Goal: Task Accomplishment & Management: Use online tool/utility

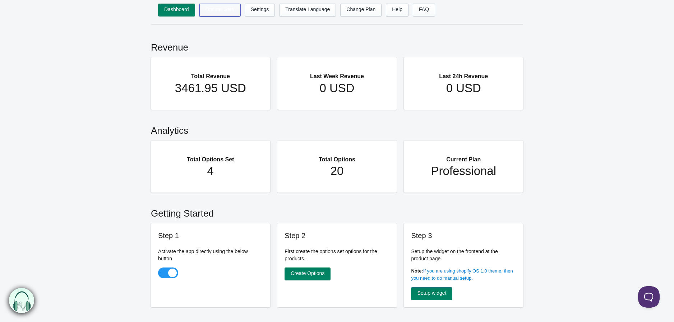
click at [222, 5] on link "Options Sets" at bounding box center [219, 10] width 41 height 13
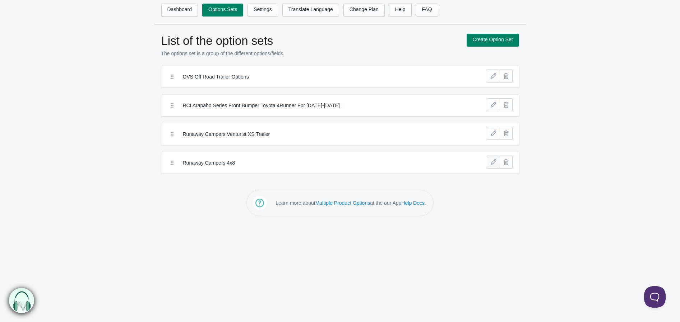
click at [493, 165] on link at bounding box center [492, 162] width 13 height 13
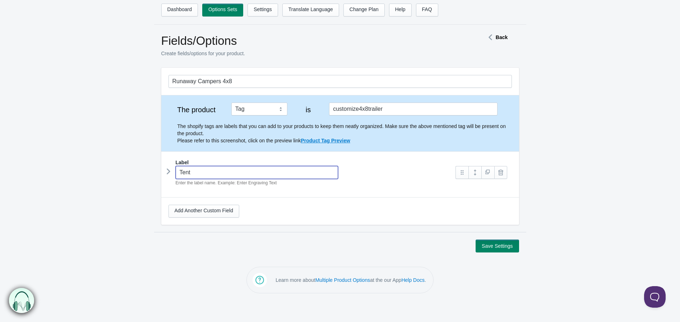
click at [198, 173] on input "Tent" at bounding box center [257, 172] width 163 height 13
paste input "Model Type"
type input "Model Type"
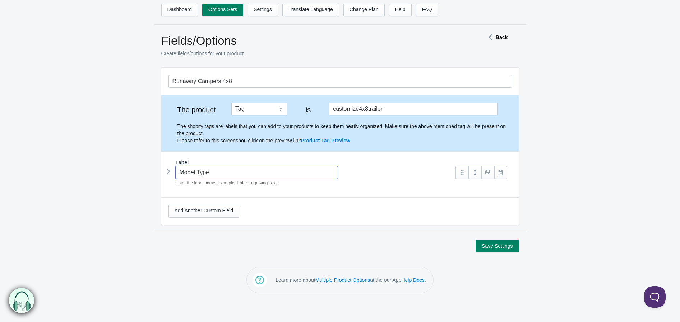
type input "model-type"
click at [469, 173] on link at bounding box center [474, 172] width 13 height 13
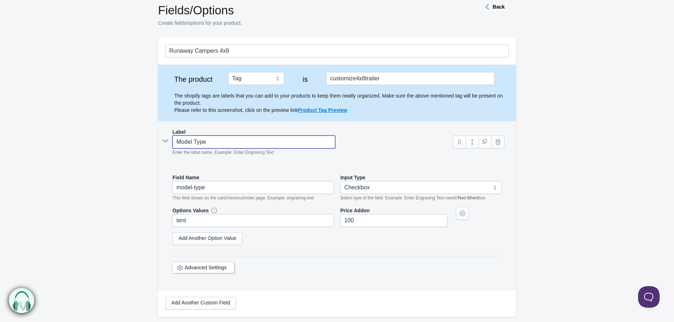
scroll to position [80, 0]
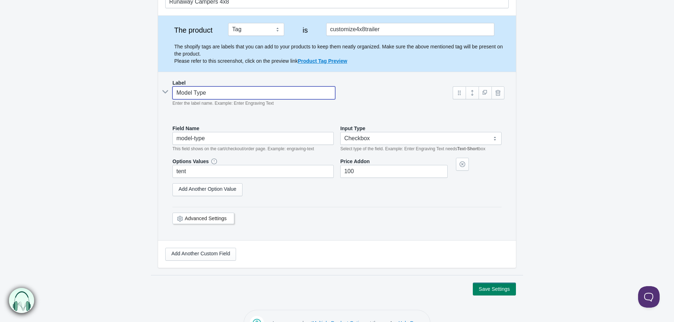
type input "Model Type"
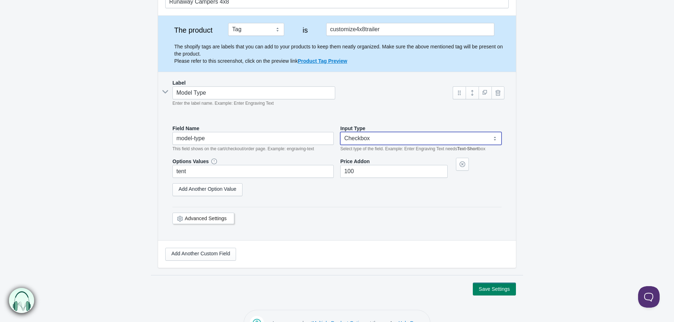
click at [362, 133] on select "Text-Short Text-Long Radio button Drop-down select Image Checkbox Datepicker" at bounding box center [420, 138] width 161 height 13
select select "4"
click at [340, 132] on select "Text-Short Text-Long Radio button Drop-down select Image Checkbox Datepicker" at bounding box center [420, 138] width 161 height 13
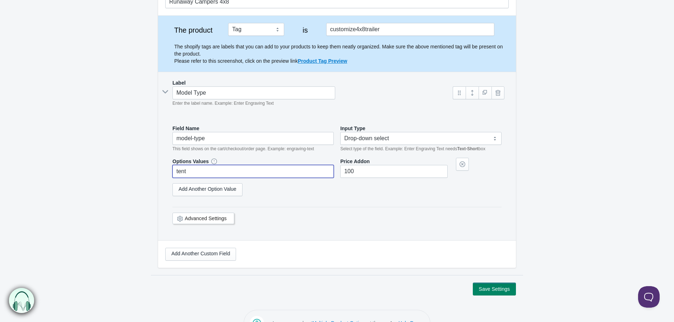
click at [219, 172] on input "tent" at bounding box center [252, 171] width 161 height 13
paste input "Standard"
type input "Standard"
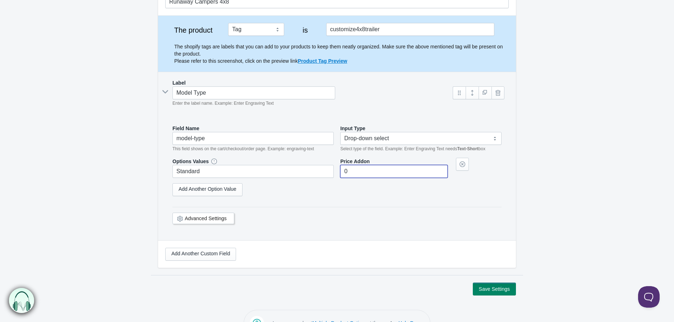
type input"] "0"
select select "4"
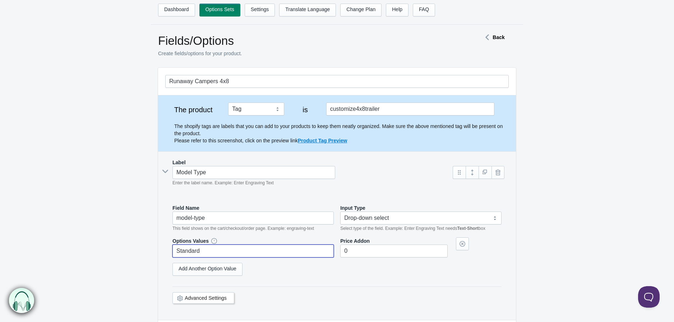
click at [214, 253] on input "Standard" at bounding box center [252, 251] width 161 height 13
paste input "Rear Window"
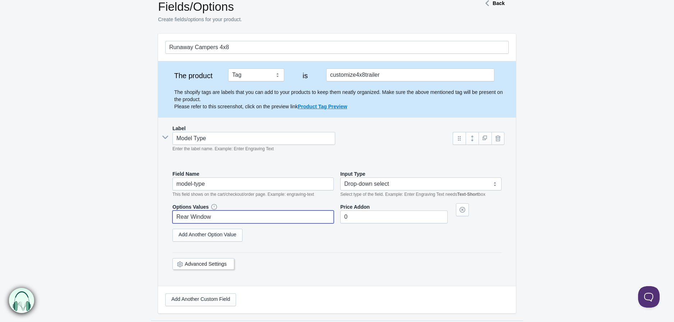
scroll to position [80, 0]
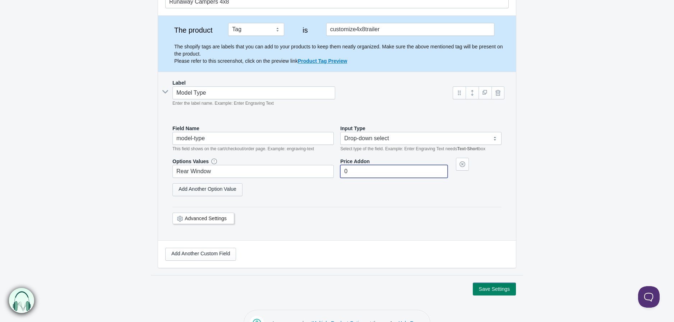
click at [210, 192] on link "Add Another Option Value" at bounding box center [207, 189] width 70 height 13
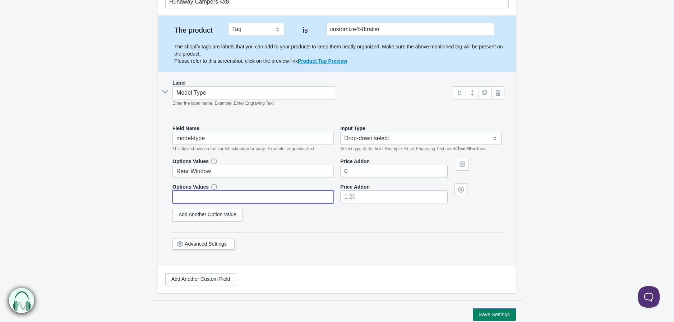
click at [214, 195] on input "text" at bounding box center [252, 197] width 161 height 13
click at [188, 219] on link "Add Another Option Value" at bounding box center [207, 215] width 70 height 13
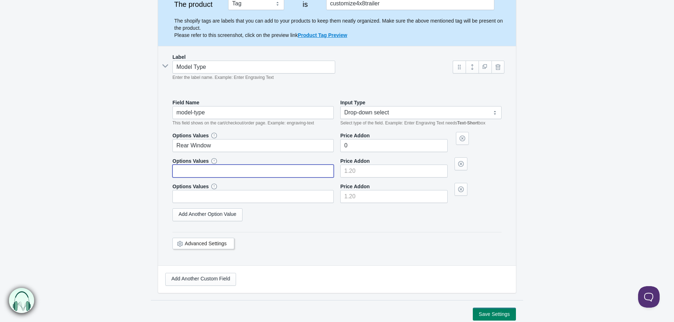
scroll to position [120, 0]
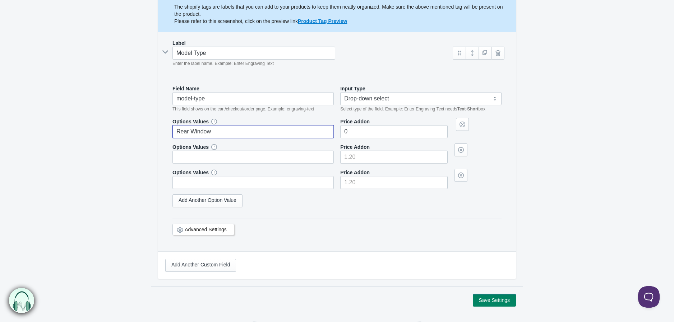
click at [210, 135] on input "Rear Window" at bounding box center [252, 131] width 161 height 13
paste input "Standard"
type input "Standard"
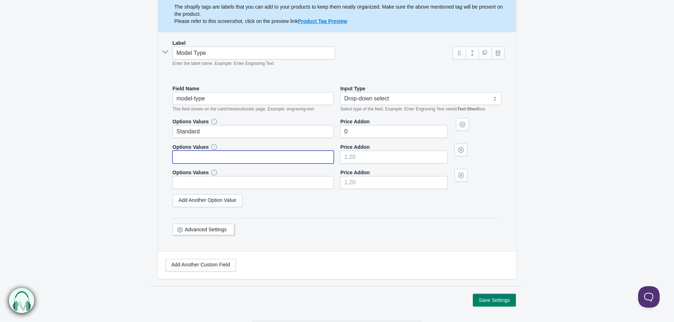
click at [269, 163] on input "text" at bounding box center [252, 157] width 161 height 13
paste input "Rear Window"
type input "Rear Window"
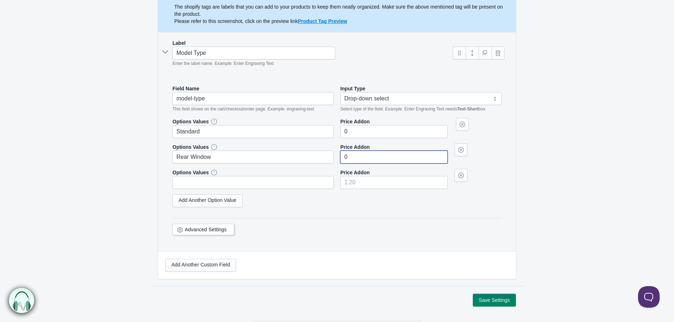
type input"] "0"
click at [237, 186] on input "text" at bounding box center [252, 182] width 161 height 13
paste input "Rear Door"
type input "Rear Door"
type input"] "0"
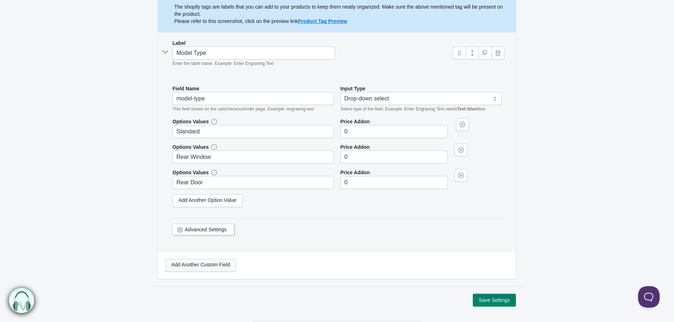
click at [225, 269] on link "Add Another Custom Field" at bounding box center [200, 265] width 71 height 13
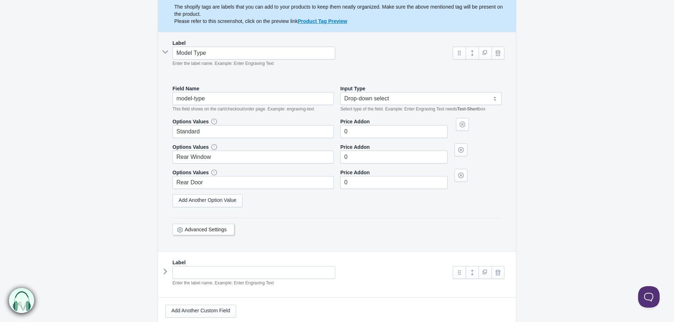
scroll to position [159, 0]
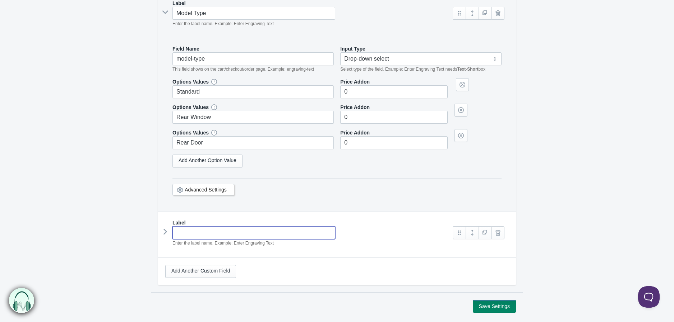
click at [224, 233] on input "text" at bounding box center [253, 233] width 163 height 13
type input "Decal Colors"
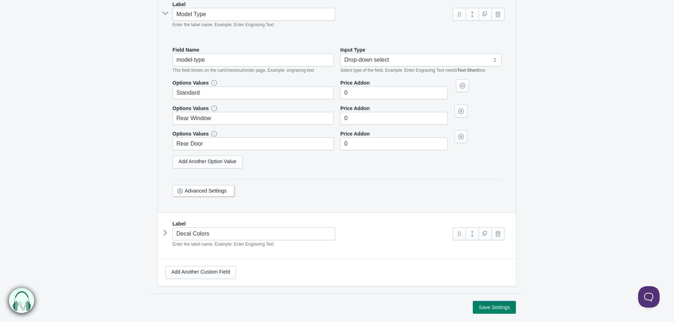
scroll to position [193, 0]
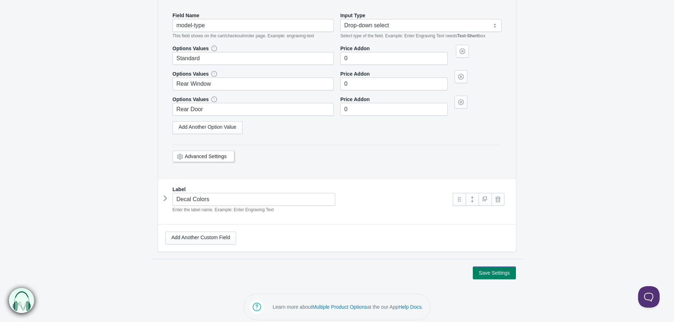
click at [243, 213] on em "Enter the label name. Example: Enter Engraving Text" at bounding box center [222, 210] width 101 height 5
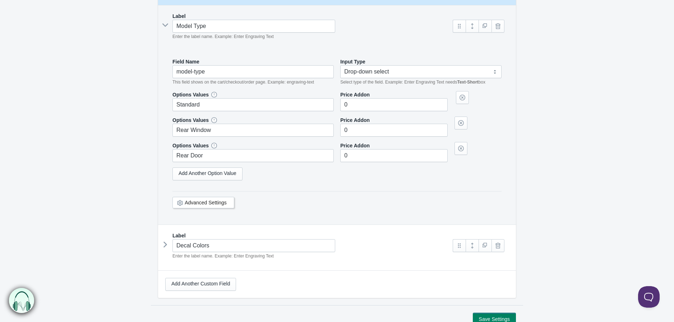
scroll to position [73, 0]
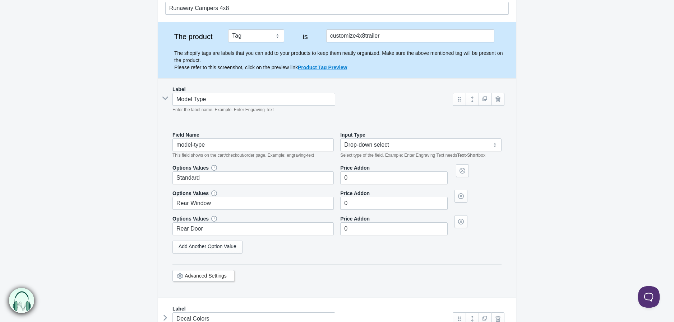
click at [167, 98] on icon at bounding box center [165, 98] width 11 height 0
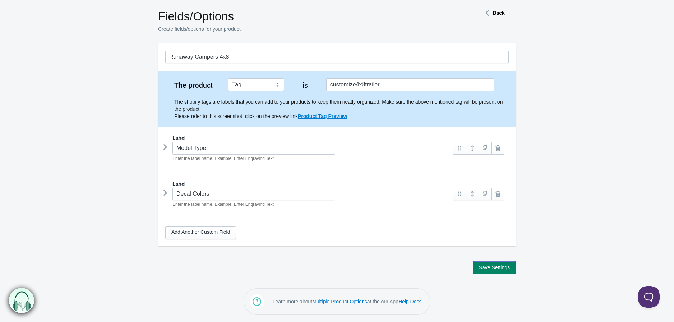
scroll to position [24, 0]
click at [278, 200] on input "Decal Colors" at bounding box center [253, 194] width 163 height 13
click at [469, 197] on link at bounding box center [471, 194] width 13 height 13
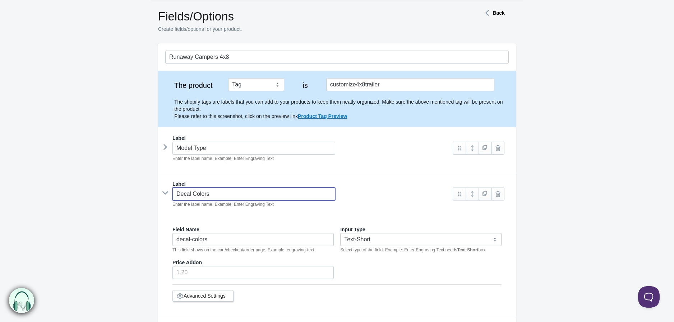
scroll to position [65, 0]
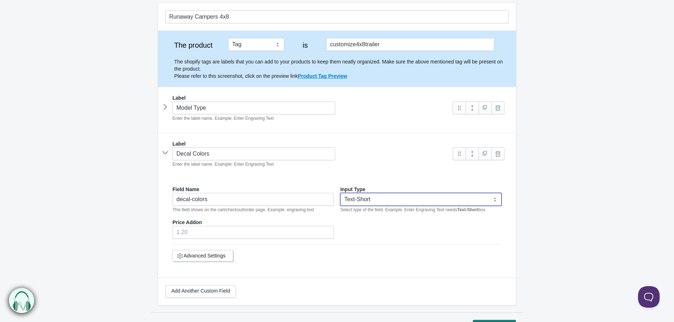
click at [358, 200] on select "Text-Short Text-Long Radio button Drop-down select Image Checkbox Datepicker" at bounding box center [420, 199] width 161 height 13
select select "4"
click at [340, 194] on select "Text-Short Text-Long Radio button Drop-down select Image Checkbox Datepicker" at bounding box center [420, 199] width 161 height 13
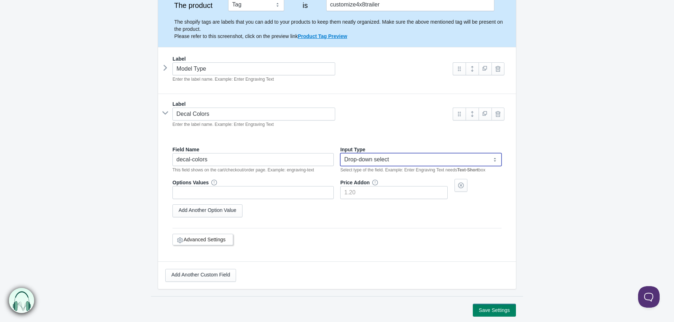
scroll to position [102, 0]
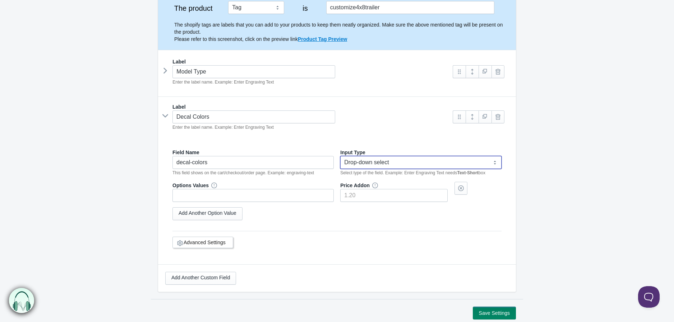
select select "4"
click at [165, 69] on icon at bounding box center [165, 70] width 0 height 11
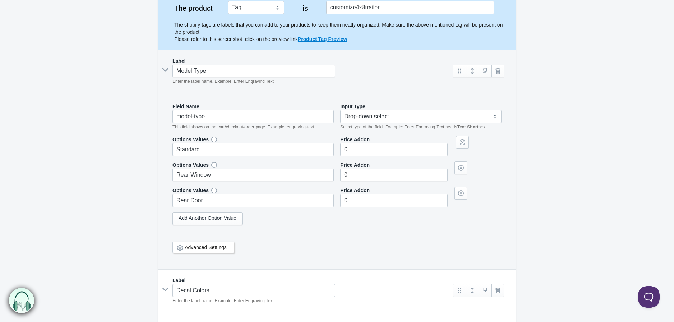
click at [167, 70] on icon at bounding box center [165, 70] width 11 height 0
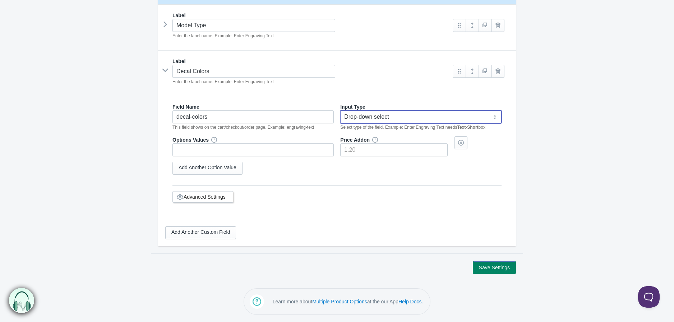
scroll to position [148, 0]
click at [207, 164] on link "Add Another Option Value" at bounding box center [207, 168] width 70 height 13
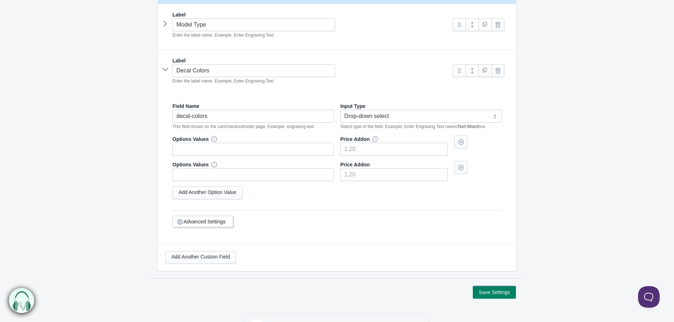
scroll to position [70, 0]
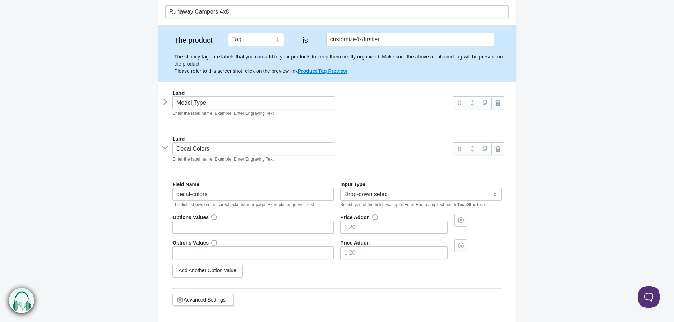
select select "4"
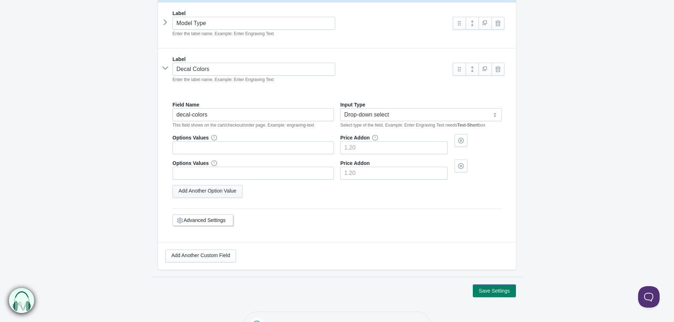
click at [214, 194] on link "Add Another Option Value" at bounding box center [207, 191] width 70 height 13
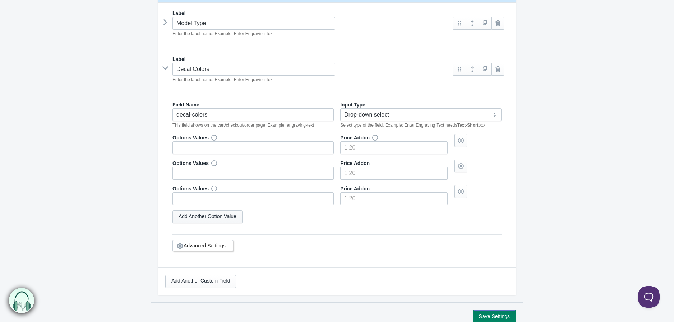
click at [214, 219] on link "Add Another Option Value" at bounding box center [207, 217] width 70 height 13
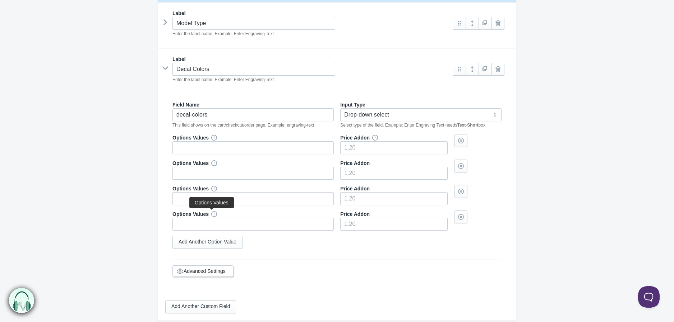
scroll to position [121, 0]
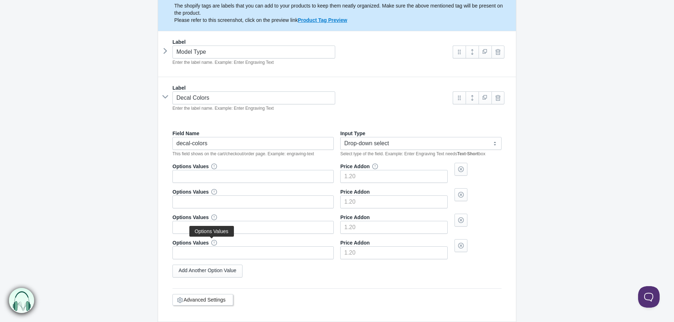
select select "4"
click at [221, 170] on input "text" at bounding box center [252, 176] width 161 height 13
type input "Black"
click at [220, 202] on input "text" at bounding box center [252, 202] width 161 height 13
click at [221, 198] on input "text" at bounding box center [252, 202] width 161 height 13
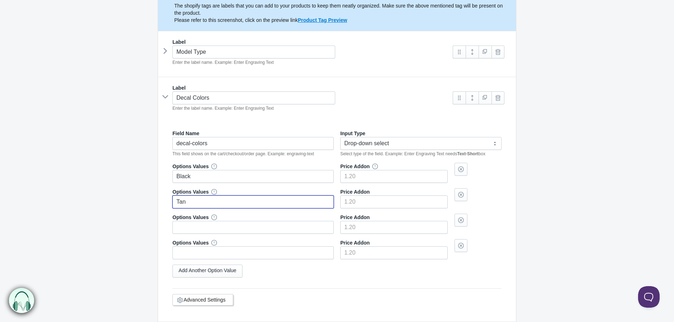
type input "Tan"
type input"] "0"
click at [345, 180] on input"] "number" at bounding box center [393, 176] width 107 height 13
type input"] "0"
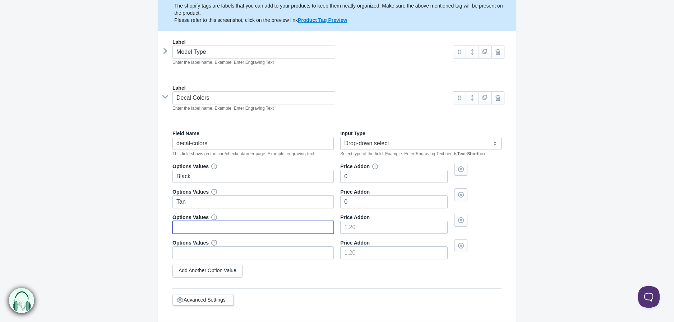
click at [204, 228] on input "text" at bounding box center [252, 227] width 161 height 13
type input "Green"
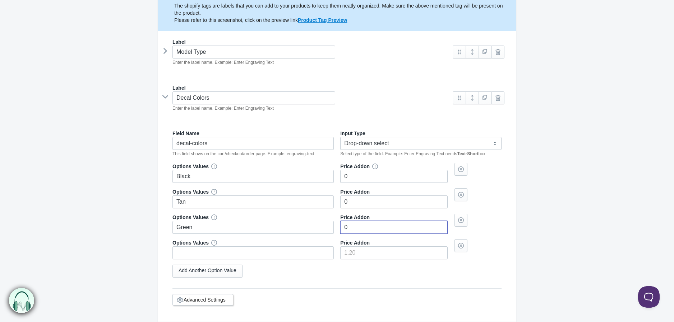
type input"] "0"
type input "Red"
click at [199, 278] on link "Add Another Option Value" at bounding box center [207, 271] width 70 height 13
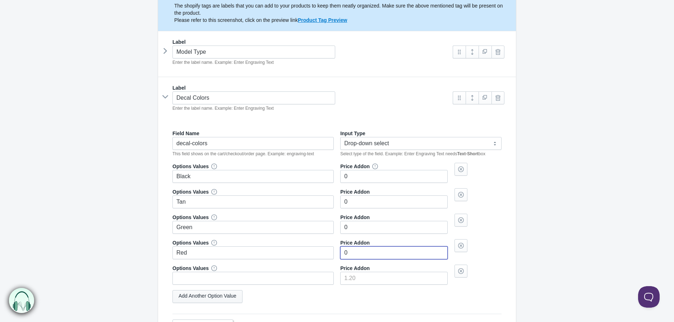
click at [207, 299] on link "Add Another Option Value" at bounding box center [207, 296] width 70 height 13
type input"] "0"
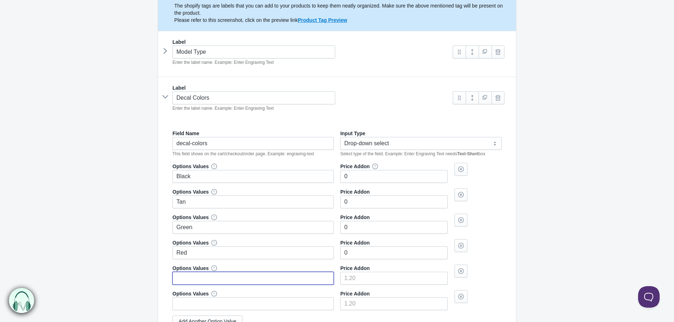
click at [231, 277] on input "text" at bounding box center [252, 278] width 161 height 13
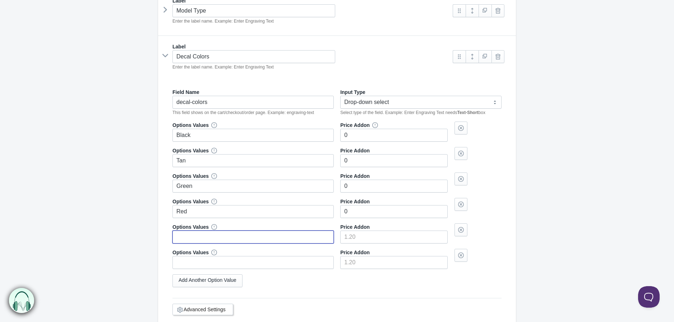
scroll to position [200, 0]
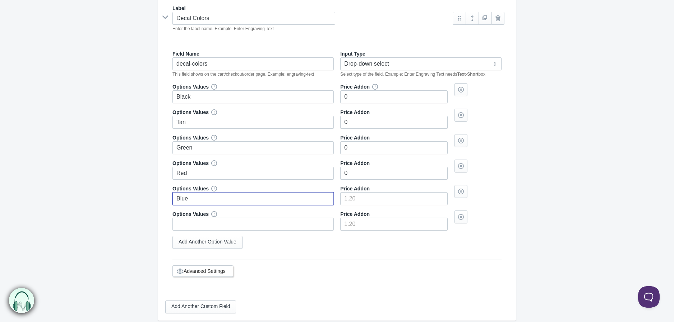
type input "Blue"
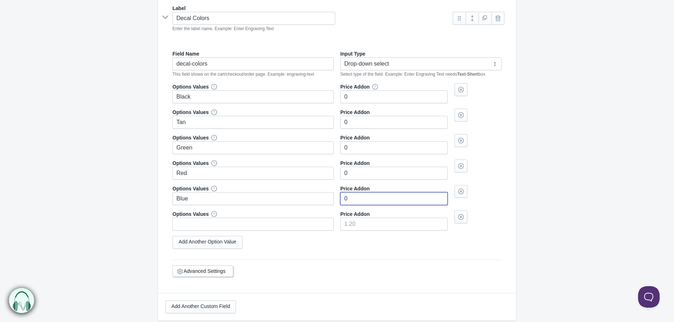
type input"] "0"
type input "White"
click at [505, 174] on div "Field Name decal-colors This field shows on the cart/checkout/order page. Examp…" at bounding box center [336, 168] width 343 height 250
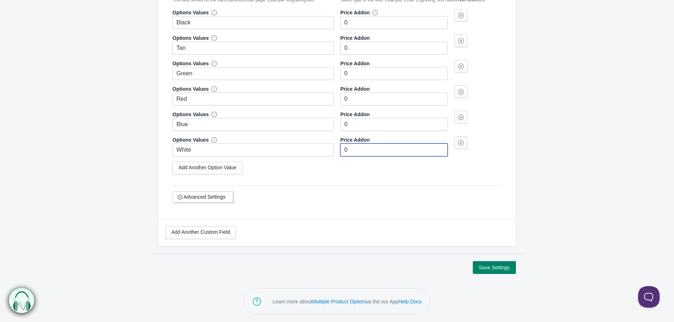
type input"] "0"
click at [211, 223] on div "Add Another Custom Field" at bounding box center [337, 232] width 358 height 27
click at [205, 238] on link "Add Another Custom Field" at bounding box center [200, 233] width 71 height 13
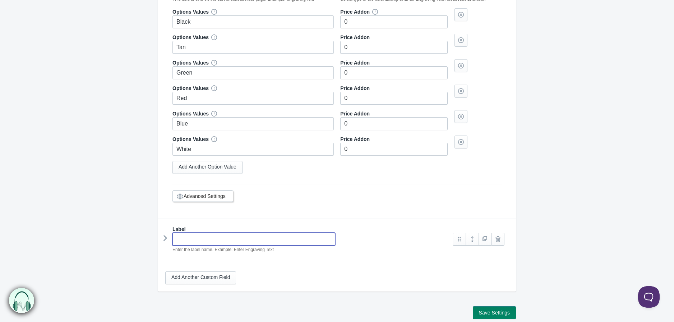
click at [206, 238] on input "text" at bounding box center [253, 239] width 163 height 13
type input "12 Volt Options"
click at [428, 236] on div "12 Volt Options Enter the label name. Example: Enter Engraving Text" at bounding box center [305, 243] width 280 height 20
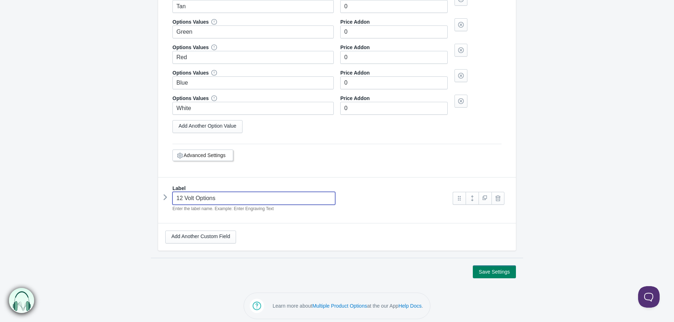
scroll to position [322, 0]
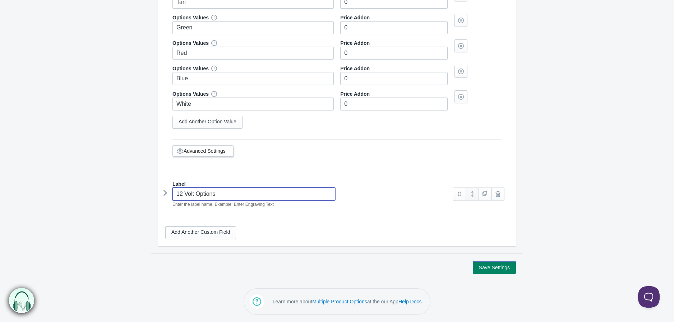
click at [472, 194] on link at bounding box center [471, 194] width 13 height 13
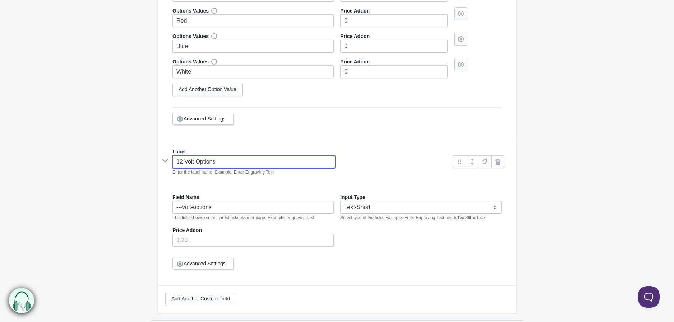
scroll to position [401, 0]
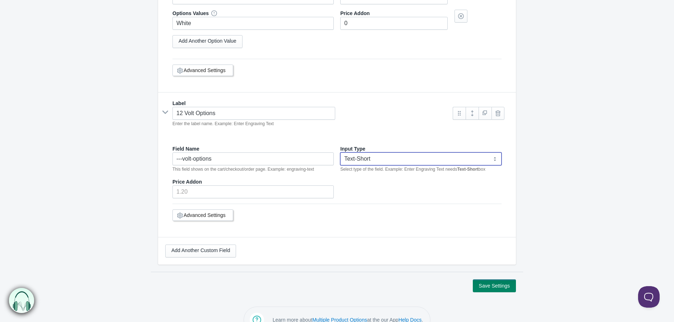
click at [374, 154] on select "Text-Short Text-Long Radio button Drop-down select Image Checkbox Datepicker" at bounding box center [420, 159] width 161 height 13
select select "4"
click at [340, 154] on select "Text-Short Text-Long Radio button Drop-down select Image Checkbox Datepicker" at bounding box center [420, 159] width 161 height 13
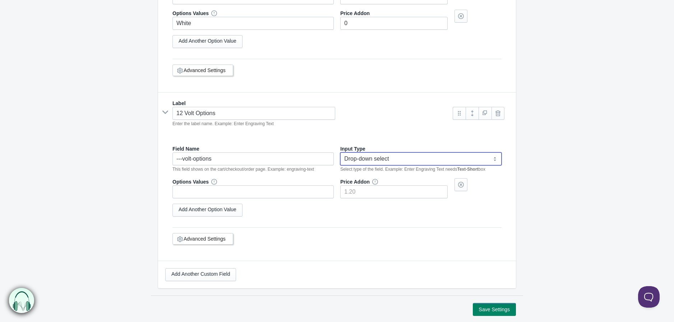
click at [295, 186] on div "Options Values" at bounding box center [252, 188] width 161 height 20
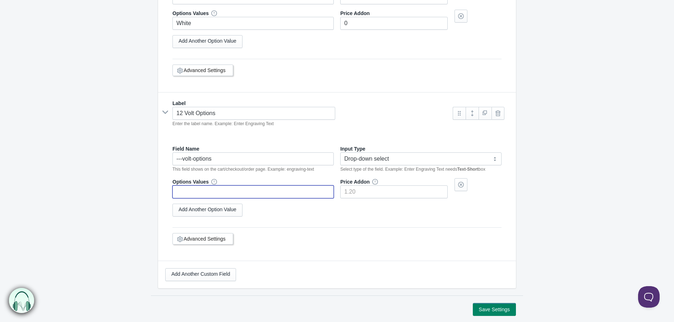
click at [292, 192] on input "text" at bounding box center [252, 192] width 161 height 13
type input "12V System"
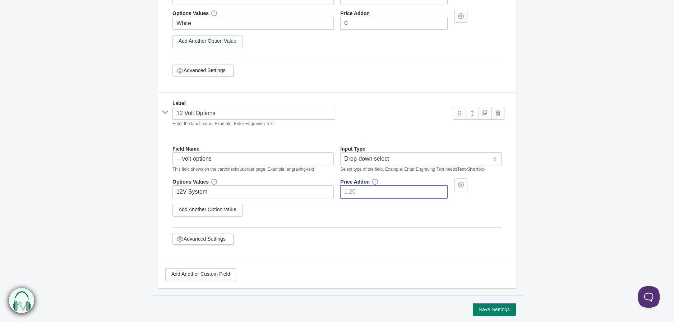
click at [360, 194] on input"] "number" at bounding box center [393, 192] width 107 height 13
click at [200, 213] on link "Add Another Option Value" at bounding box center [207, 210] width 70 height 13
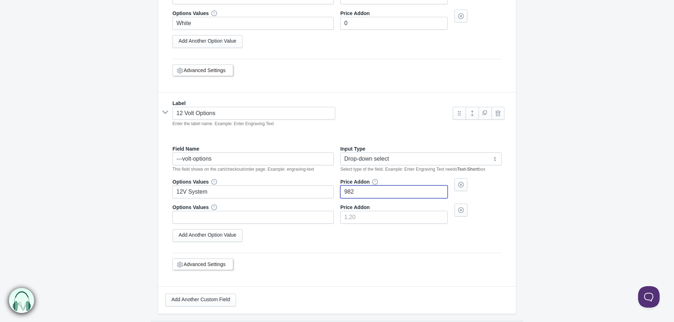
type input"] "982"
click at [224, 220] on input "text" at bounding box center [252, 217] width 161 height 13
click at [189, 221] on input "1000" at bounding box center [252, 217] width 161 height 13
click at [189, 222] on input "1000" at bounding box center [252, 217] width 161 height 13
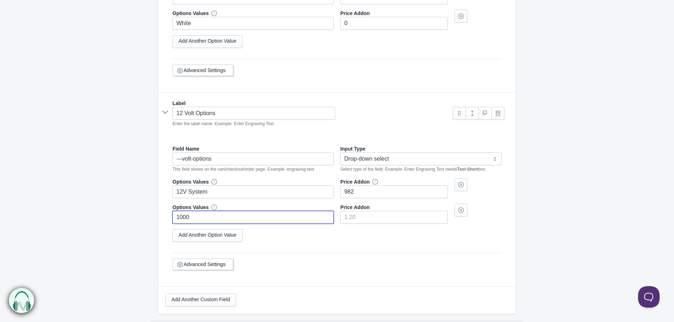
paste input "Watt Inverter (12 V System Required) $220.00"
drag, startPoint x: 314, startPoint y: 215, endPoint x: 290, endPoint y: 219, distance: 24.7
click at [290, 219] on input "1000 Watt Inverter (12 V System Required) $220.00" at bounding box center [252, 217] width 161 height 13
type input "1000 Watt Inverter (12 V System Required) $"
click at [364, 221] on input"] "number" at bounding box center [393, 217] width 107 height 13
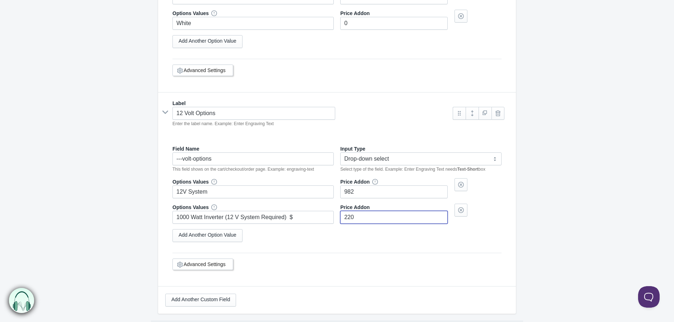
click at [337, 220] on div "Options Values 1000 Watt Inverter (12 V System Required) $ Price Addon 220" at bounding box center [336, 214] width 329 height 20
type input"] "220"
click at [325, 222] on input "1000 Watt Inverter (12 V System Required) $" at bounding box center [252, 217] width 161 height 13
click at [223, 235] on link "Add Another Option Value" at bounding box center [207, 235] width 70 height 13
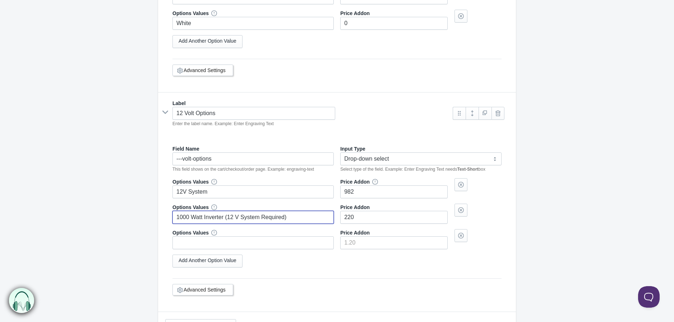
type input "1000 Watt Inverter (12 V System Required)"
click at [245, 247] on input "text" at bounding box center [252, 243] width 161 height 13
paste input "Renogy E.FLEX 200 Portable Solar Panel with Adapter and Cables"
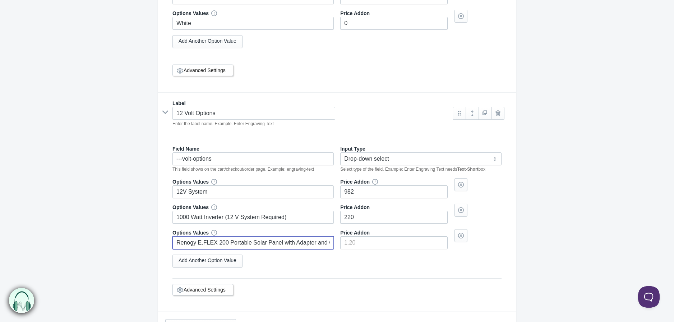
scroll to position [0, 10]
type input "Renogy E.FLEX 200 Portable Solar Panel with Adapter and Cables"
type input"] "288"
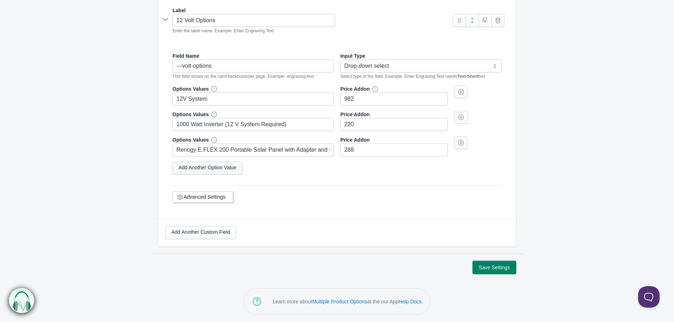
click at [224, 168] on link "Add Another Option Value" at bounding box center [207, 168] width 70 height 13
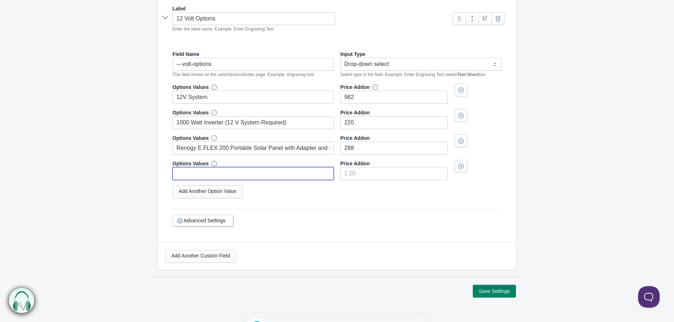
click at [295, 180] on input "text" at bounding box center [252, 173] width 161 height 13
paste input "MaxxAir Dome Vent Fan with LED Light (Wall Mounted)"
type input "MaxxAir Dome Vent Fan with LED Light (Wall Mounted)"
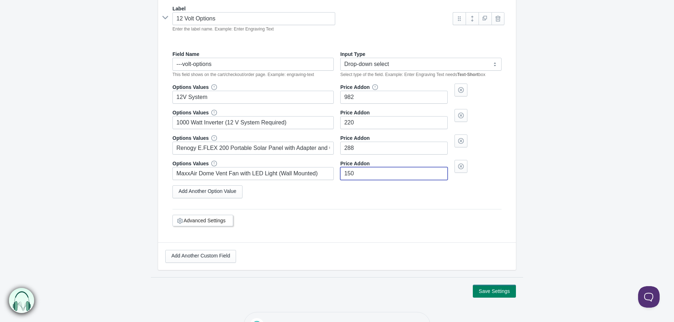
type input"] "150"
click at [210, 259] on link "Add Another Custom Field" at bounding box center [200, 256] width 71 height 13
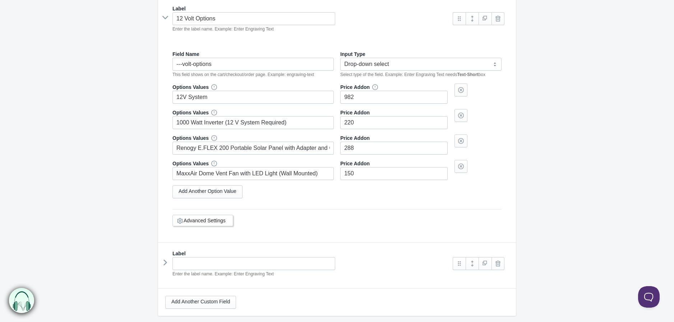
click at [165, 18] on icon at bounding box center [165, 18] width 11 height 0
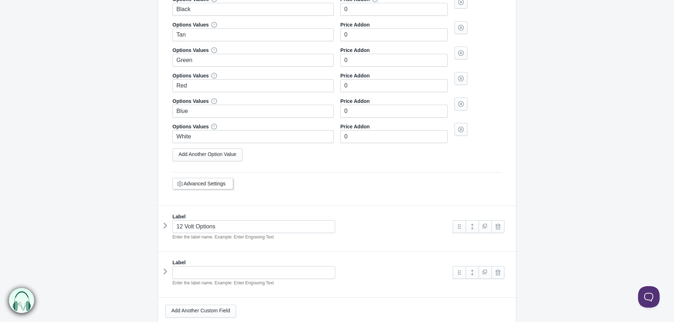
scroll to position [208, 0]
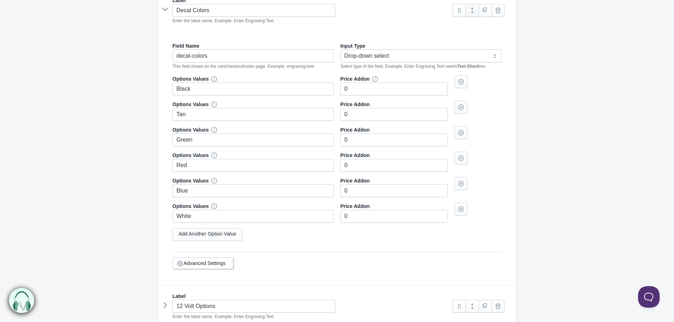
click at [472, 10] on link at bounding box center [471, 10] width 13 height 13
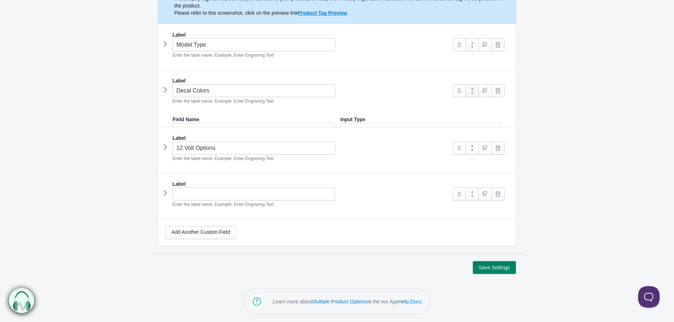
scroll to position [117, 0]
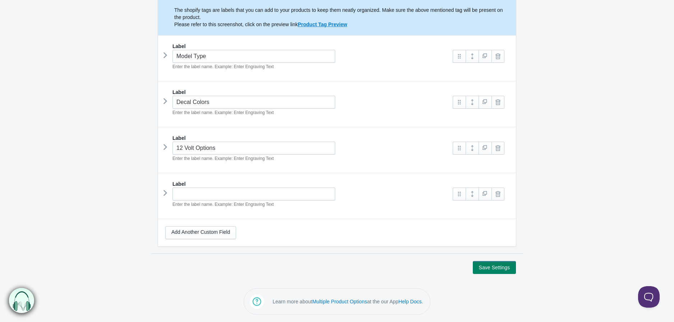
click at [390, 67] on div "Model Type Enter the label name. Example: Enter Engraving Text" at bounding box center [305, 60] width 280 height 20
click at [196, 195] on input "text" at bounding box center [253, 194] width 163 height 13
type input "Tongue Mounted Options"
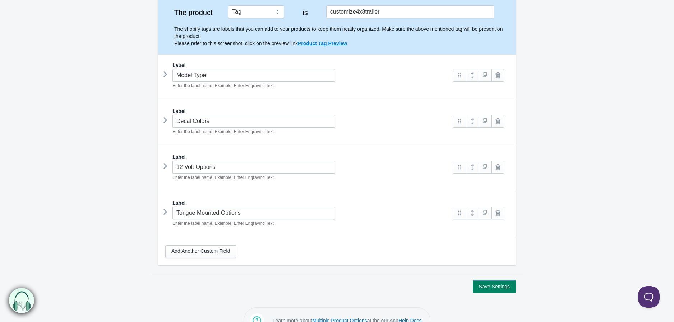
scroll to position [111, 0]
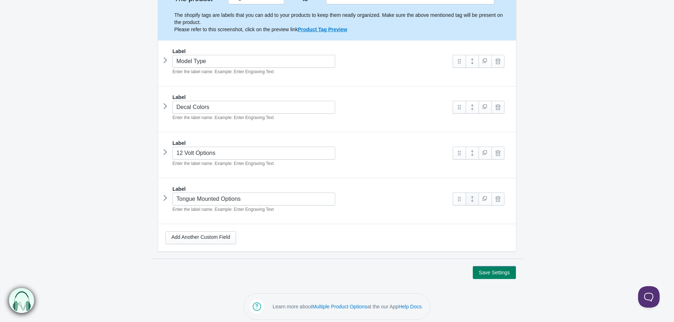
click at [473, 201] on link at bounding box center [471, 199] width 13 height 13
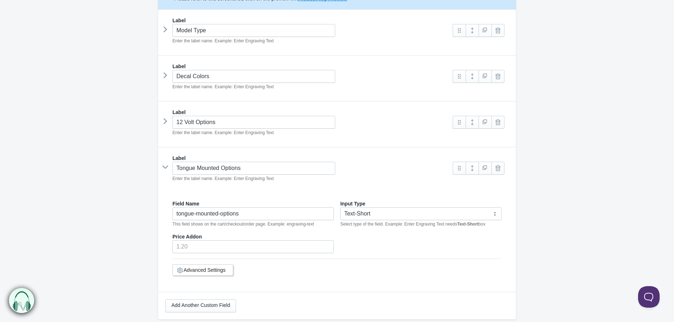
scroll to position [216, 0]
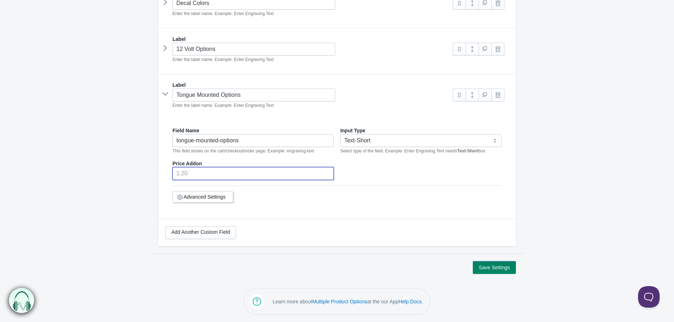
click at [243, 177] on input "number" at bounding box center [252, 173] width 161 height 13
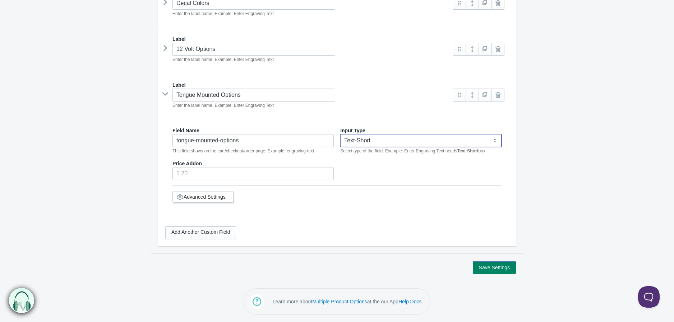
click at [378, 139] on select "Text-Short Text-Long Radio button Drop-down select Image Checkbox Datepicker" at bounding box center [420, 140] width 161 height 13
select select "4"
click at [340, 134] on select "Text-Short Text-Long Radio button Drop-down select Image Checkbox Datepicker" at bounding box center [420, 140] width 161 height 13
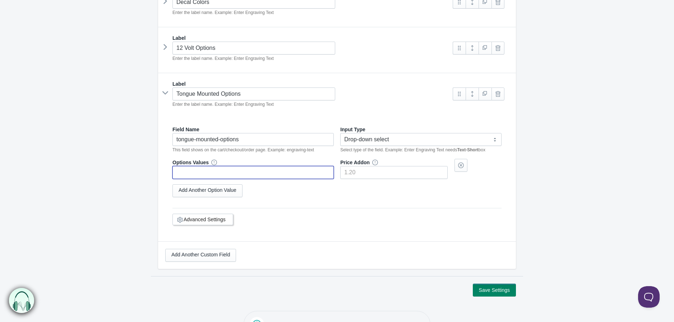
click at [283, 176] on input "text" at bounding box center [252, 172] width 161 height 13
type input "Cargo Rack"
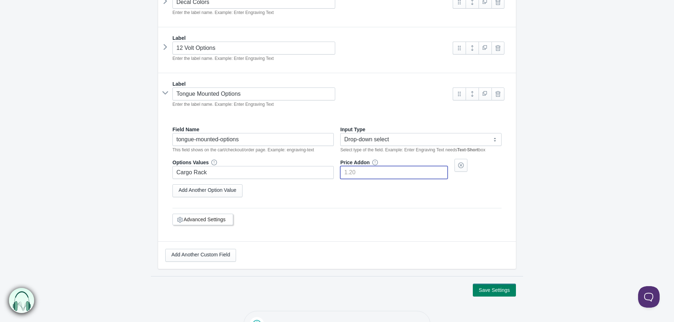
click at [358, 177] on input"] "number" at bounding box center [393, 172] width 107 height 13
type input"] "150"
drag, startPoint x: 224, startPoint y: 195, endPoint x: 210, endPoint y: 198, distance: 14.0
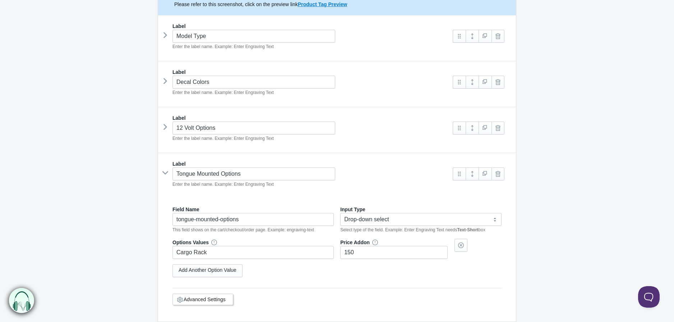
select select "4"
click at [217, 275] on link "Add Another Option Value" at bounding box center [207, 271] width 70 height 13
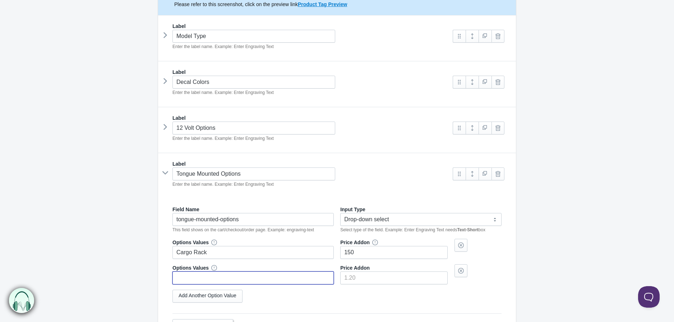
click at [216, 273] on input "text" at bounding box center [252, 278] width 161 height 13
paste input "Storage Box"
type input "Storage Box"
type input"] "275"
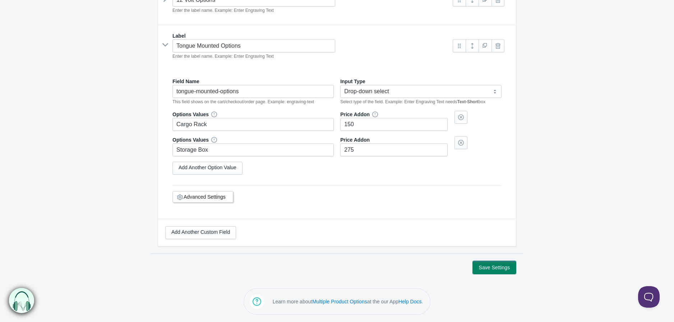
click at [167, 45] on icon at bounding box center [165, 45] width 11 height 0
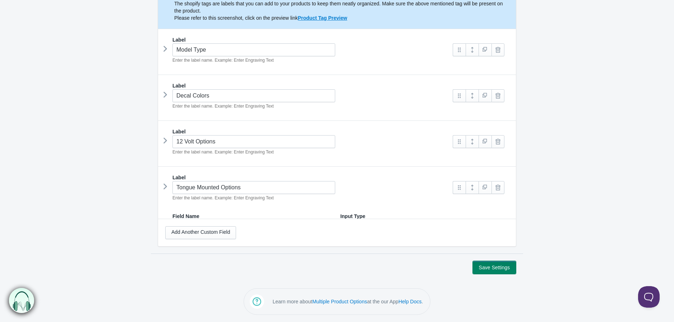
scroll to position [117, 0]
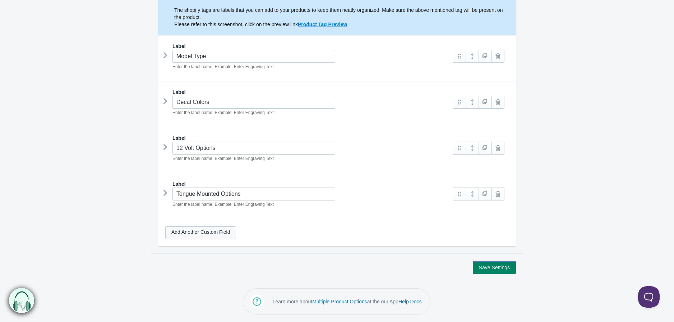
click at [184, 235] on link "Add Another Custom Field" at bounding box center [200, 233] width 71 height 13
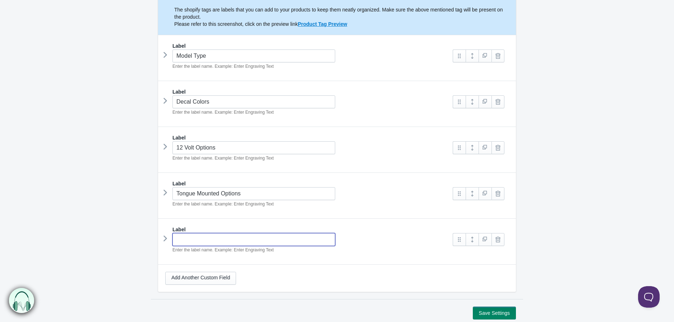
click at [187, 239] on input "text" at bounding box center [253, 239] width 163 height 13
type input "Roof Top Tents"
type input "roof-top-tents"
click at [471, 243] on link at bounding box center [471, 239] width 13 height 13
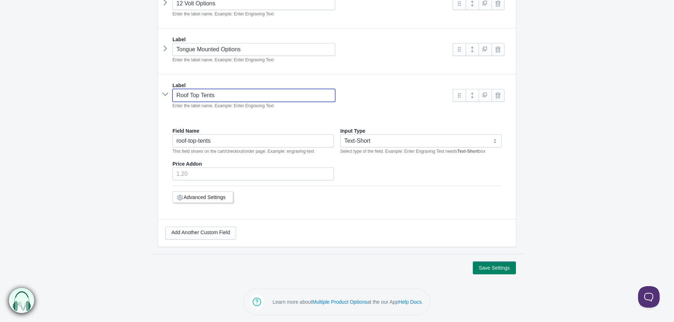
scroll to position [262, 0]
type input "Roof Top Tents"
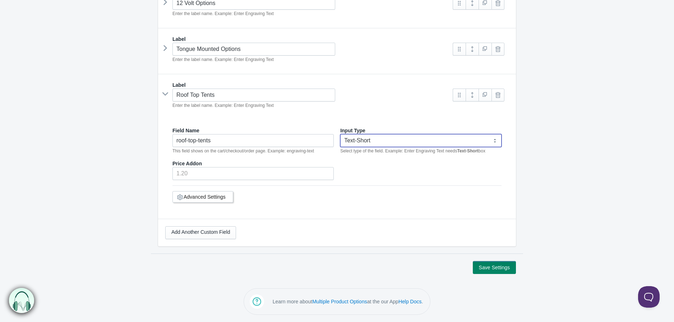
click at [385, 142] on select "Text-Short Text-Long Radio button Drop-down select Image Checkbox Datepicker" at bounding box center [420, 140] width 161 height 13
select select "4"
click at [340, 134] on select "Text-Short Text-Long Radio button Drop-down select Image Checkbox Datepicker" at bounding box center [420, 140] width 161 height 13
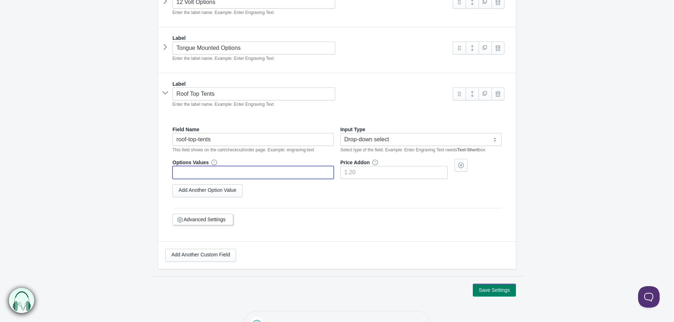
click at [231, 172] on input "text" at bounding box center [252, 172] width 161 height 13
paste input "BREEZEWAY™ 72 2.0"
click at [177, 176] on input "BREEZEWAY™ 72 2.0" at bounding box center [252, 172] width 161 height 13
type input "23Zero BREEZEWAY™ 72 2.0"
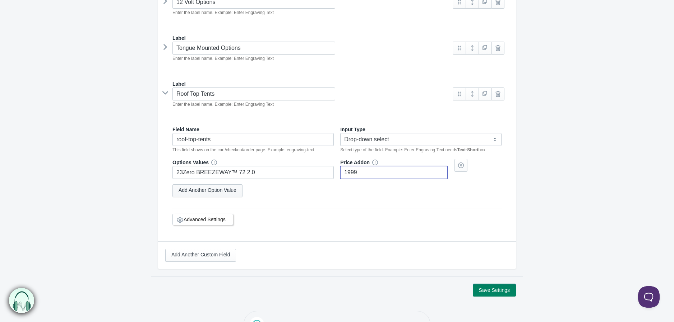
click at [203, 192] on link "Add Another Option Value" at bounding box center [207, 191] width 70 height 13
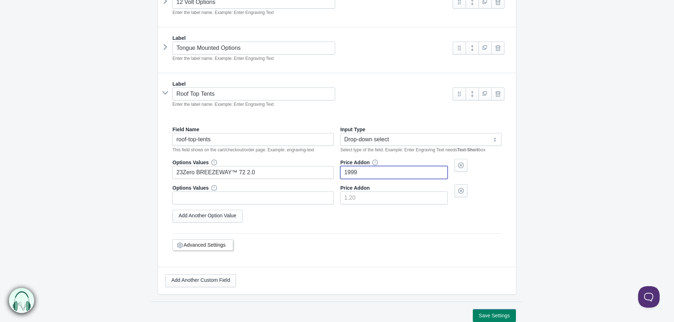
type input"] "1999"
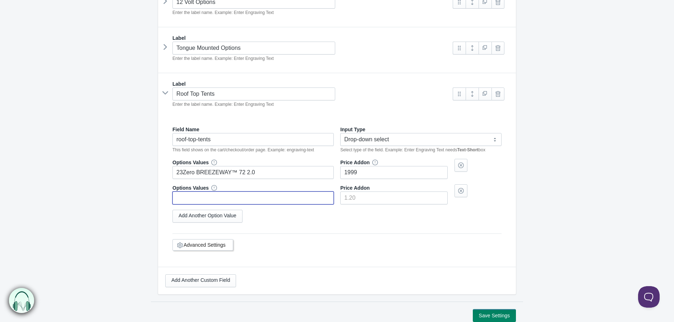
click at [205, 196] on input "text" at bounding box center [252, 198] width 161 height 13
type input "Wanaka 72"
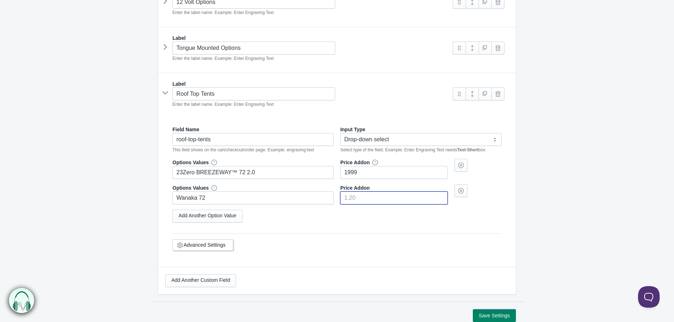
click at [367, 200] on input"] "number" at bounding box center [393, 198] width 107 height 13
click at [352, 199] on input"] "number" at bounding box center [393, 198] width 107 height 13
click at [497, 182] on div "Options Values 23Zero BREEZEWAY™ 72 2.0 Price Addon 1999 Options Values Wanaka …" at bounding box center [336, 182] width 329 height 46
type input"] "2799"
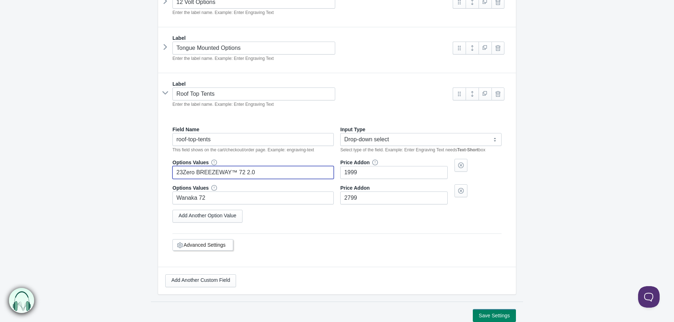
click at [236, 168] on input "23Zero BREEZEWAY™ 72 2.0" at bounding box center [252, 172] width 161 height 13
click at [245, 175] on input "23Zero BREEZEWAY™ 72 2.0" at bounding box center [252, 172] width 161 height 13
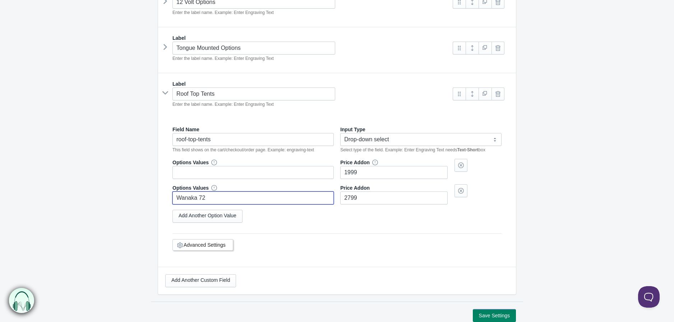
click at [251, 200] on input "Wanaka 72" at bounding box center [252, 198] width 161 height 13
paste input "23Zero BREEZEWAY™ 72 2.0"
type input "23Zero BREEZEWAY™ 72 2.0"
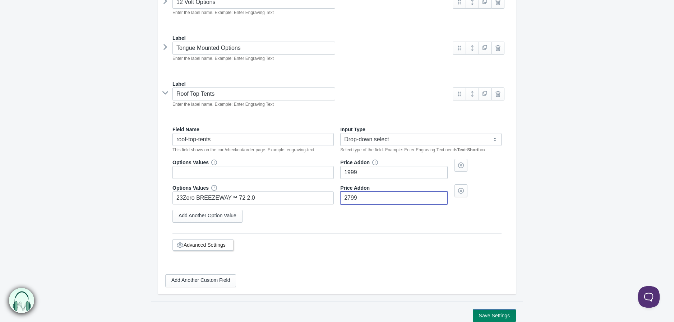
click at [374, 200] on input"] "2799" at bounding box center [393, 198] width 107 height 13
type input"] "1999"
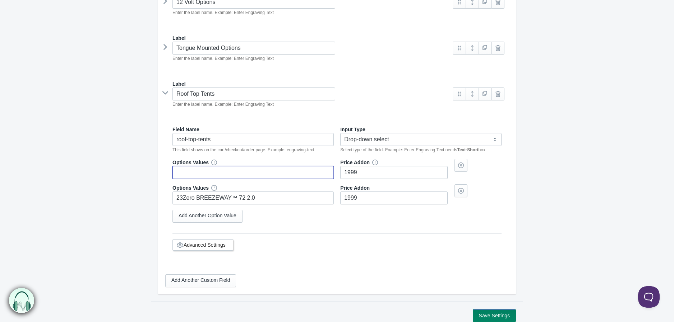
click at [315, 173] on input "text" at bounding box center [252, 172] width 161 height 13
type input "Wanaka 72"
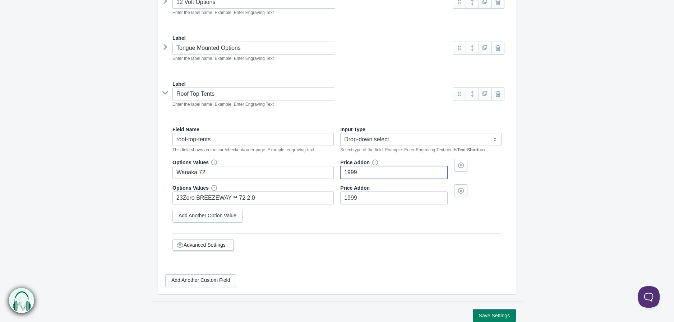
click at [364, 178] on input"] "1999" at bounding box center [393, 172] width 107 height 13
type input"] "2799"
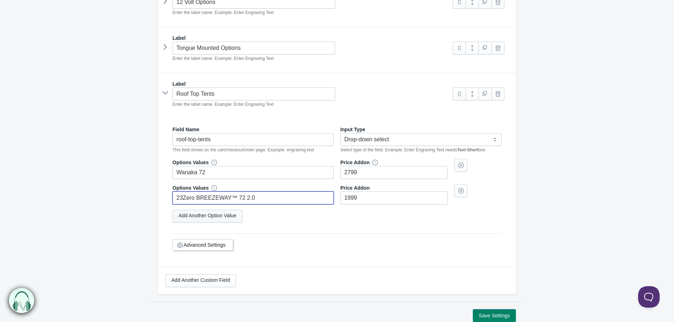
click at [232, 218] on link "Add Another Option Value" at bounding box center [207, 216] width 70 height 13
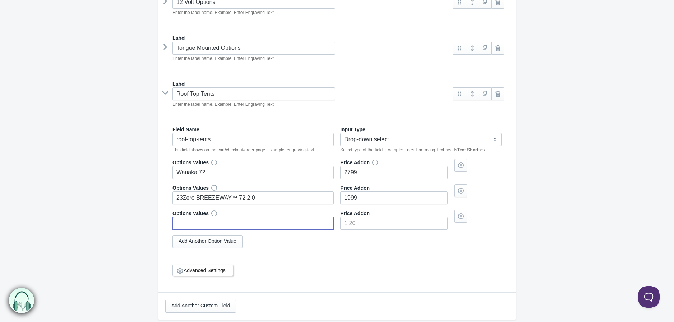
click at [224, 225] on input "text" at bounding box center [252, 223] width 161 height 13
paste input "OVS Bushveld"
type input "OVS Bushveld"
type input"] "2299.99"
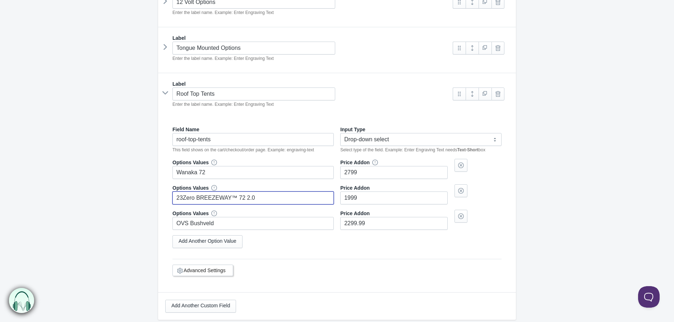
click at [229, 197] on input "23Zero BREEZEWAY™ 72 2.0" at bounding box center [252, 198] width 161 height 13
paste input "Kabari PRO Aluminum Clam Shell"
type input "23Zero [PERSON_NAME] PRO Aluminum Clam Shell"
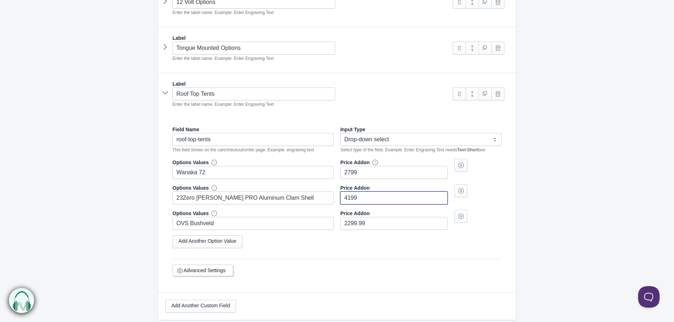
type input"] "4199"
click at [535, 184] on form "Runaway Campers 4x8 The product Tag Vendor Type URL Handle All Products is Labe…" at bounding box center [337, 76] width 674 height 543
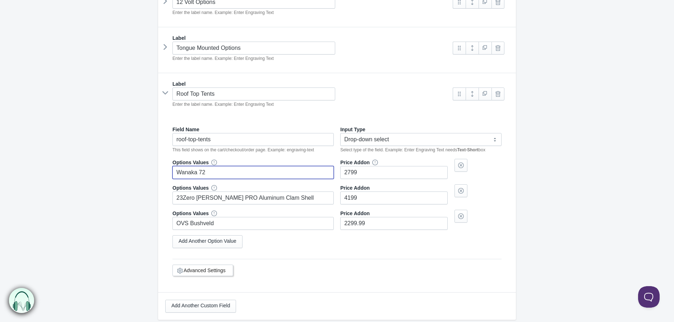
click at [314, 175] on input "Wanaka 72" at bounding box center [252, 172] width 161 height 13
type input "Wanaka 72"
click at [473, 95] on link at bounding box center [471, 94] width 13 height 13
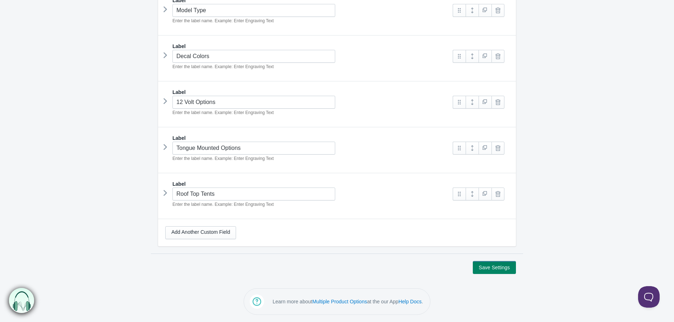
scroll to position [163, 0]
click at [209, 230] on link "Add Another Custom Field" at bounding box center [200, 233] width 71 height 13
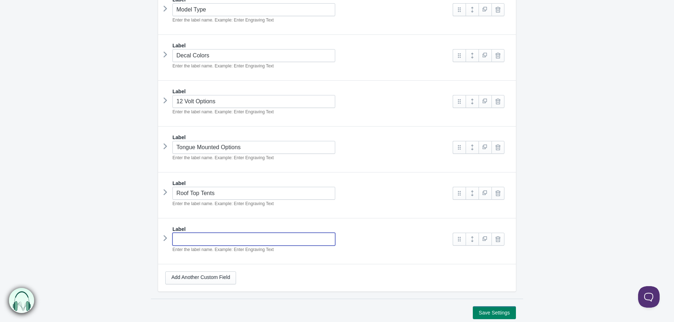
click at [197, 238] on input "text" at bounding box center [253, 239] width 163 height 13
type input "Lug Pattern"
type input "lug-pattern"
click at [474, 241] on link at bounding box center [471, 239] width 13 height 13
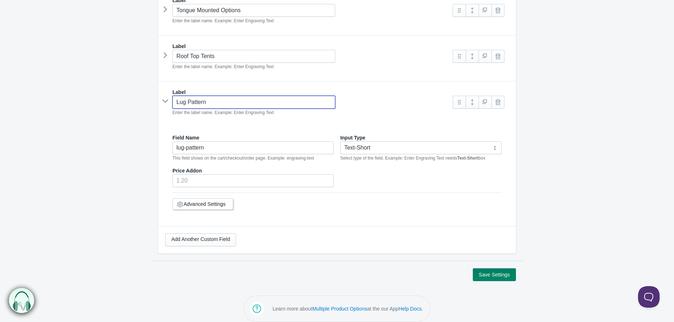
scroll to position [309, 0]
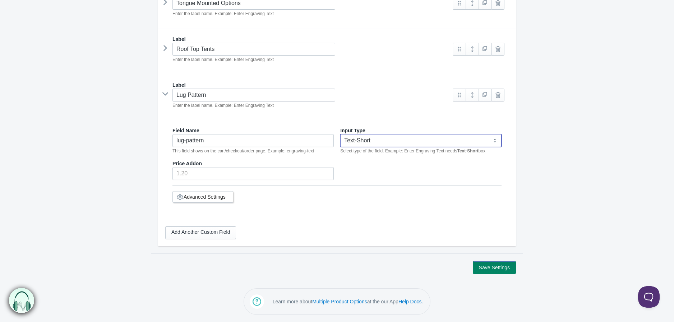
click at [381, 144] on select "Text-Short Text-Long Radio button Drop-down select Image Checkbox Datepicker" at bounding box center [420, 140] width 161 height 13
select select "4"
click at [340, 134] on select "Text-Short Text-Long Radio button Drop-down select Image Checkbox Datepicker" at bounding box center [420, 140] width 161 height 13
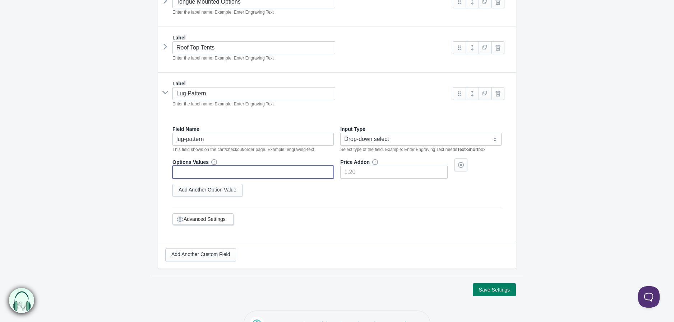
click at [301, 176] on input "text" at bounding box center [252, 172] width 161 height 13
type input "5 on 5"
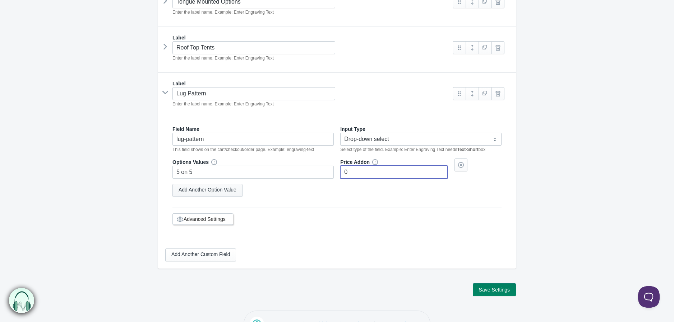
click at [215, 190] on link "Add Another Option Value" at bounding box center [207, 190] width 70 height 13
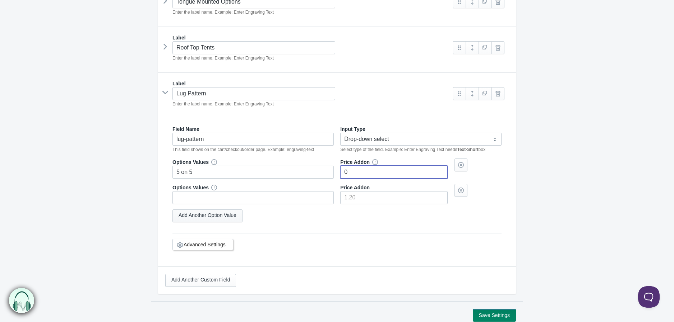
click at [223, 215] on link "Add Another Option Value" at bounding box center [207, 216] width 70 height 13
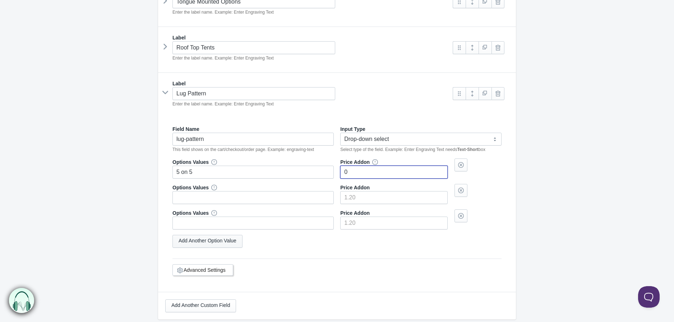
click at [214, 245] on link "Add Another Option Value" at bounding box center [207, 241] width 70 height 13
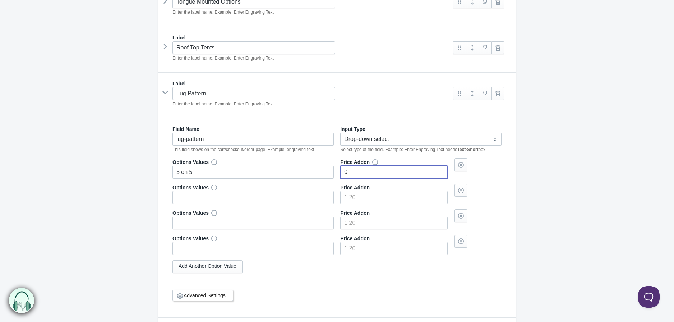
type input"] "0"
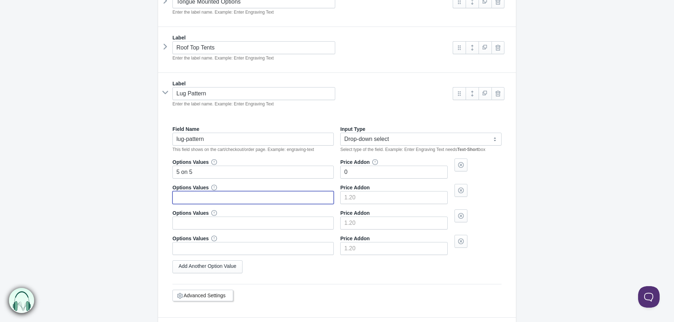
click at [199, 202] on input "text" at bounding box center [252, 197] width 161 height 13
click at [209, 197] on input "text" at bounding box center [252, 197] width 161 height 13
type input "5 on 4.5"
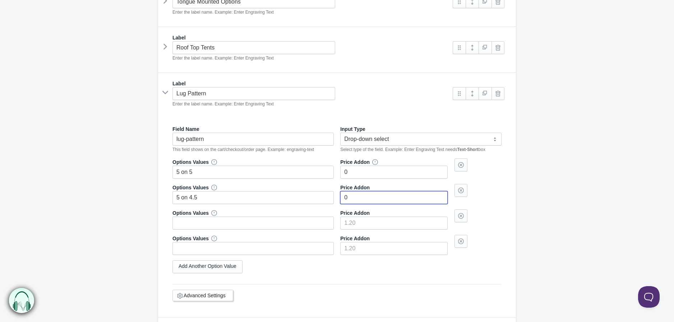
type input"] "0"
click at [241, 223] on input "text" at bounding box center [252, 223] width 161 height 13
type input "6 on 5.5"
type input"] "0"
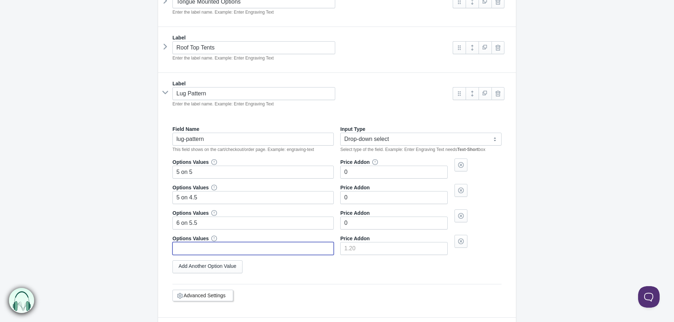
click at [260, 248] on input "text" at bounding box center [252, 248] width 161 height 13
type input "5 on 5.5"
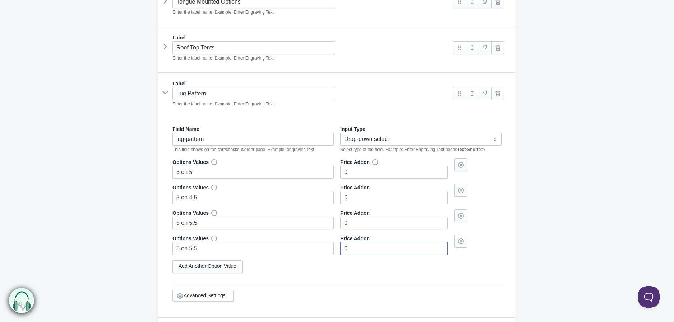
type input"] "0"
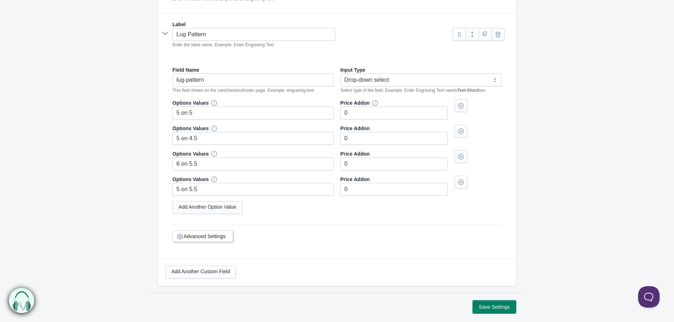
scroll to position [329, 0]
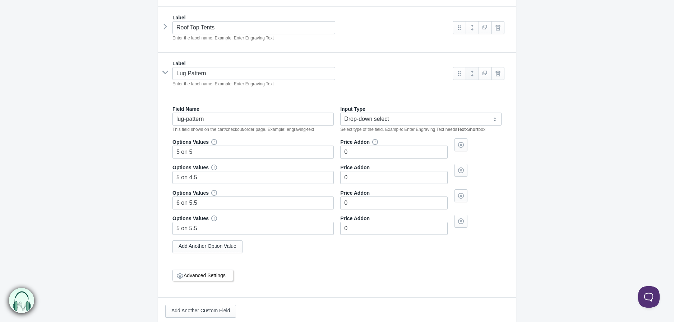
click at [473, 76] on link at bounding box center [471, 73] width 13 height 13
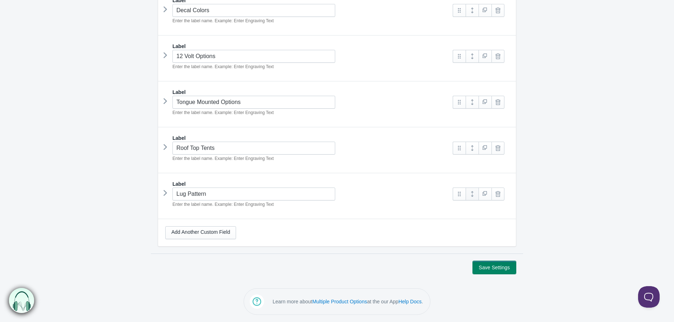
scroll to position [209, 0]
click at [177, 235] on link "Add Another Custom Field" at bounding box center [200, 233] width 71 height 13
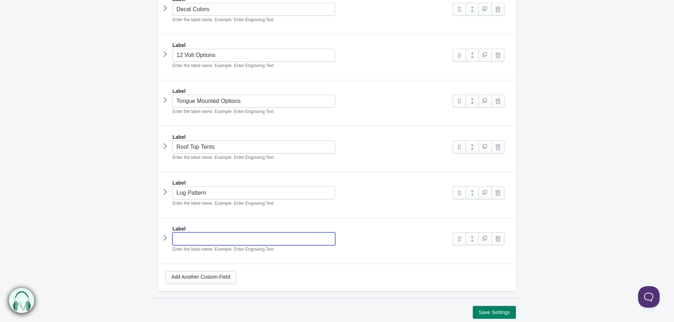
click at [211, 237] on input "text" at bounding box center [253, 239] width 163 height 13
type input "Joolca HOTTAP V2"
type input "joolca-hottap-v-"
click at [471, 241] on link at bounding box center [471, 239] width 13 height 13
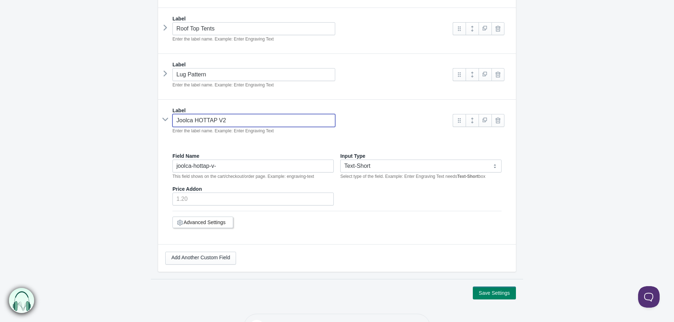
scroll to position [329, 0]
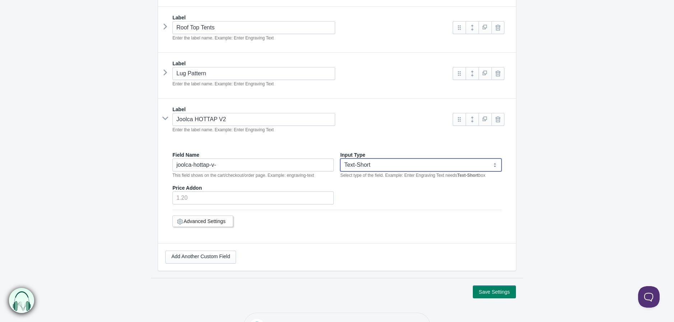
click at [372, 168] on select "Text-Short Text-Long Radio button Drop-down select Image Checkbox Datepicker" at bounding box center [420, 165] width 161 height 13
select select "4"
click at [340, 160] on select "Text-Short Text-Long Radio button Drop-down select Image Checkbox Datepicker" at bounding box center [420, 165] width 161 height 13
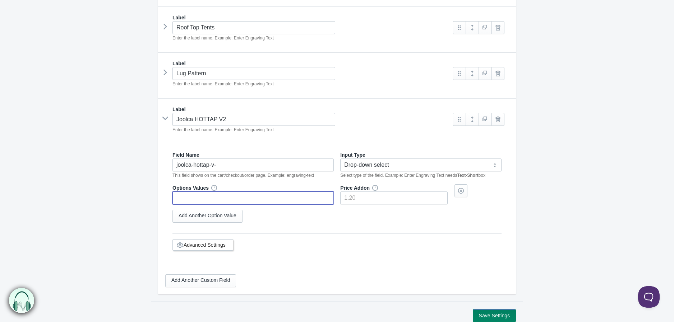
click at [264, 199] on input "text" at bounding box center [252, 198] width 161 height 13
paste input "Wall Mount"
type input "Wall Mount"
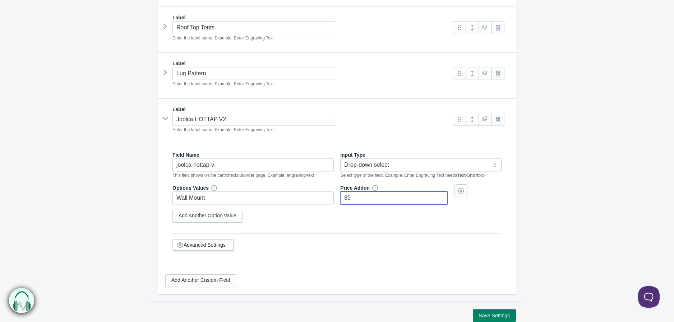
type input"] "89"
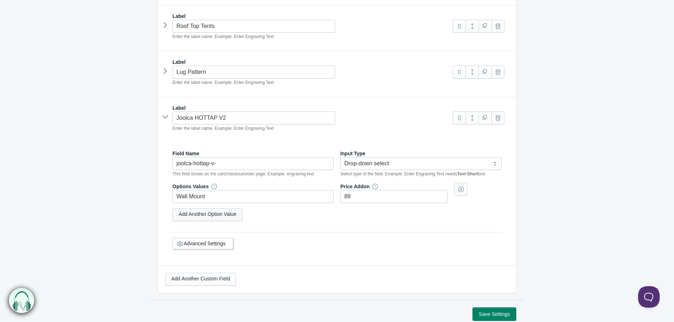
click at [232, 220] on link "Add Another Option Value" at bounding box center [207, 215] width 70 height 13
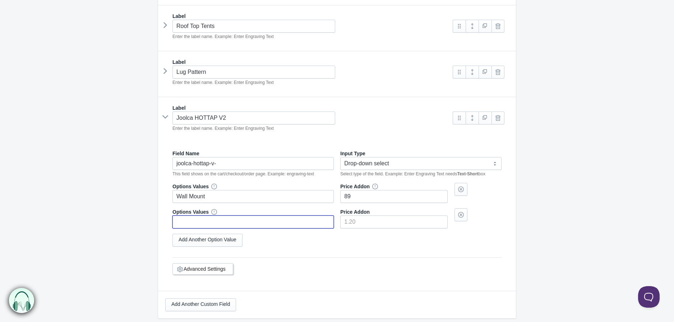
click at [258, 224] on input "text" at bounding box center [252, 222] width 161 height 13
paste input "Cover for Wall Mount"
type input "Cover for Wall Mount"
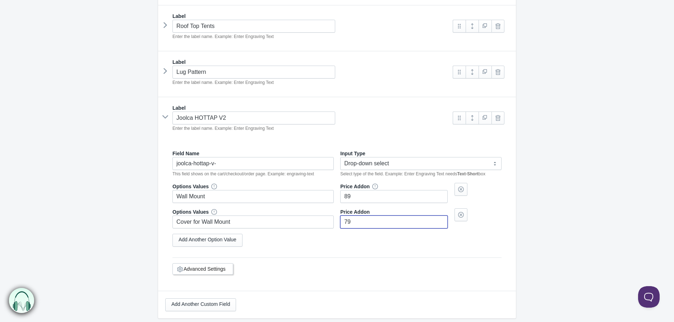
type input"] "79"
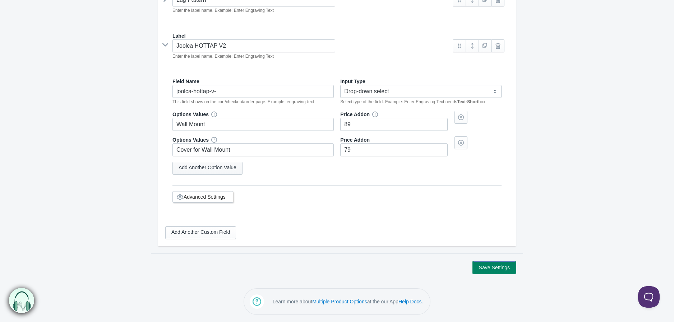
click at [227, 163] on link "Add Another Option Value" at bounding box center [207, 168] width 70 height 13
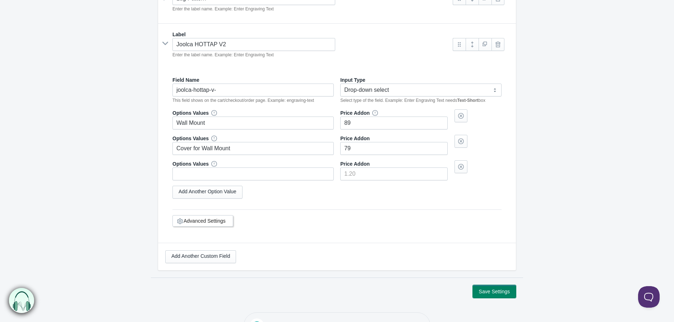
drag, startPoint x: 225, startPoint y: 203, endPoint x: 224, endPoint y: 192, distance: 10.9
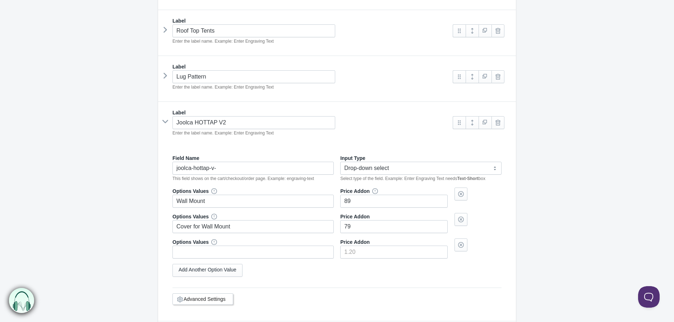
select select "4"
click at [224, 192] on div "Options Values Wall Mount" at bounding box center [252, 198] width 161 height 20
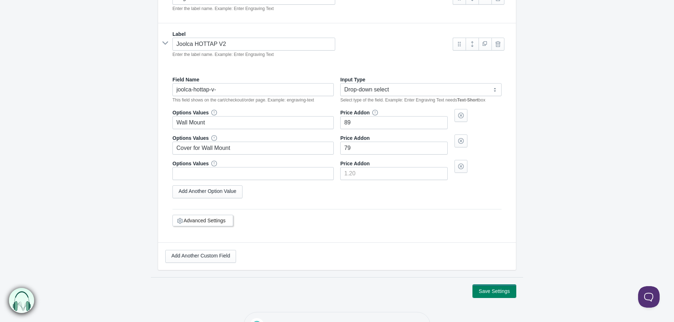
scroll to position [406, 0]
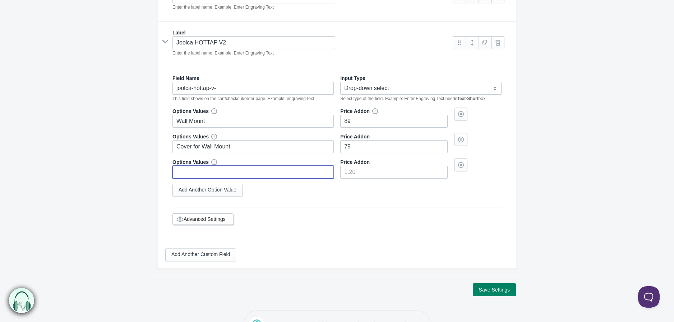
click at [227, 174] on input "text" at bounding box center [252, 172] width 161 height 13
paste input "HOTTAP Essentials Kit"
type input "HOTTAP Essentials Kit"
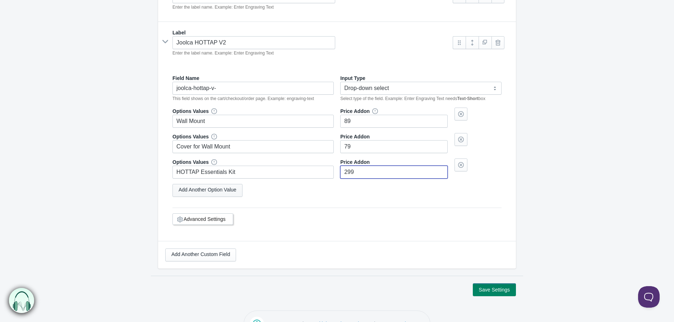
click at [211, 194] on link "Add Another Option Value" at bounding box center [207, 190] width 70 height 13
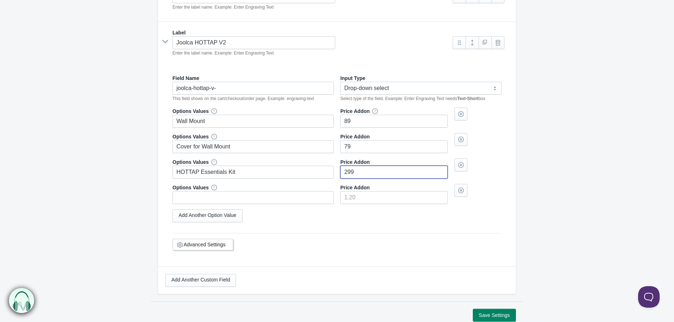
type input"] "299"
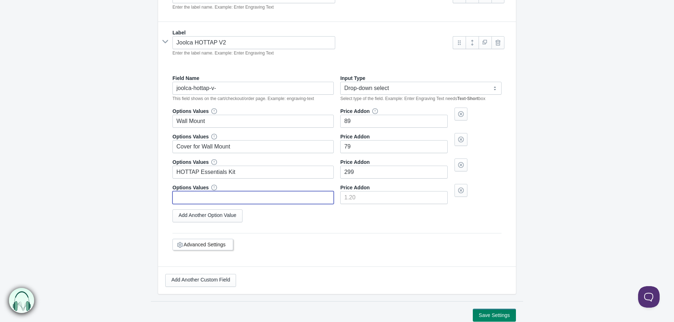
click at [227, 199] on input "text" at bounding box center [252, 197] width 161 height 13
paste input "HOTTAP Outing Kit"
type input "HOTTAP Outing Kit"
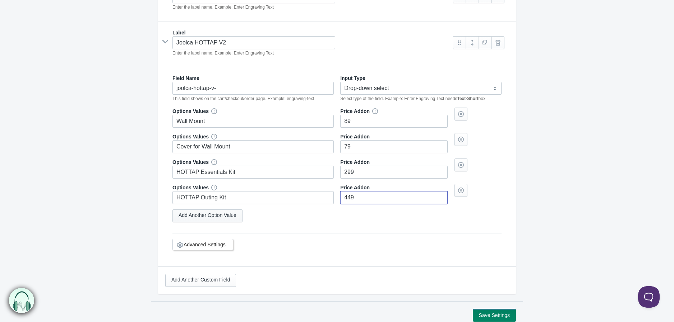
click at [206, 217] on link "Add Another Option Value" at bounding box center [207, 216] width 70 height 13
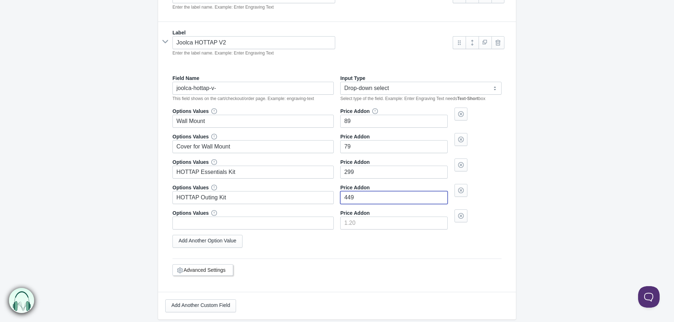
type input"] "449"
click at [210, 225] on input "text" at bounding box center [252, 223] width 161 height 13
paste input "HOTTAP Nomad Kit"
type input "HOTTAP Nomad Kit"
type input"] "549"
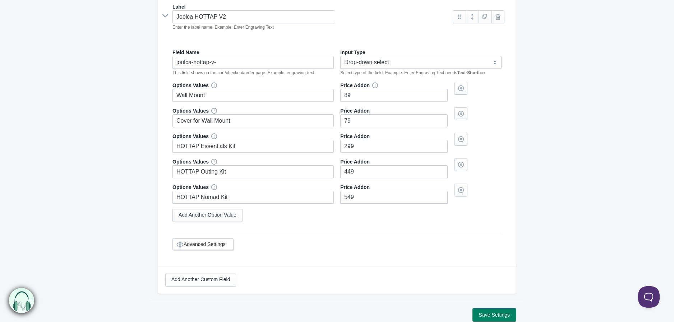
scroll to position [361, 0]
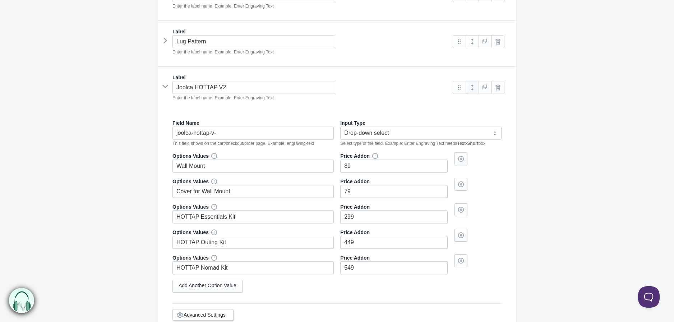
click at [472, 90] on link at bounding box center [471, 87] width 13 height 13
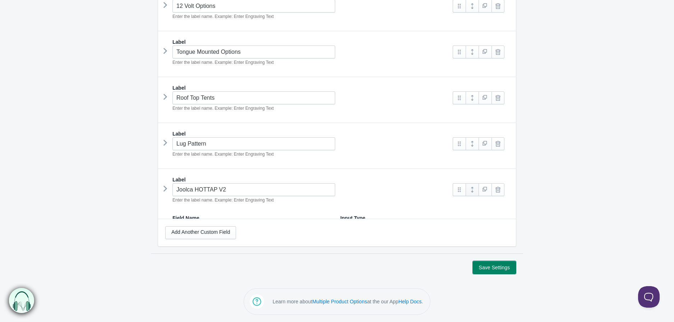
scroll to position [255, 0]
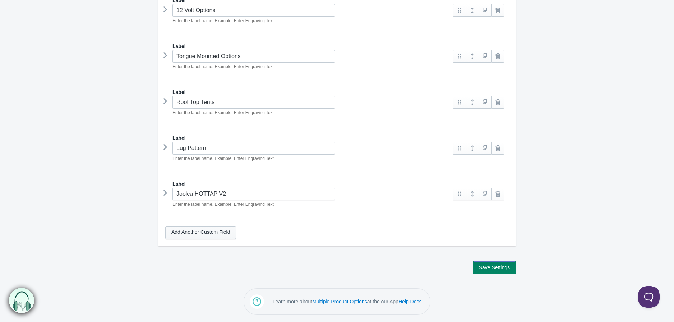
click at [185, 234] on link "Add Another Custom Field" at bounding box center [200, 233] width 71 height 13
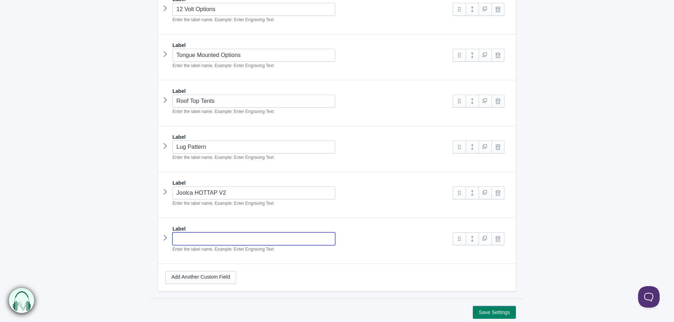
click at [218, 238] on input "text" at bounding box center [253, 239] width 163 height 13
type input "5,000 BTU front mount A/C unit"
type input "------btu-front-mount-a-c-unit"
click at [475, 242] on link at bounding box center [471, 239] width 13 height 13
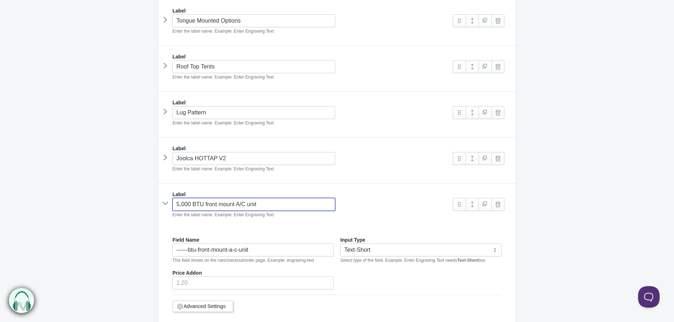
scroll to position [335, 0]
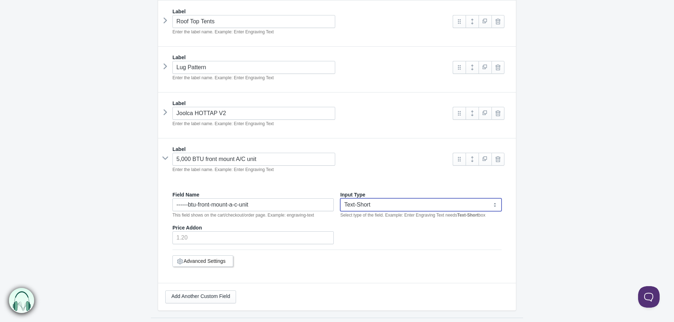
drag, startPoint x: 372, startPoint y: 208, endPoint x: 372, endPoint y: 213, distance: 5.0
click at [372, 208] on select "Text-Short Text-Long Radio button Drop-down select Image Checkbox Datepicker" at bounding box center [420, 205] width 161 height 13
select select "4"
click at [340, 200] on select "Text-Short Text-Long Radio button Drop-down select Image Checkbox Datepicker" at bounding box center [420, 205] width 161 height 13
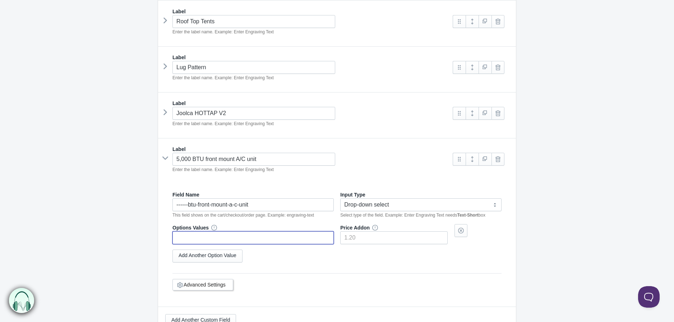
click at [196, 239] on input "text" at bounding box center [252, 238] width 161 height 13
type input "No A/C"
click at [234, 259] on link "Add Another Option Value" at bounding box center [207, 256] width 70 height 13
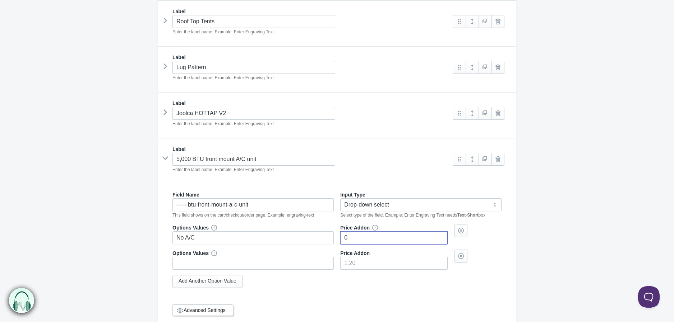
type input"] "0"
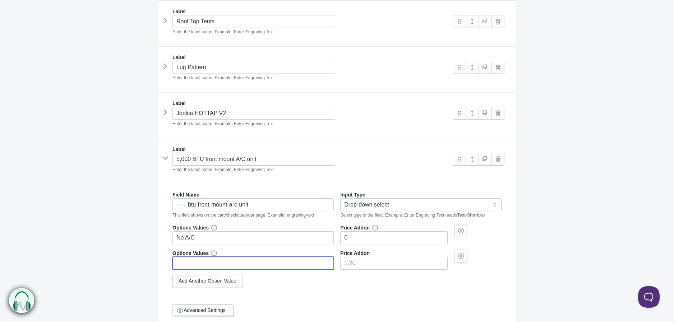
click at [206, 266] on input "text" at bounding box center [252, 263] width 161 height 13
type input "A/CA Unit Installed"
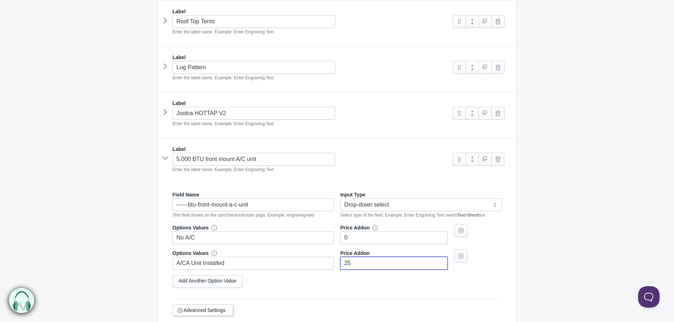
type input"] "250"
click at [473, 163] on link at bounding box center [471, 159] width 13 height 13
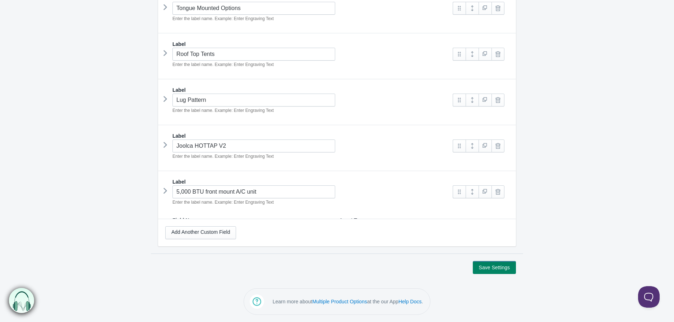
scroll to position [302, 0]
click at [222, 232] on link "Add Another Custom Field" at bounding box center [200, 233] width 71 height 13
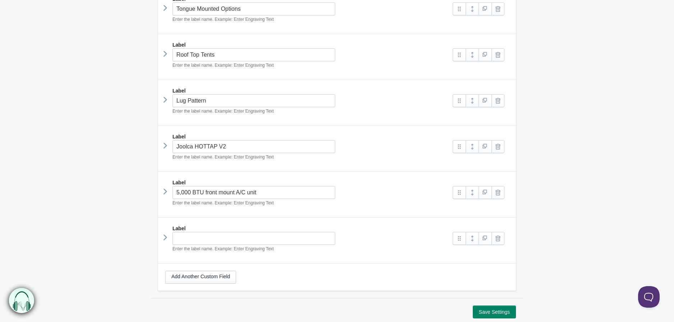
click at [208, 231] on div "Label" at bounding box center [336, 228] width 343 height 7
click at [205, 238] on input "text" at bounding box center [253, 238] width 163 height 13
type input "Roof Rack"
click at [473, 243] on link at bounding box center [471, 238] width 13 height 13
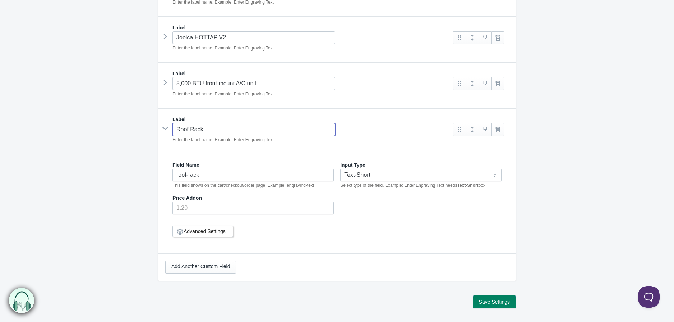
scroll to position [421, 0]
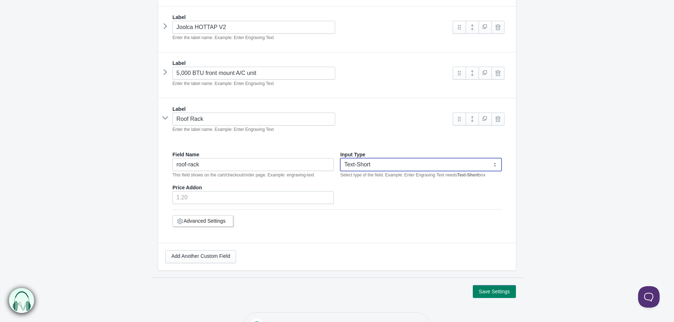
click at [382, 168] on select "Text-Short Text-Long Radio button Drop-down select Image Checkbox Datepicker" at bounding box center [420, 164] width 161 height 13
select select "4"
click at [340, 160] on select "Text-Short Text-Long Radio button Drop-down select Image Checkbox Datepicker" at bounding box center [420, 164] width 161 height 13
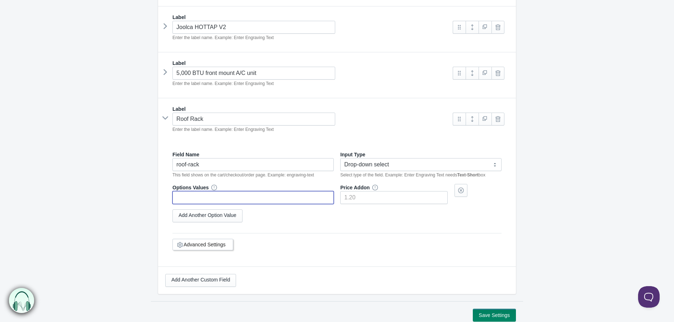
click at [209, 201] on input "text" at bounding box center [252, 197] width 161 height 13
type input "Yes, I would like the roof bars!"
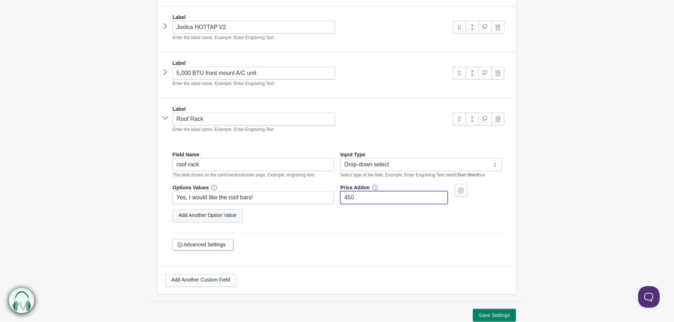
click at [210, 213] on link "Add Another Option Value" at bounding box center [207, 216] width 70 height 13
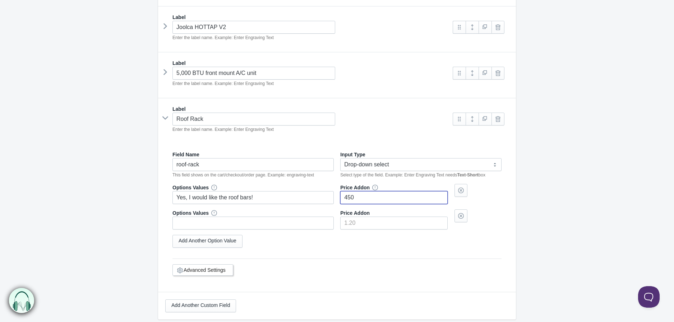
type input"] "450"
click at [210, 225] on input "text" at bounding box center [252, 223] width 161 height 13
type input "No"
click at [369, 225] on input"] "number" at bounding box center [393, 223] width 107 height 13
type input"] "0"
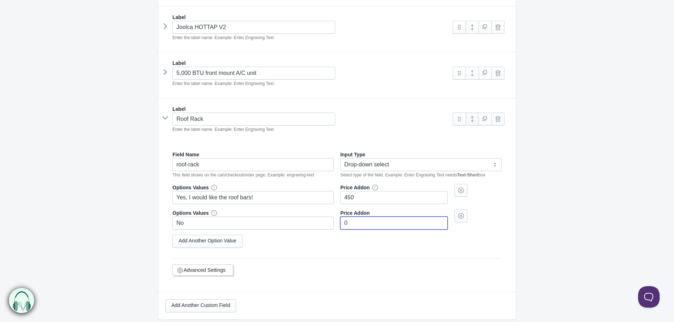
click at [473, 122] on link at bounding box center [471, 119] width 13 height 13
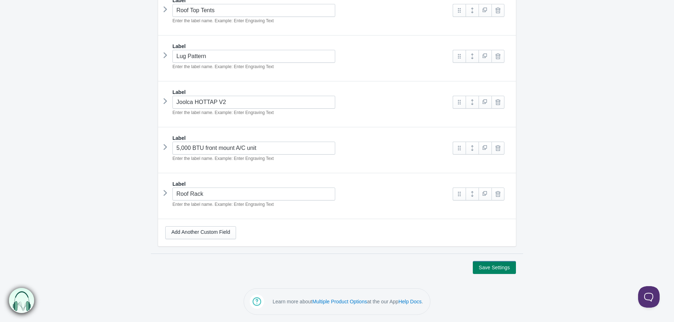
scroll to position [347, 0]
click at [165, 149] on icon at bounding box center [165, 147] width 0 height 11
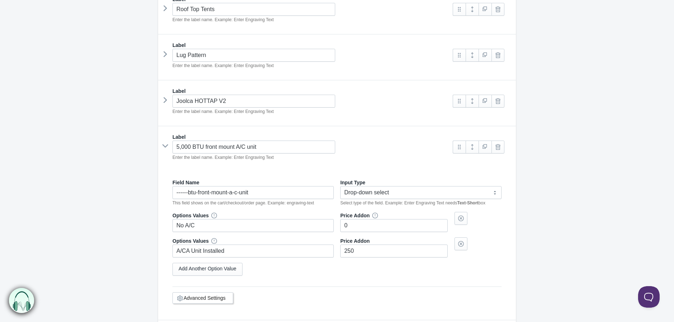
click at [332, 270] on div "Add Another Option Value" at bounding box center [336, 269] width 329 height 13
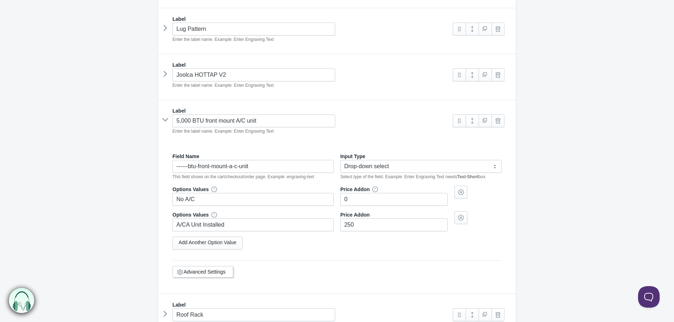
scroll to position [387, 0]
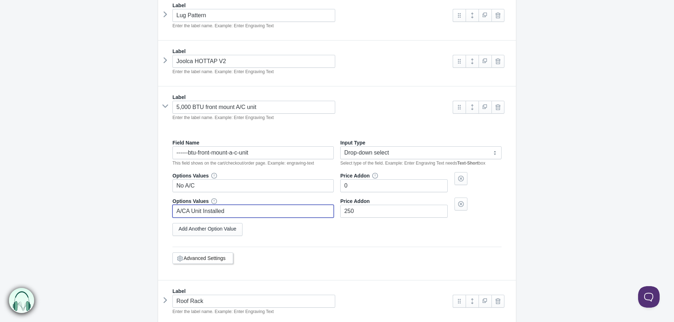
click at [198, 209] on input "A/CA Unit Installed" at bounding box center [252, 211] width 161 height 13
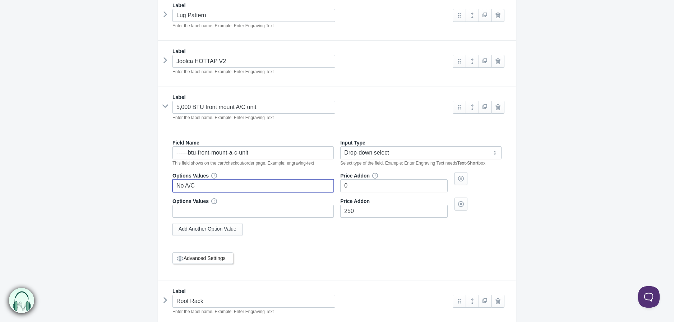
click at [200, 185] on input "No A/C" at bounding box center [252, 186] width 161 height 13
paste input "A/CA Unit Installed"
click at [200, 185] on input "No A/C" at bounding box center [252, 186] width 161 height 13
click at [182, 188] on input "A/CA Unit Installed" at bounding box center [252, 186] width 161 height 13
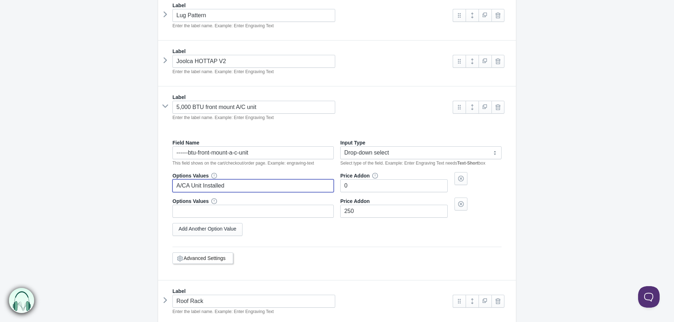
click at [188, 186] on input "A/CA Unit Installed" at bounding box center [252, 186] width 161 height 13
type input "A/C Unit Installed"
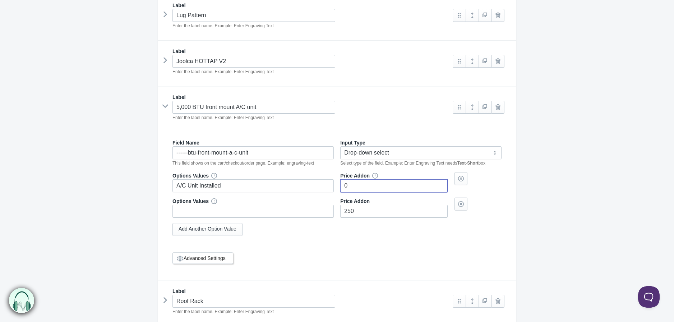
click at [377, 190] on input"] "0" at bounding box center [393, 186] width 107 height 13
type input"] "250"
click at [201, 213] on input "text" at bounding box center [252, 211] width 161 height 13
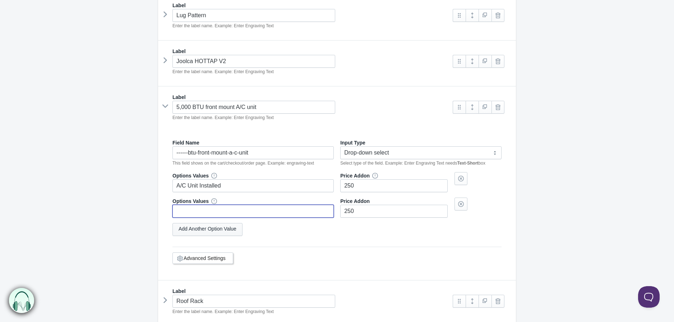
type input "No A/C"
click at [356, 212] on input"] "250" at bounding box center [393, 211] width 107 height 13
type input"] "0"
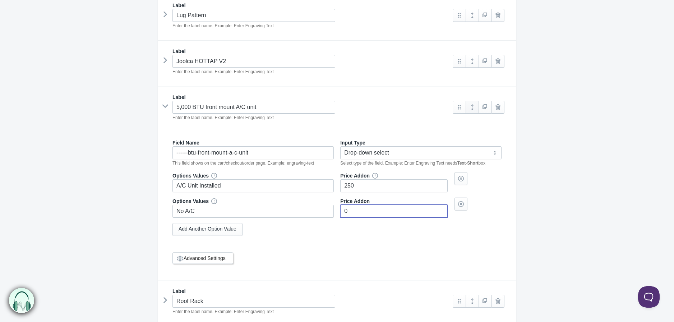
click at [472, 106] on link at bounding box center [471, 107] width 13 height 13
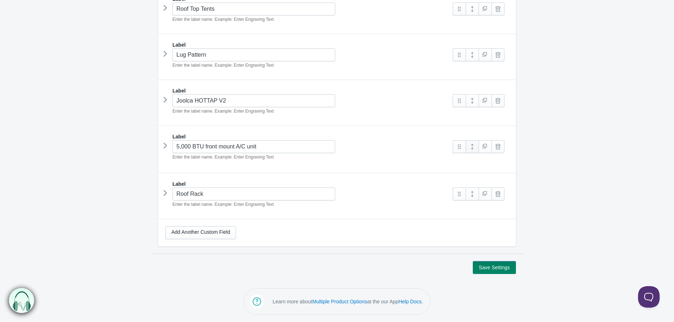
scroll to position [347, 0]
click at [199, 234] on link "Add Another Custom Field" at bounding box center [200, 233] width 71 height 13
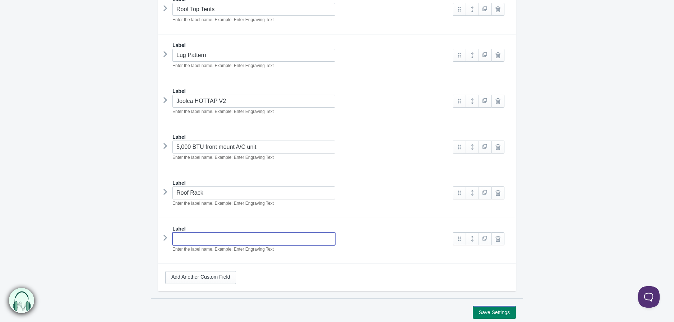
click at [228, 240] on input "text" at bounding box center [253, 239] width 163 height 13
type input "Roof Rack Mounted Options"
type input "roof-rack-mounted-options"
click at [473, 240] on link at bounding box center [471, 239] width 13 height 13
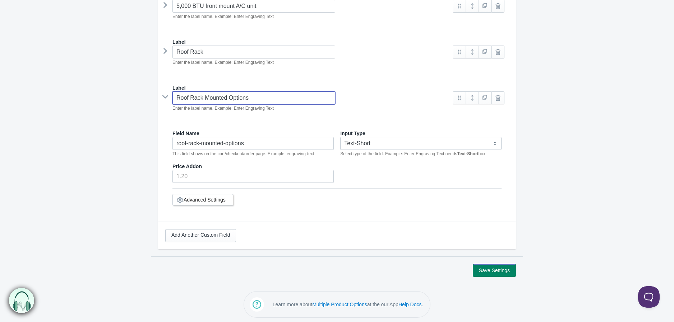
scroll to position [493, 0]
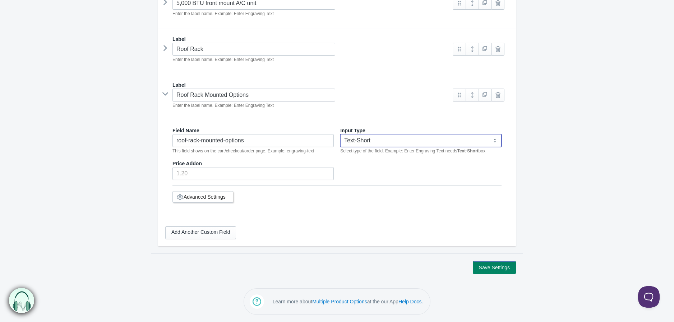
click at [396, 141] on select "Text-Short Text-Long Radio button Drop-down select Image Checkbox Datepicker" at bounding box center [420, 140] width 161 height 13
select select "4"
click at [340, 134] on select "Text-Short Text-Long Radio button Drop-down select Image Checkbox Datepicker" at bounding box center [420, 140] width 161 height 13
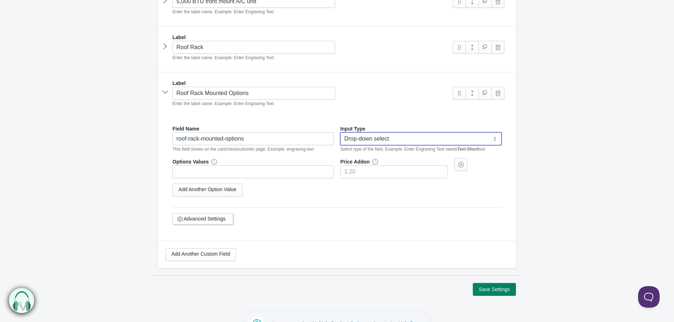
scroll to position [413, 0]
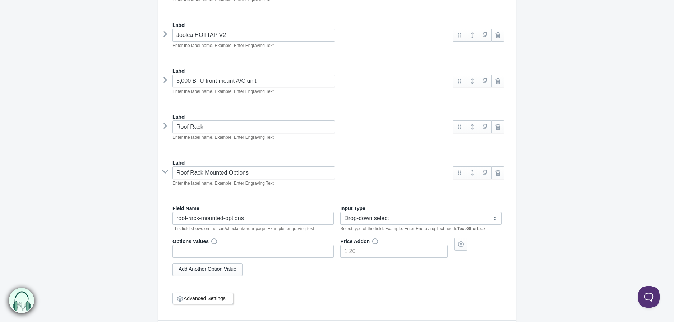
select select "4"
click at [220, 258] on input "text" at bounding box center [252, 251] width 161 height 13
drag, startPoint x: 185, startPoint y: 255, endPoint x: 239, endPoint y: 273, distance: 56.4
click at [185, 255] on input "7gal shower" at bounding box center [252, 251] width 161 height 13
type input "7 Gal Road Shower"
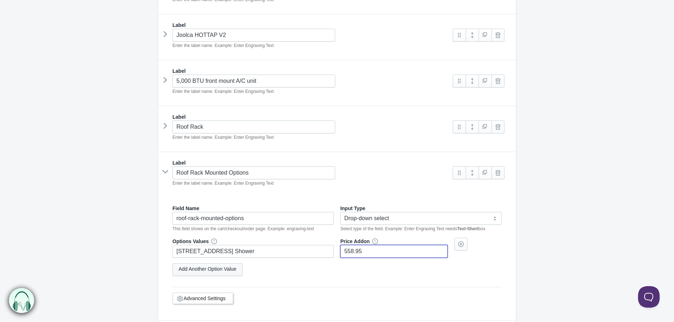
type input"] "558.95"
select select "4"
click at [215, 274] on link "Add Another Option Value" at bounding box center [207, 270] width 70 height 13
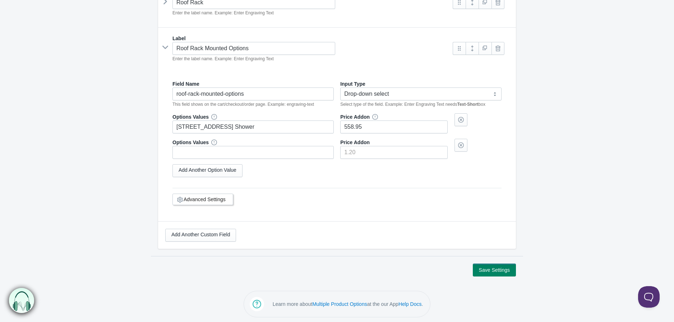
scroll to position [543, 0]
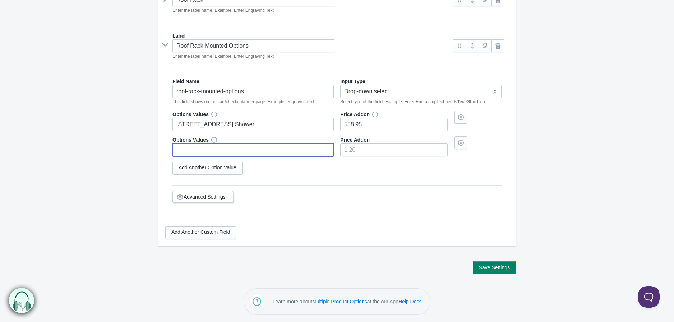
click at [217, 155] on input "text" at bounding box center [252, 150] width 161 height 13
paste input "10 Gal Road Shower"
type input "10 Gal Road Shower"
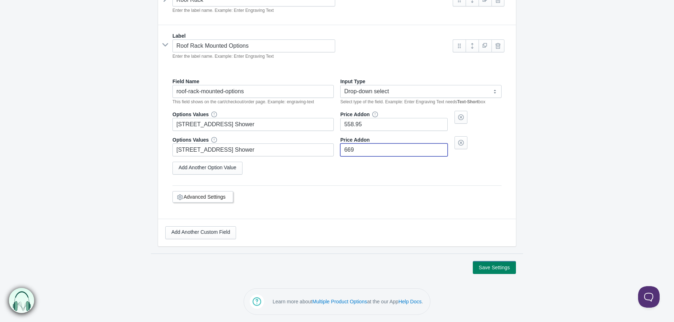
type input"] "669"
drag, startPoint x: 198, startPoint y: 176, endPoint x: 199, endPoint y: 172, distance: 3.9
click at [198, 176] on div "Options Values 7 Gal Road Shower Price Addon 558.95 Options Values 10 Gal Road …" at bounding box center [336, 145] width 329 height 69
click at [200, 171] on link "Add Another Option Value" at bounding box center [207, 168] width 70 height 13
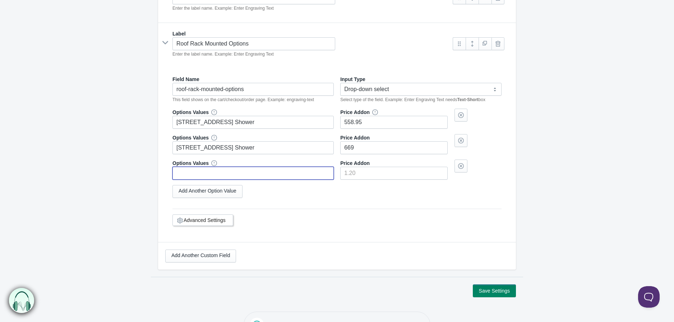
click at [202, 177] on input "text" at bounding box center [252, 173] width 161 height 13
paste input "Rhino-Rack Sunseeker Awning"
type input "Rhino-Rack Sunseeker Awning"
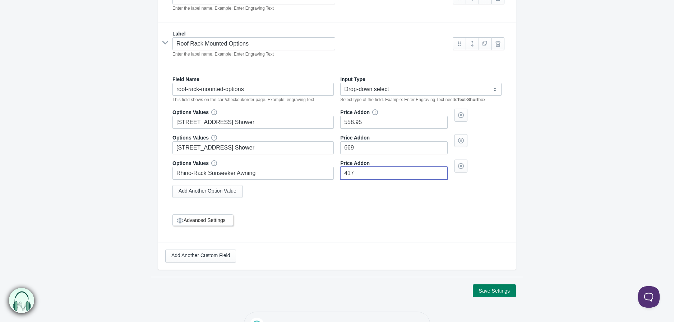
type input"] "417"
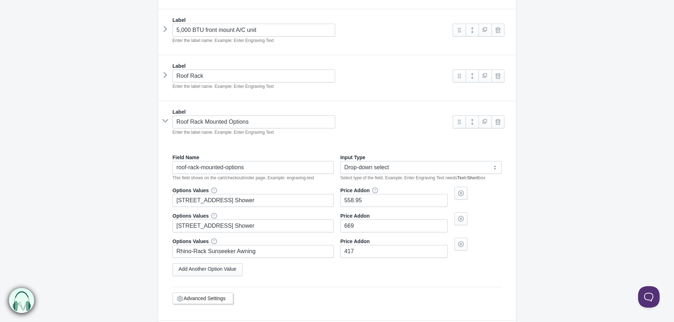
drag, startPoint x: 206, startPoint y: 194, endPoint x: 2, endPoint y: 205, distance: 203.9
select select "4"
click at [233, 273] on link "Add Another Option Value" at bounding box center [207, 270] width 70 height 13
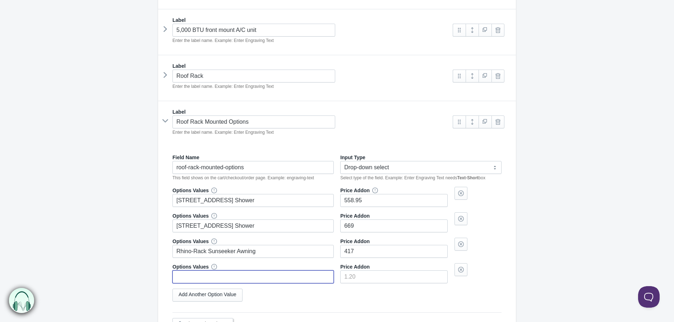
click at [214, 274] on input "text" at bounding box center [252, 277] width 161 height 13
paste input "Rhino-Rack Batwing Awning"
type input "Rhino-Rack Batwing Awning"
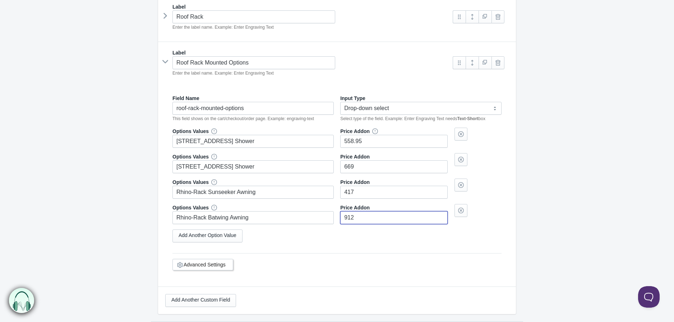
scroll to position [593, 0]
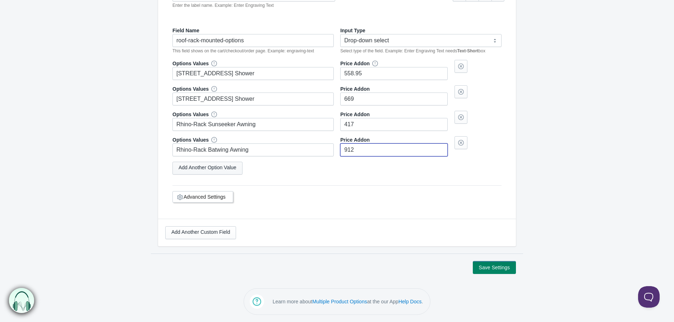
click at [200, 169] on link "Add Another Option Value" at bounding box center [207, 168] width 70 height 13
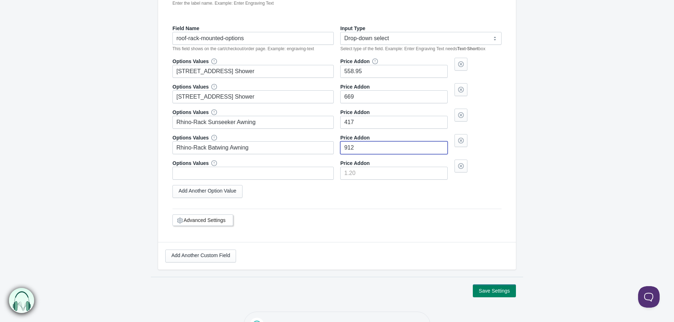
type input"] "912"
click at [202, 176] on input "text" at bounding box center [252, 173] width 161 height 13
paste input "Rhino-Rack Roof Basket Small"
type input "Rhino-Rack Roof Basket Small"
click at [199, 193] on link "Add Another Option Value" at bounding box center [207, 191] width 70 height 13
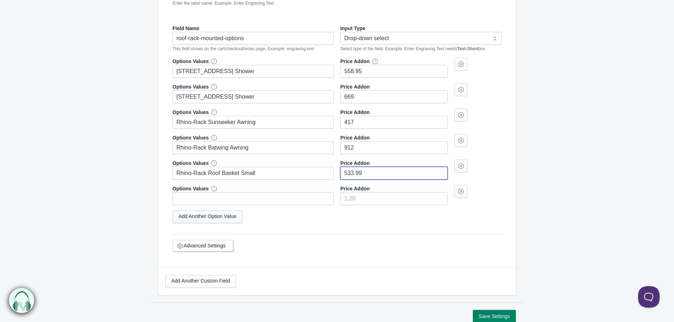
click at [200, 219] on link "Add Another Option Value" at bounding box center [207, 217] width 70 height 13
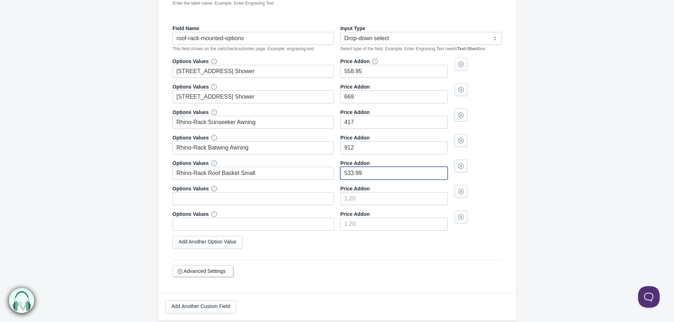
type input"] "533.99"
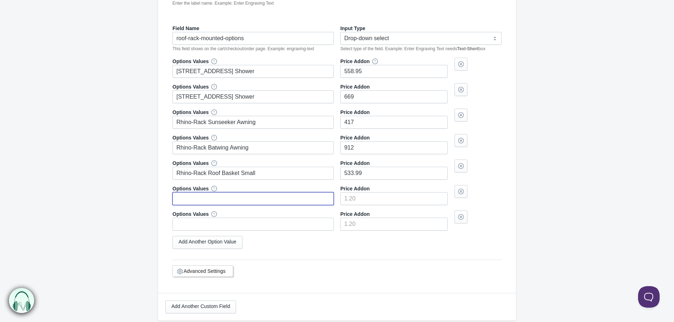
click at [245, 201] on input "text" at bounding box center [252, 198] width 161 height 13
paste input "Rhino-Rack Roof Basket Large"
type input "Rhino-Rack Roof Basket Large"
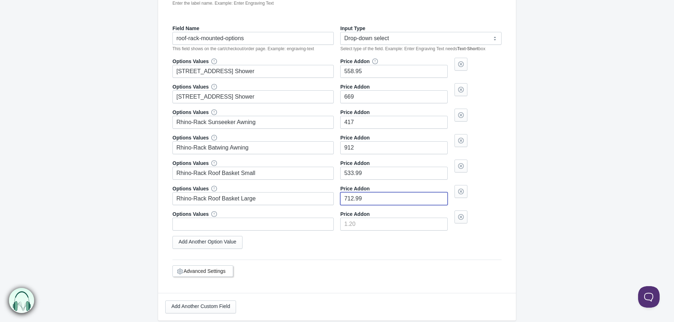
type input"] "712.99"
click at [223, 230] on input "text" at bounding box center [252, 224] width 161 height 13
paste input "Rhino-Rack MasterFit Roof Box 530L"
type input "Rhino-Rack MasterFit Roof Box 530L"
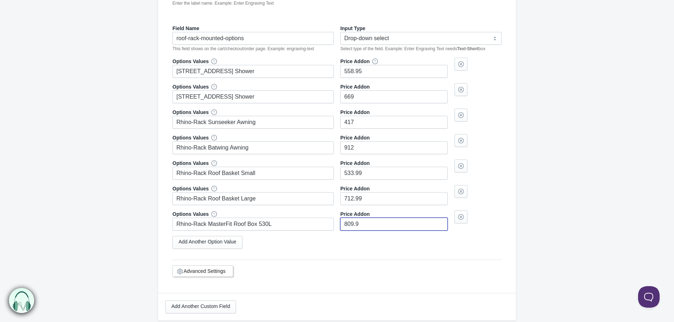
type input"] "809.99"
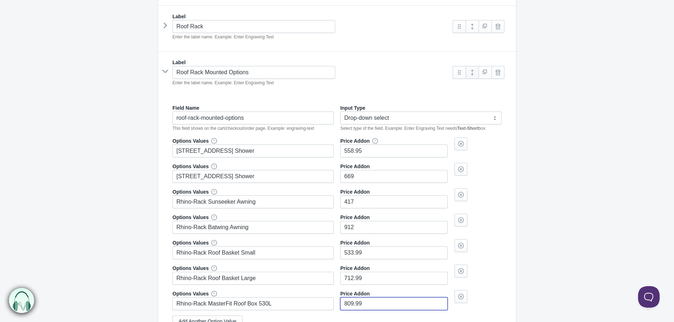
click at [475, 75] on link at bounding box center [471, 72] width 13 height 13
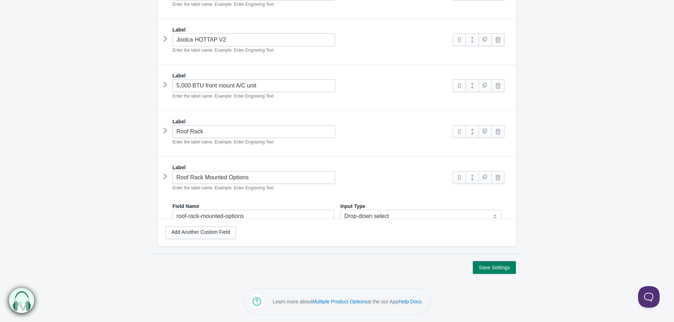
scroll to position [394, 0]
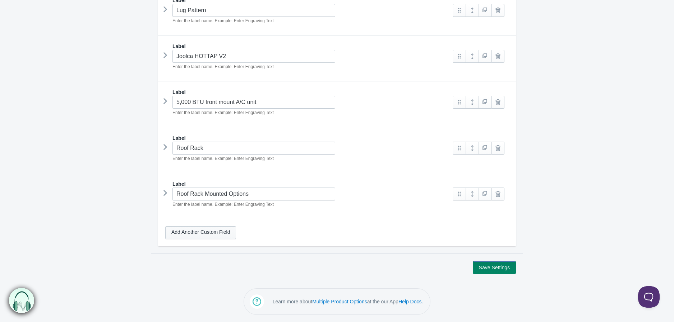
click at [207, 232] on link "Add Another Custom Field" at bounding box center [200, 233] width 71 height 13
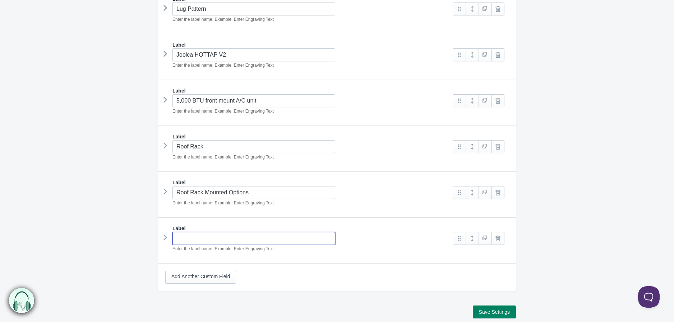
click at [208, 236] on input "text" at bounding box center [253, 238] width 163 height 13
type input "External Wall Mount Options"
click at [473, 242] on link at bounding box center [471, 238] width 13 height 13
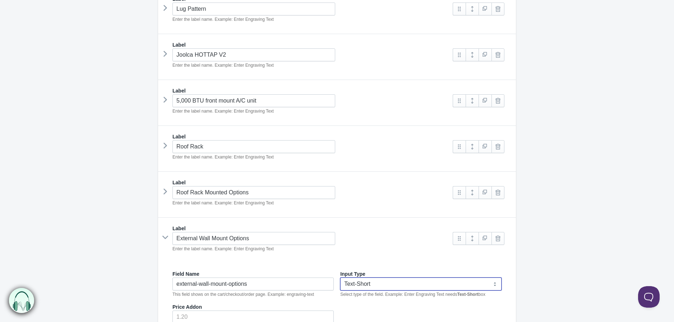
click at [358, 282] on select "Text-Short Text-Long Radio button Drop-down select Image Checkbox Datepicker" at bounding box center [420, 284] width 161 height 13
select select "4"
click at [340, 279] on select "Text-Short Text-Long Radio button Drop-down select Image Checkbox Datepicker" at bounding box center [420, 284] width 161 height 13
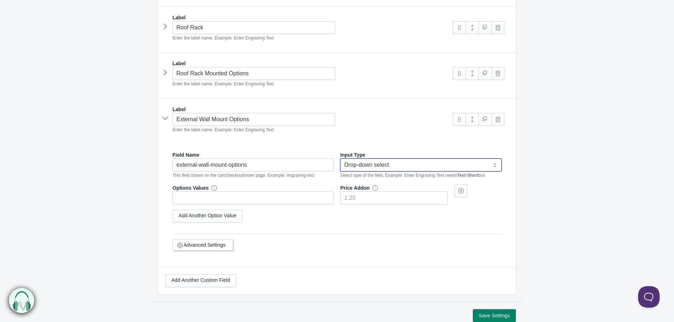
scroll to position [513, 0]
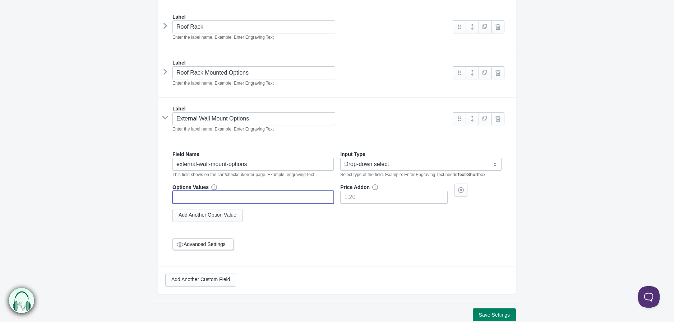
click at [273, 199] on input "text" at bounding box center [252, 197] width 161 height 13
type input "11lbs Propane Tank Mout"
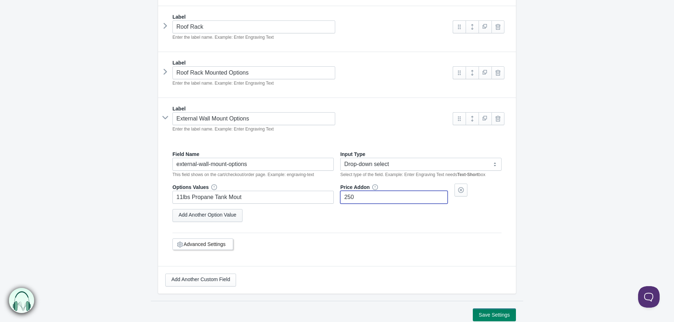
click at [202, 216] on link "Add Another Option Value" at bounding box center [207, 215] width 70 height 13
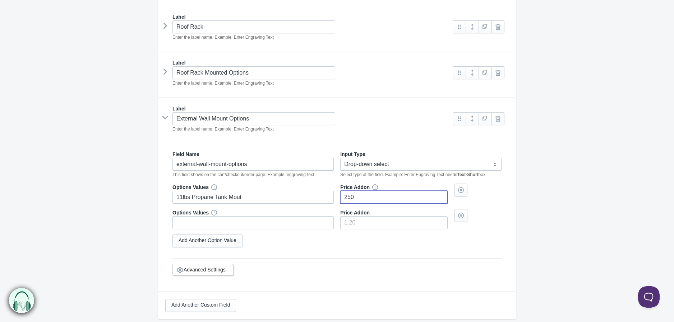
type input"] "250"
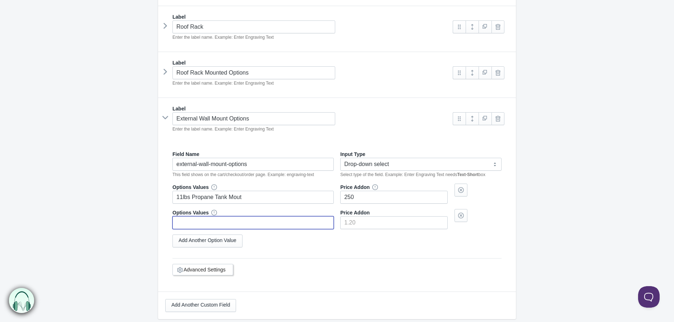
click at [214, 226] on input "text" at bounding box center [252, 222] width 161 height 13
paste input "2 Gal RotoPaX Fuel"
type input "2 Gal RotoPaX Fuel"
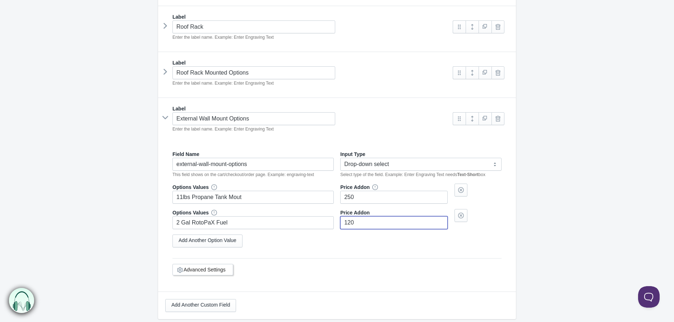
type input"] "120"
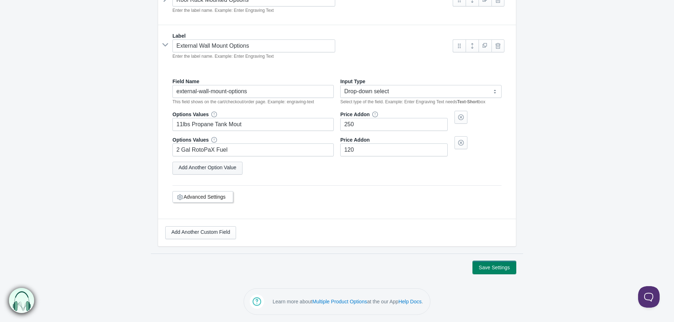
click at [204, 163] on link "Add Another Option Value" at bounding box center [207, 168] width 70 height 13
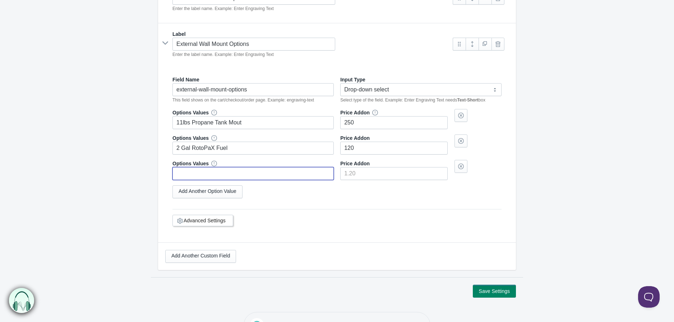
click at [224, 180] on input "text" at bounding box center [252, 173] width 161 height 13
paste input "2 Gal RotoPaX Water"
type input "2 Gal RotoPaX Water"
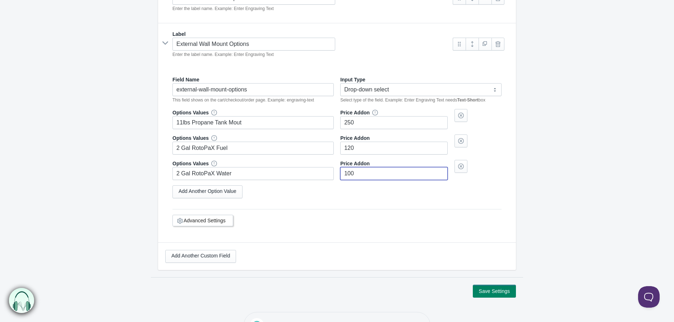
type input"] "100"
click at [205, 188] on link "Add Another Option Value" at bounding box center [207, 192] width 70 height 13
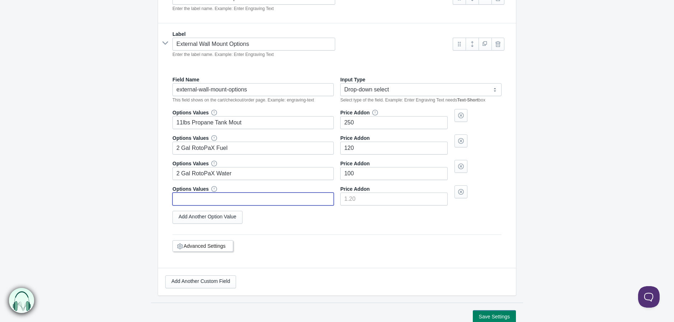
click at [228, 200] on input "text" at bounding box center [252, 199] width 161 height 13
paste input "TV Coax Port"
type input "TV Coax Port"
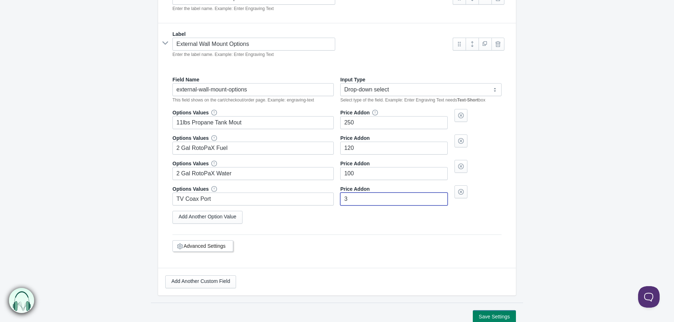
type input"] "35"
click at [476, 49] on link at bounding box center [471, 44] width 13 height 13
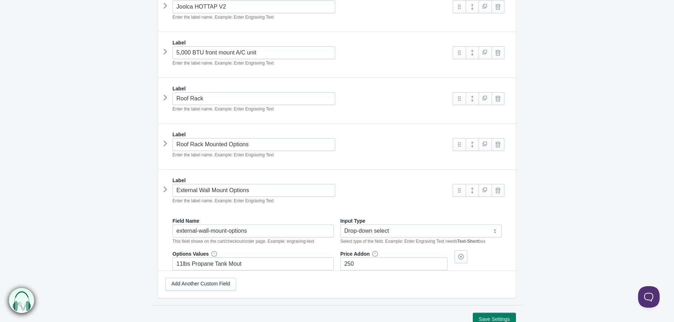
scroll to position [439, 0]
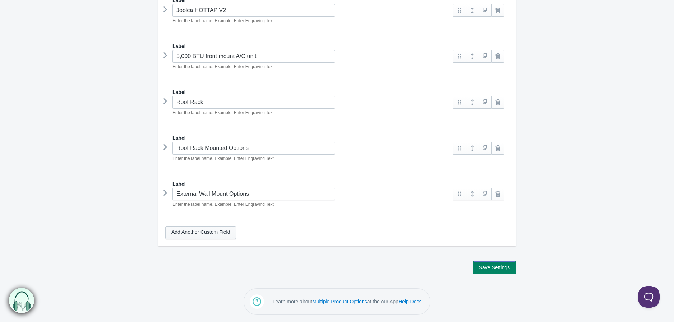
click at [202, 236] on link "Add Another Custom Field" at bounding box center [200, 233] width 71 height 13
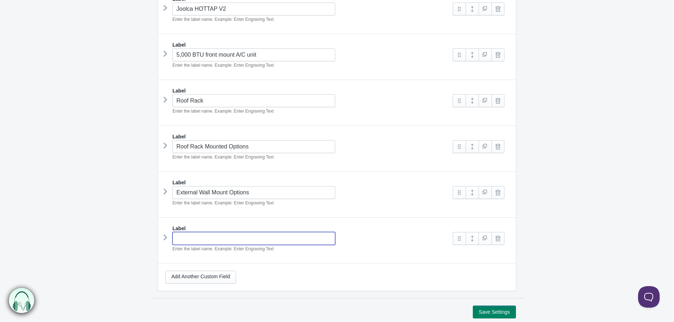
click at [203, 242] on input "text" at bounding box center [253, 238] width 163 height 13
type input "Interior Options"
click at [469, 241] on link at bounding box center [471, 238] width 13 height 13
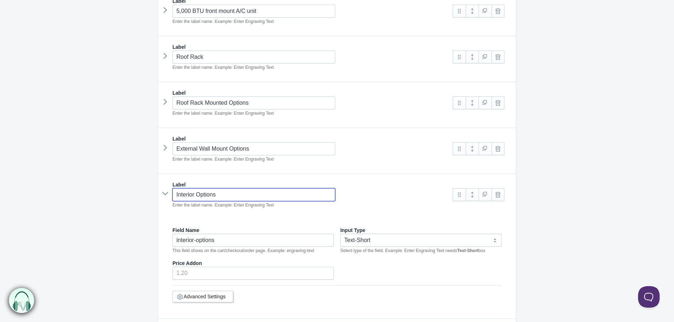
scroll to position [559, 0]
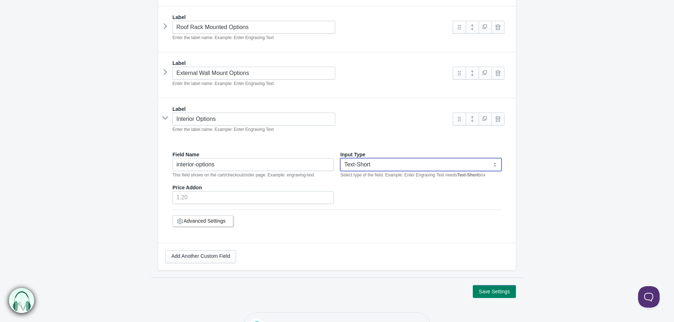
click at [383, 162] on select "Text-Short Text-Long Radio button Drop-down select Image Checkbox Datepicker" at bounding box center [420, 164] width 161 height 13
select select "4"
click at [340, 160] on select "Text-Short Text-Long Radio button Drop-down select Image Checkbox Datepicker" at bounding box center [420, 164] width 161 height 13
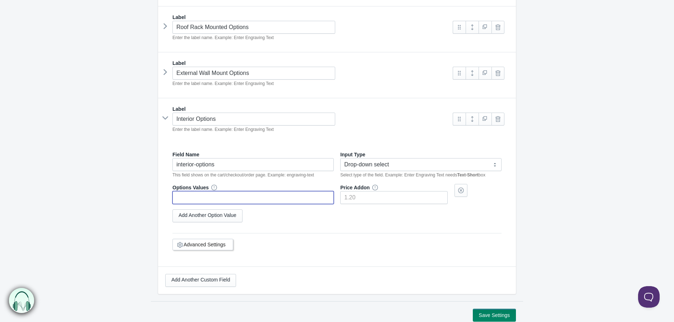
click at [206, 201] on input "text" at bounding box center [252, 197] width 161 height 13
type input "Extra Front Shelf Below A/C"
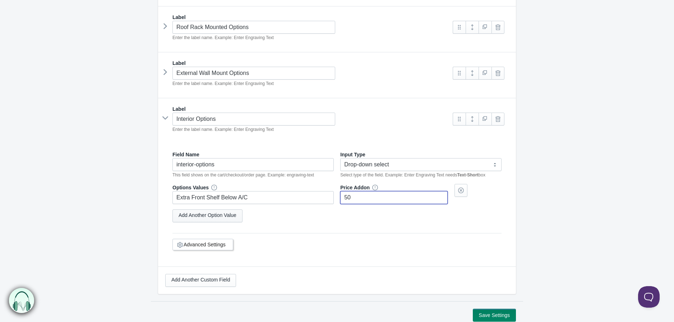
click at [204, 213] on link "Add Another Option Value" at bounding box center [207, 216] width 70 height 13
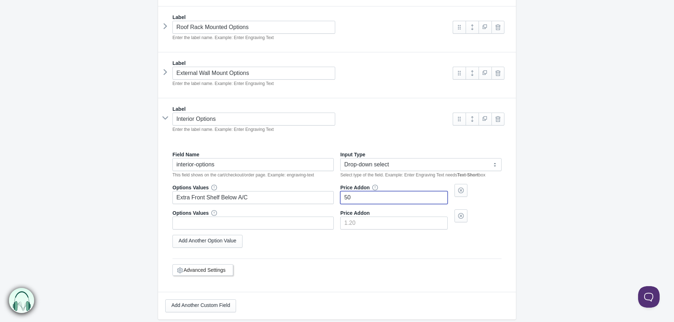
type input"] "50"
click at [205, 228] on input "text" at bounding box center [252, 223] width 161 height 13
type input "Rear Shelf"
type input"] "50"
click at [472, 117] on link at bounding box center [471, 119] width 13 height 13
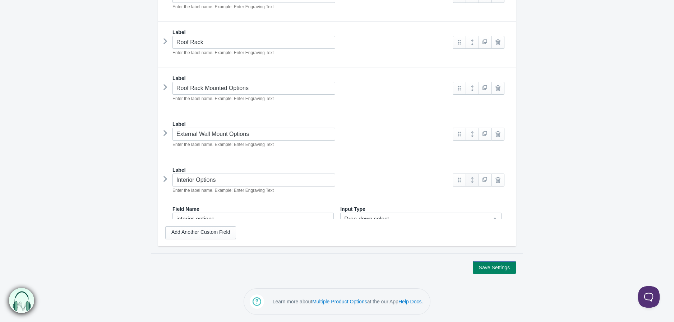
scroll to position [486, 0]
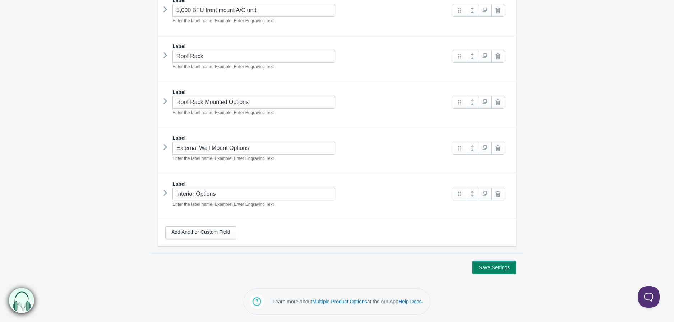
click at [500, 269] on button "Save Settings" at bounding box center [493, 267] width 43 height 13
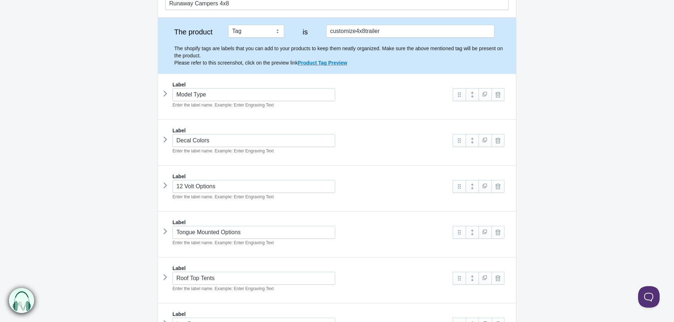
scroll to position [80, 0]
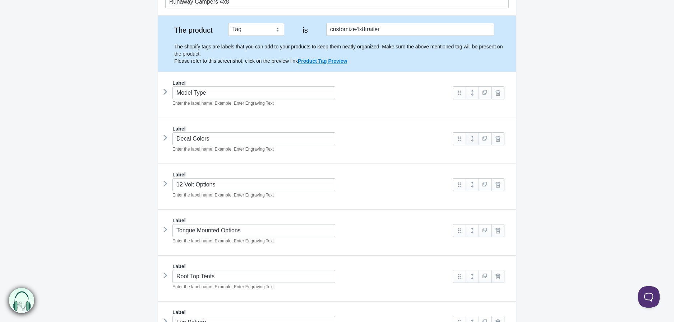
click at [472, 141] on link at bounding box center [471, 138] width 13 height 13
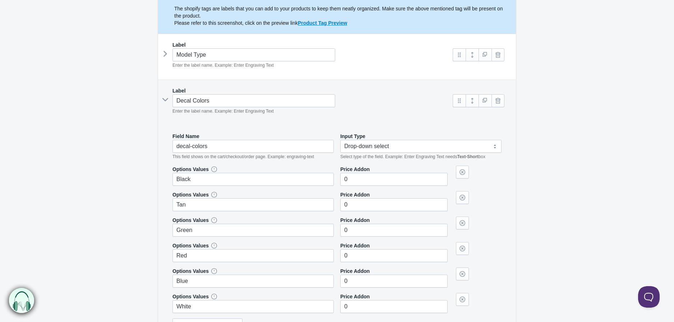
scroll to position [159, 0]
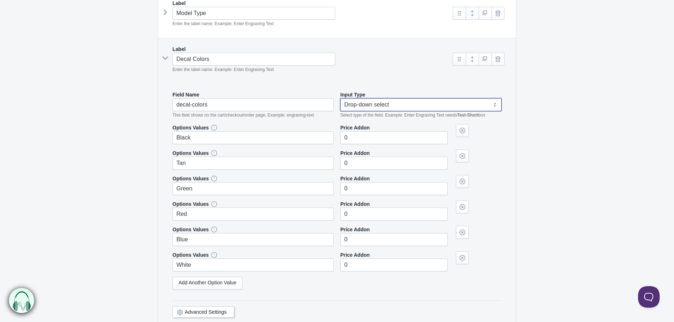
click at [386, 101] on select "Text-Short Text-Long Radio button Drop-down select Image Checkbox Datepicker" at bounding box center [420, 104] width 161 height 13
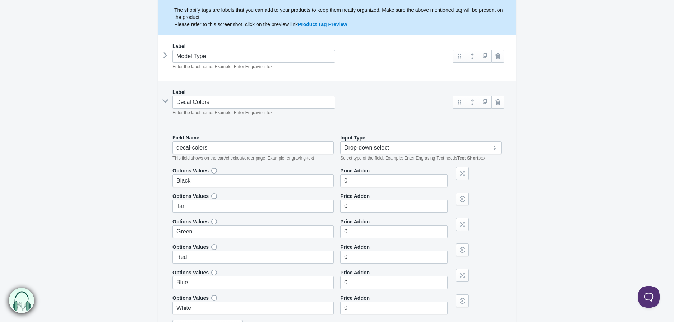
scroll to position [80, 0]
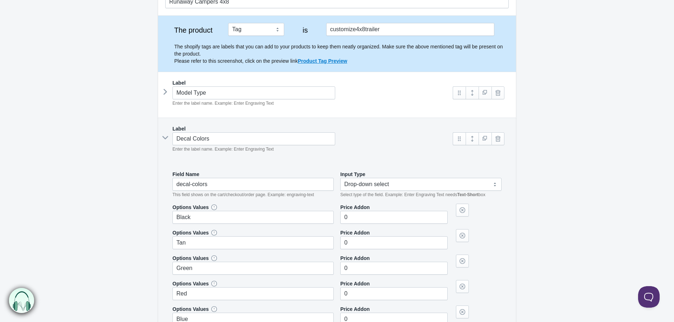
click at [164, 138] on icon at bounding box center [165, 138] width 11 height 0
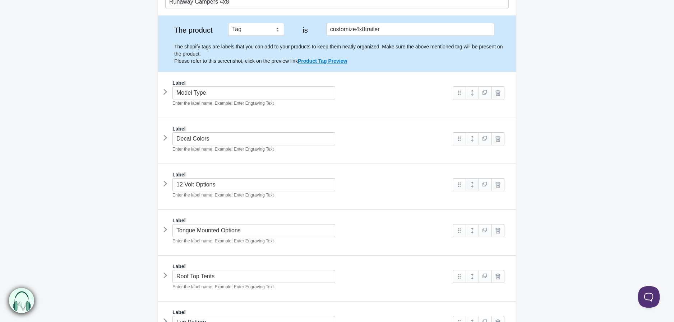
click at [473, 185] on link at bounding box center [471, 184] width 13 height 13
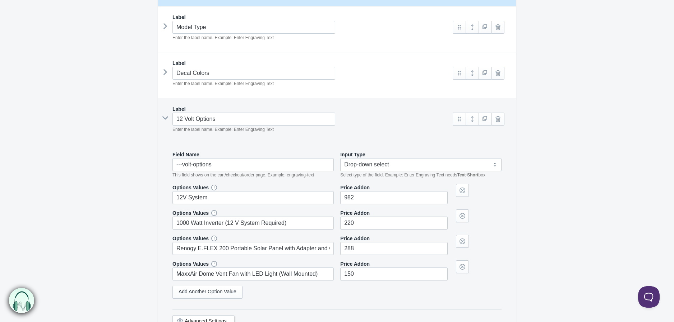
scroll to position [159, 0]
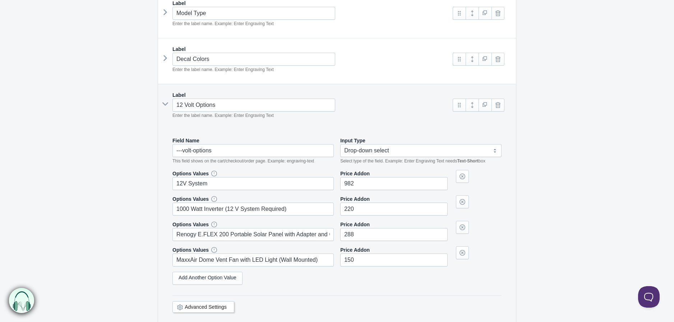
drag, startPoint x: 195, startPoint y: 174, endPoint x: 195, endPoint y: 178, distance: 4.4
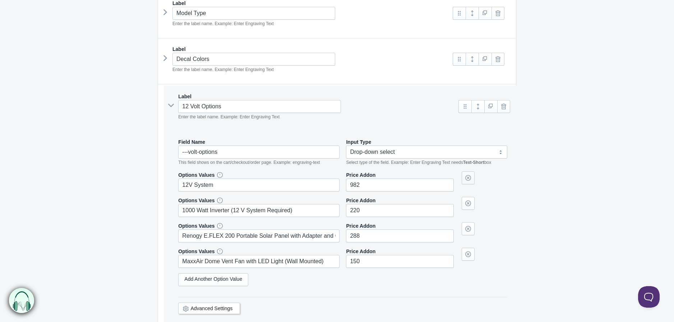
drag, startPoint x: 462, startPoint y: 183, endPoint x: 459, endPoint y: 179, distance: 5.4
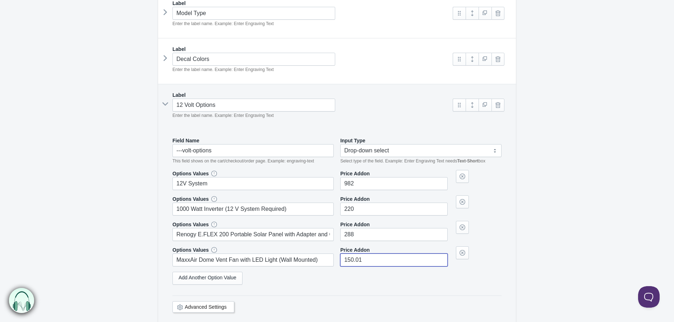
click at [439, 260] on input"] "150.01" at bounding box center [393, 260] width 107 height 13
type input"] "150"
click at [442, 265] on input"] "150" at bounding box center [393, 260] width 107 height 13
click at [225, 279] on link "Add Another Option Value" at bounding box center [207, 278] width 70 height 13
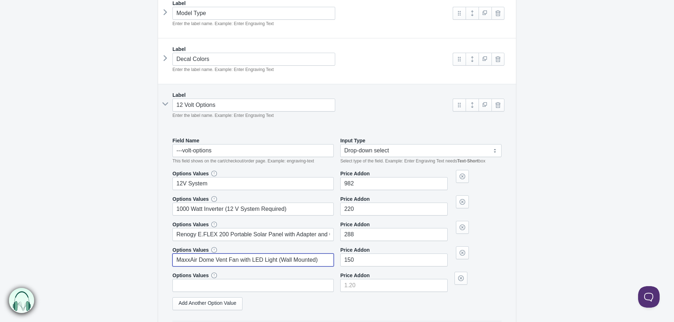
click at [242, 264] on input "MaxxAir Dome Vent Fan with LED Light (Wall Mounted)" at bounding box center [252, 260] width 161 height 13
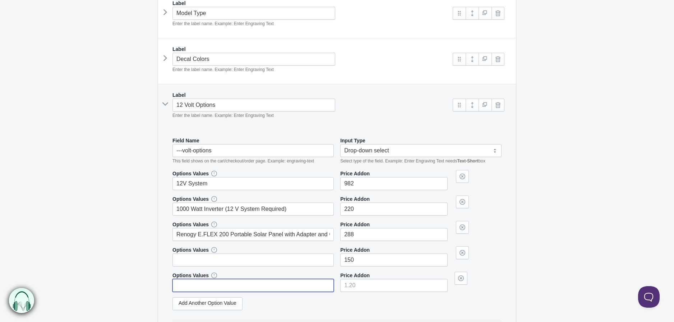
click at [234, 291] on input "text" at bounding box center [252, 285] width 161 height 13
paste input "MaxxAir Dome Vent Fan with LED Light (Wall Mounted)"
type input "MaxxAir Dome Vent Fan with LED Light (Wall Mounted)"
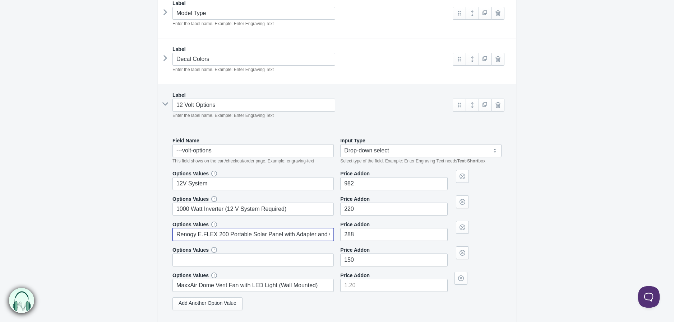
click at [190, 237] on input "Renogy E.FLEX 200 Portable Solar Panel with Adapter and Cables" at bounding box center [252, 234] width 161 height 13
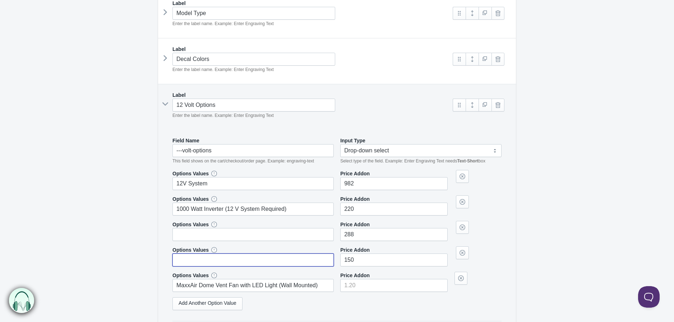
click at [191, 257] on input "text" at bounding box center [252, 260] width 161 height 13
paste input "Renogy E.FLEX 200 Portable Solar Panel with Adapter and Cables"
type input "Renogy E.FLEX 200 Portable Solar Panel with Adapter and Cables"
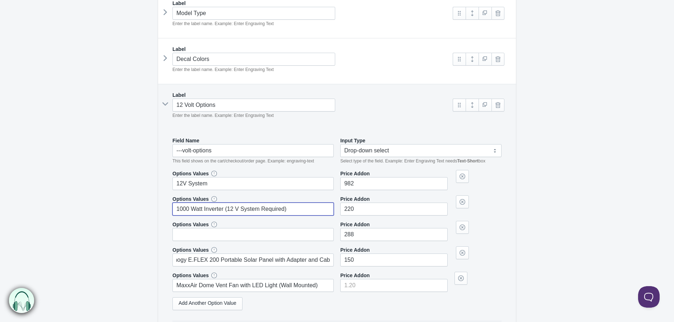
click at [194, 209] on input "1000 Watt Inverter (12 V System Required)" at bounding box center [252, 209] width 161 height 13
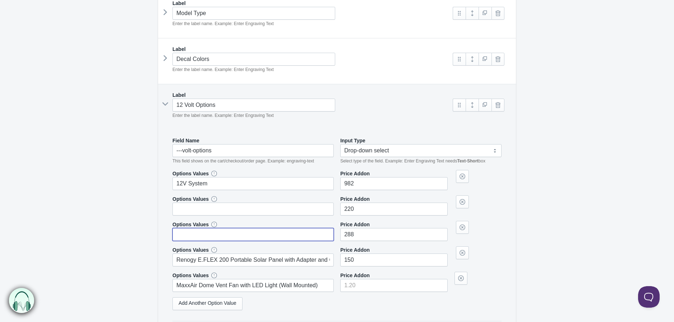
click at [196, 231] on input "text" at bounding box center [252, 234] width 161 height 13
paste input "1000 Watt Inverter (12 V System Required)"
type input "1000 Watt Inverter (12 V System Required)"
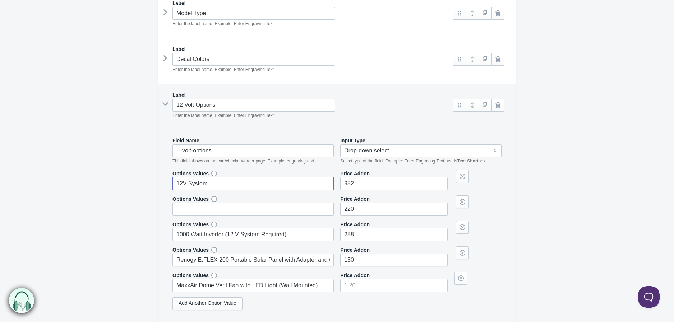
click at [196, 183] on input "12V System" at bounding box center [252, 183] width 161 height 13
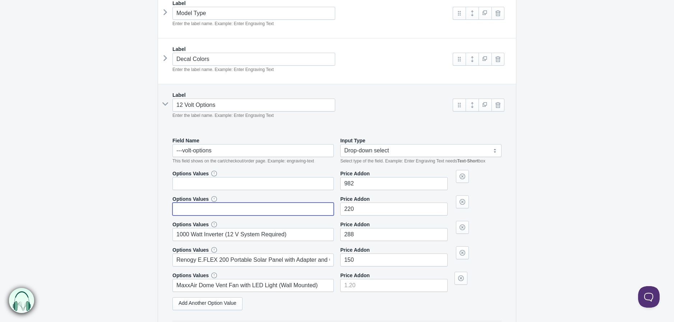
click at [198, 211] on input "text" at bounding box center [252, 209] width 161 height 13
paste input "12V System"
type input "12V System"
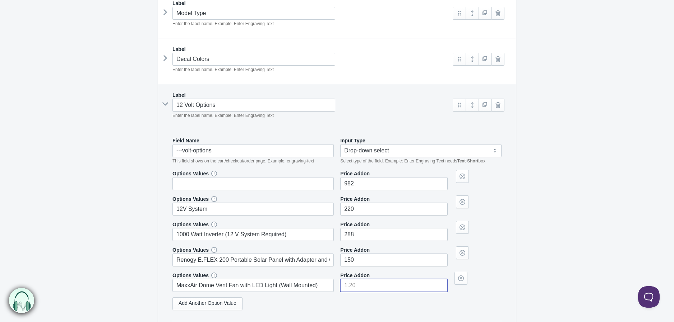
click at [358, 284] on input"] "number" at bounding box center [393, 285] width 107 height 13
click at [365, 267] on input"] "150" at bounding box center [393, 260] width 107 height 13
click at [363, 284] on input"] "number" at bounding box center [393, 285] width 107 height 13
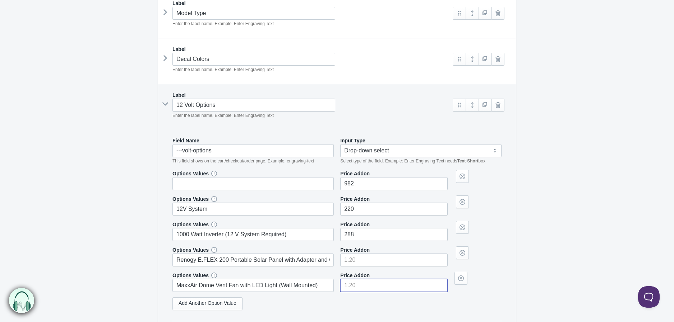
paste input"] "150"
type input"] "150"
click at [361, 230] on input"] "288" at bounding box center [393, 234] width 107 height 13
click at [361, 232] on input"] "288" at bounding box center [393, 234] width 107 height 13
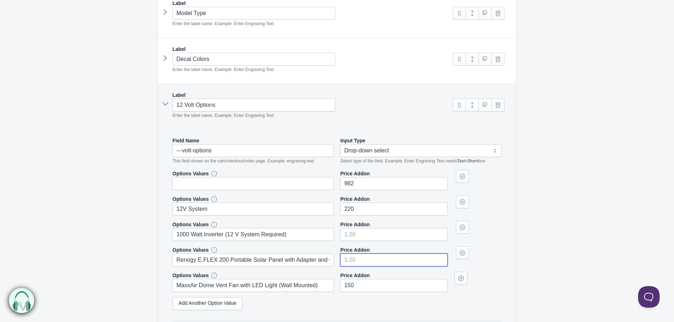
click at [361, 259] on input"] "number" at bounding box center [393, 260] width 107 height 13
paste input"] "288"
type input"] "288"
click at [360, 211] on input"] "220" at bounding box center [393, 209] width 107 height 13
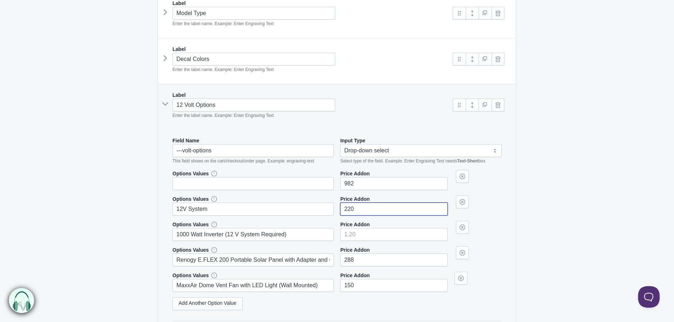
click at [360, 211] on input"] "220" at bounding box center [393, 209] width 107 height 13
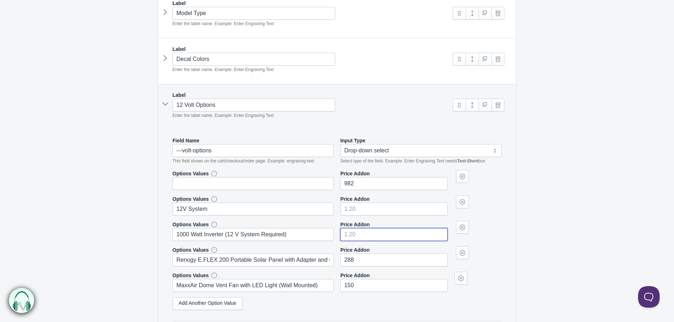
click at [359, 237] on input"] "number" at bounding box center [393, 234] width 107 height 13
paste input"] "220"
type input"] "220"
click at [355, 185] on input"] "982" at bounding box center [393, 183] width 107 height 13
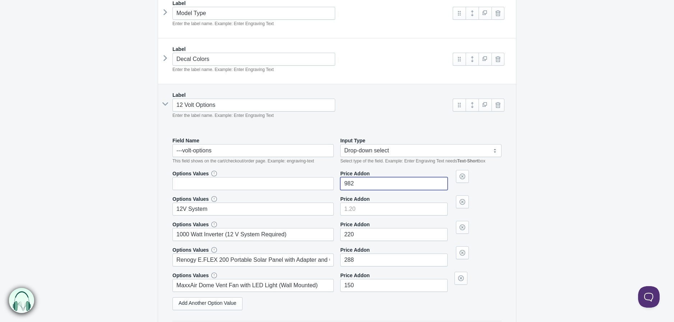
click at [355, 185] on input"] "982" at bounding box center [393, 183] width 107 height 13
click at [355, 209] on input"] "number" at bounding box center [393, 209] width 107 height 13
paste input"] "982"
type input"] "982"
click at [289, 183] on input "text" at bounding box center [252, 183] width 161 height 13
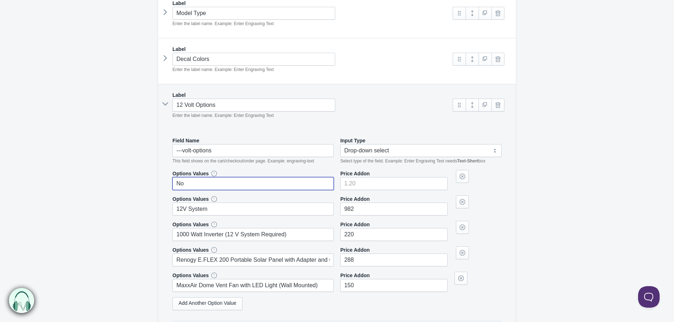
type input "No"
type input"] "0"
click at [472, 105] on link at bounding box center [471, 105] width 13 height 13
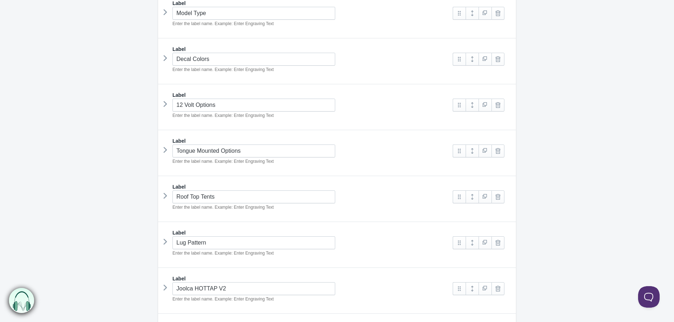
click at [165, 152] on icon at bounding box center [165, 150] width 0 height 11
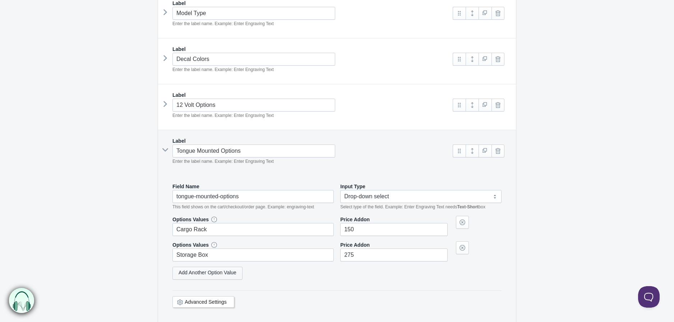
click at [218, 274] on link "Add Another Option Value" at bounding box center [207, 273] width 70 height 13
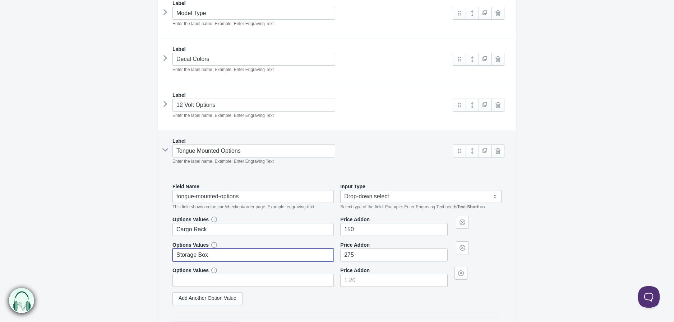
click at [212, 255] on input "Storage Box" at bounding box center [252, 255] width 161 height 13
drag, startPoint x: 212, startPoint y: 255, endPoint x: 214, endPoint y: 260, distance: 5.6
click at [213, 256] on input "Storage Box" at bounding box center [252, 255] width 161 height 13
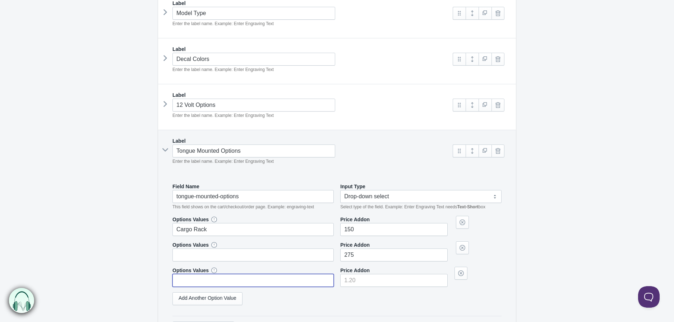
click at [214, 280] on input "text" at bounding box center [252, 280] width 161 height 13
paste input "Storage Box"
type input "Storage Box"
click at [205, 232] on input "Cargo Rack" at bounding box center [252, 229] width 161 height 13
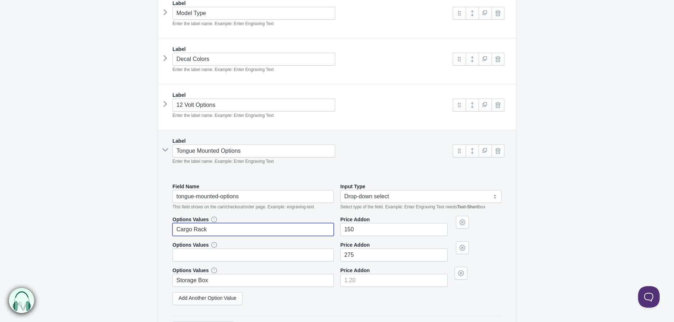
click at [205, 232] on input "Cargo Rack" at bounding box center [252, 229] width 161 height 13
click at [203, 261] on input "text" at bounding box center [252, 255] width 161 height 13
paste input "Cargo Rack"
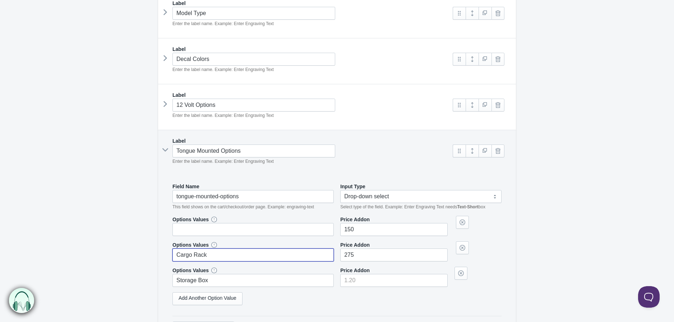
type input "Cargo Rack"
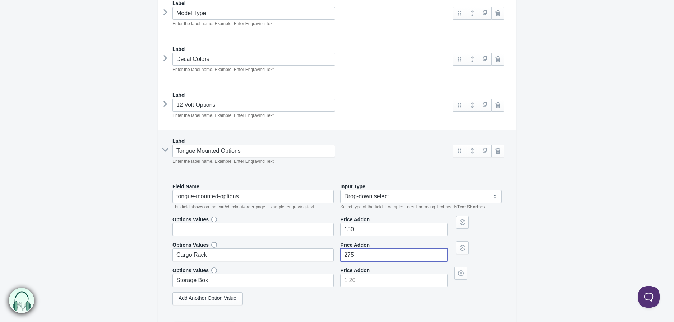
click at [357, 252] on input"] "275" at bounding box center [393, 255] width 107 height 13
click at [356, 277] on input"] "number" at bounding box center [393, 280] width 107 height 13
paste input"] "275"
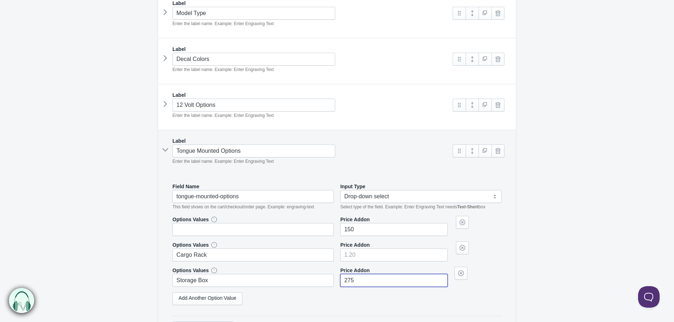
type input"] "275"
click at [355, 229] on input"] "150" at bounding box center [393, 229] width 107 height 13
click at [355, 257] on input"] "number" at bounding box center [393, 255] width 107 height 13
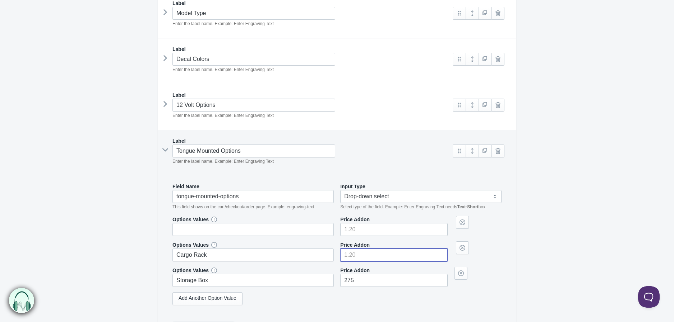
paste input"] "150"
type input"] "150"
click at [302, 231] on input "text" at bounding box center [252, 229] width 161 height 13
type input "No"
type input"] "0"
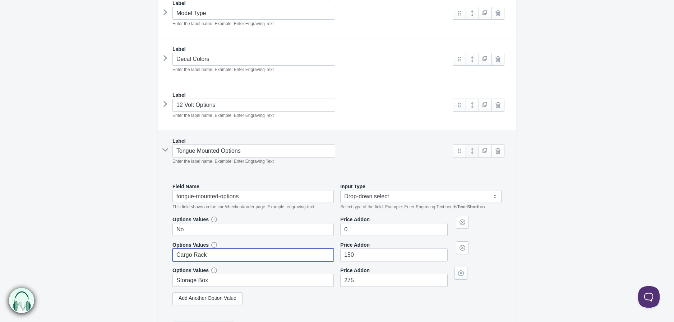
click at [472, 154] on link at bounding box center [471, 151] width 13 height 13
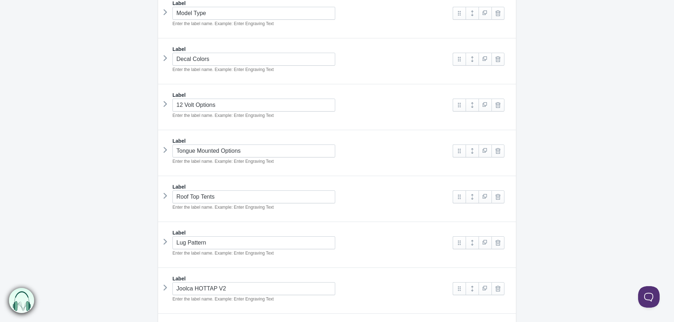
click at [165, 199] on icon at bounding box center [165, 196] width 0 height 11
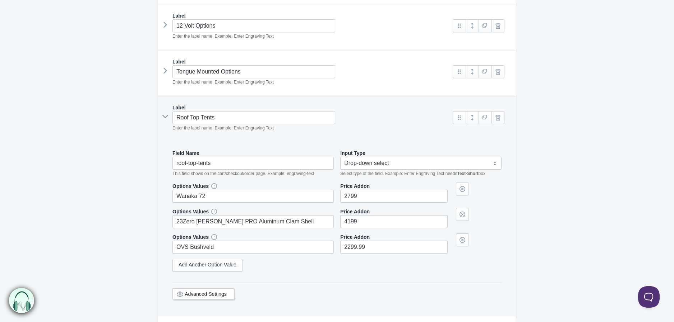
scroll to position [239, 0]
click at [206, 269] on link "Add Another Option Value" at bounding box center [207, 265] width 70 height 13
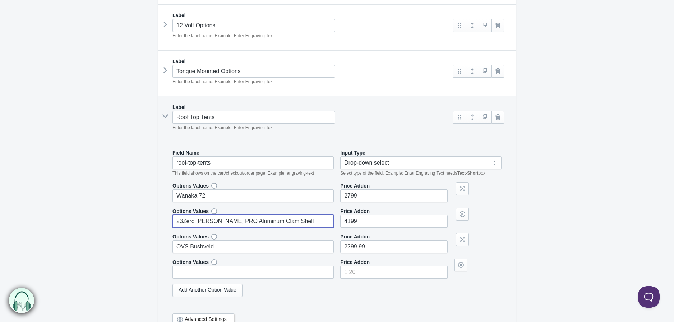
click at [255, 219] on input "23Zero [PERSON_NAME] PRO Aluminum Clam Shell" at bounding box center [252, 221] width 161 height 13
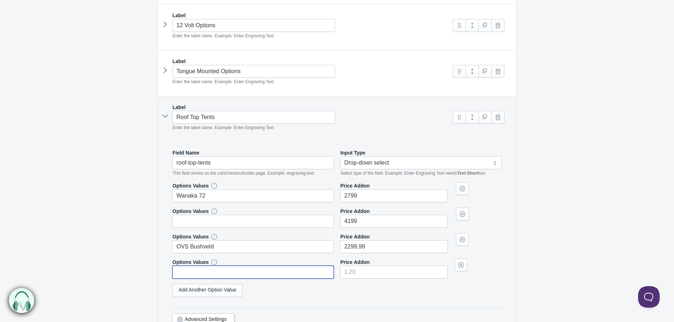
click at [213, 273] on input "text" at bounding box center [252, 272] width 161 height 13
paste input "23Zero [PERSON_NAME] PRO Aluminum Clam Shell"
type input "23Zero [PERSON_NAME] PRO Aluminum Clam Shell"
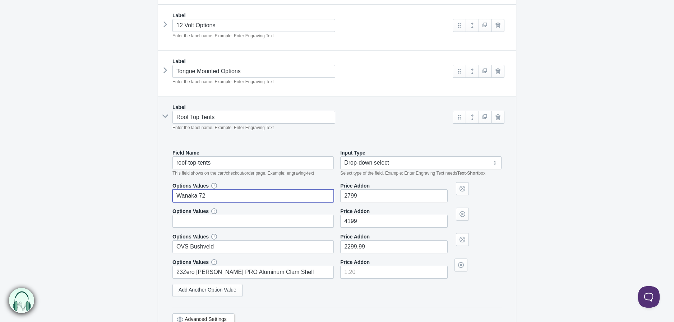
click at [216, 197] on input "Wanaka 72" at bounding box center [252, 196] width 161 height 13
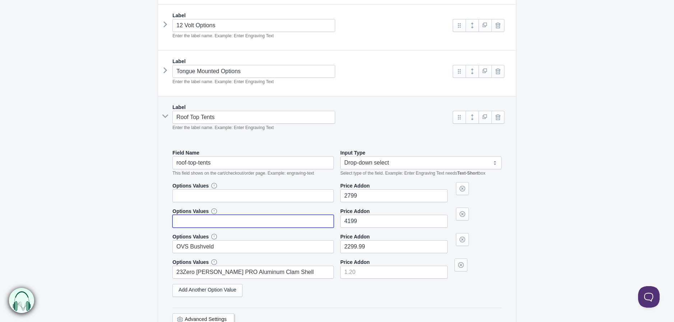
click at [210, 220] on input "text" at bounding box center [252, 221] width 161 height 13
paste input "Wanaka 72"
type input "Wanaka 72"
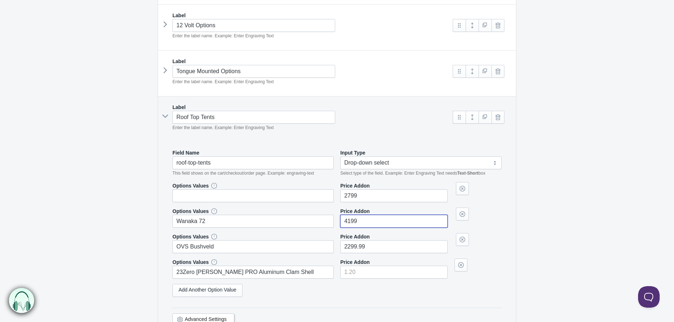
click at [351, 222] on input"] "4199" at bounding box center [393, 221] width 107 height 13
click at [360, 273] on input"] "number" at bounding box center [393, 272] width 107 height 13
paste input"] "4199"
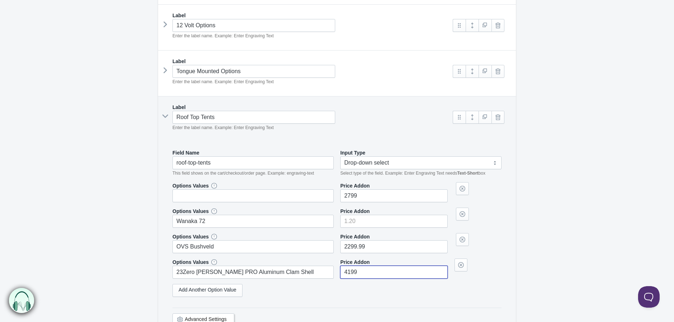
type input"] "4199"
click at [357, 201] on input"] "2799" at bounding box center [393, 196] width 107 height 13
click at [357, 200] on input"] "2799" at bounding box center [393, 196] width 107 height 13
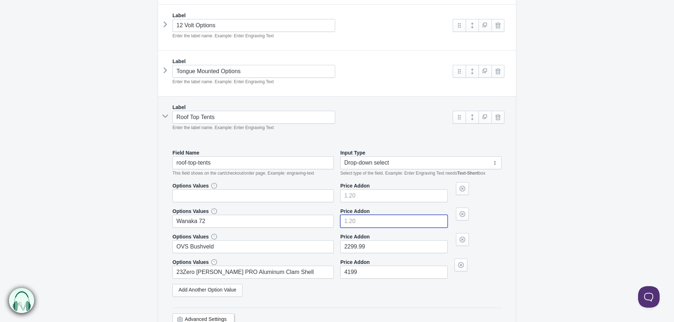
click at [356, 220] on input"] "number" at bounding box center [393, 221] width 107 height 13
paste input"] "2799"
type input"] "2799"
click at [311, 197] on input "text" at bounding box center [252, 196] width 161 height 13
type input "No"
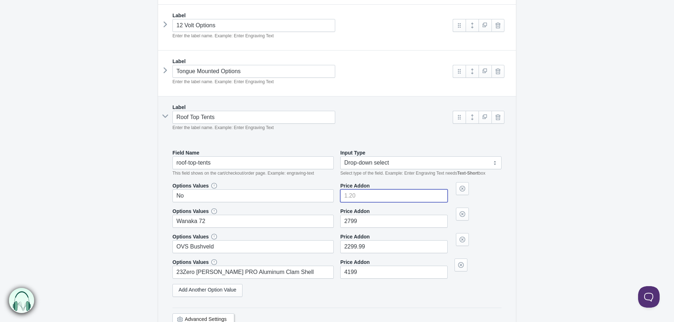
type input"] "0"
click at [471, 122] on link at bounding box center [471, 117] width 13 height 13
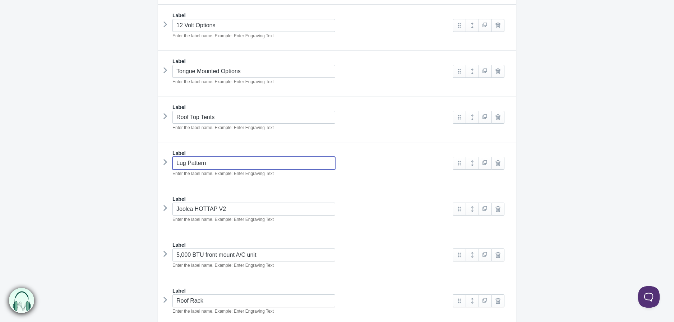
click at [226, 167] on input "Lug Pattern" at bounding box center [253, 163] width 163 height 13
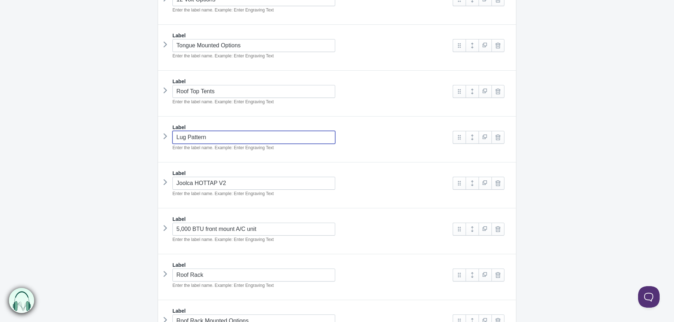
scroll to position [279, 0]
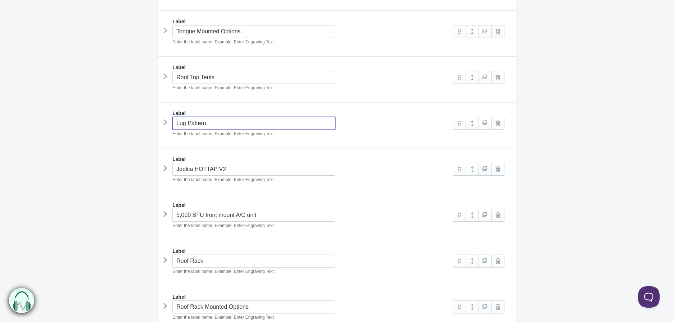
click at [165, 171] on icon at bounding box center [165, 168] width 0 height 11
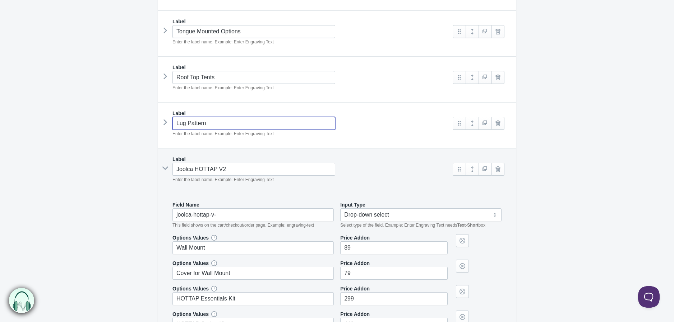
scroll to position [399, 0]
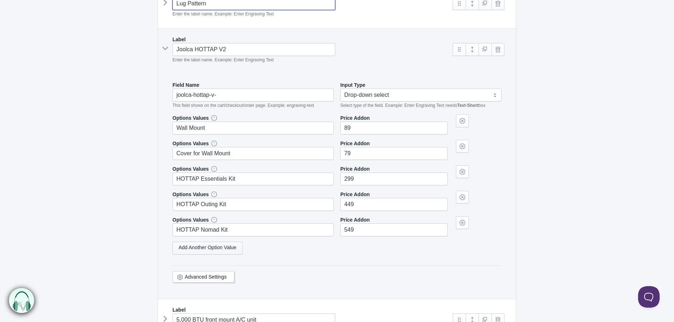
click at [197, 249] on link "Add Another Option Value" at bounding box center [207, 248] width 70 height 13
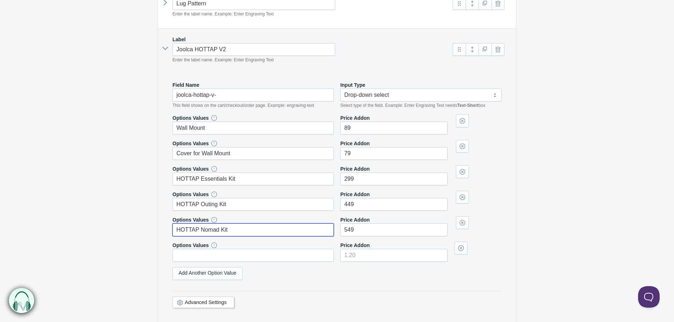
click at [226, 237] on input "HOTTAP Nomad Kit" at bounding box center [252, 230] width 161 height 13
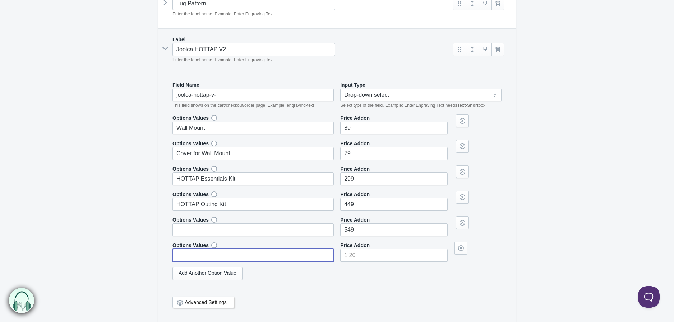
click at [235, 256] on input "text" at bounding box center [252, 255] width 161 height 13
paste input "HOTTAP Nomad Kit"
type input "HOTTAP Nomad Kit"
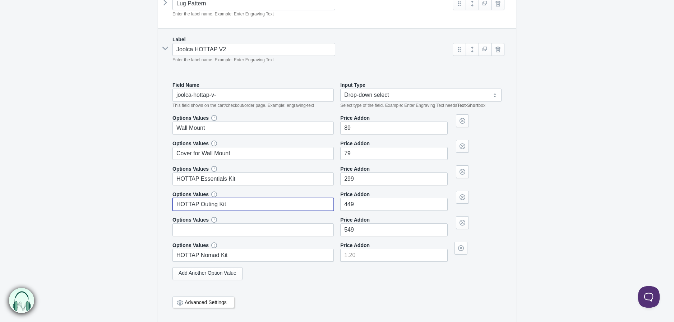
click at [221, 201] on input "HOTTAP Outing Kit" at bounding box center [252, 204] width 161 height 13
click at [217, 227] on input "text" at bounding box center [252, 230] width 161 height 13
paste input "HOTTAP Outing Kit"
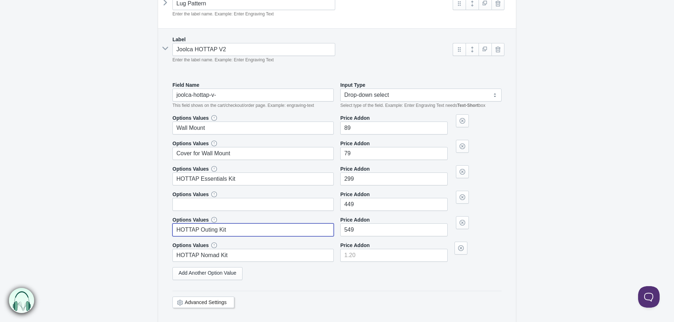
type input "HOTTAP Outing Kit"
click at [223, 181] on input "HOTTAP Essentials Kit" at bounding box center [252, 179] width 161 height 13
click at [213, 205] on input "text" at bounding box center [252, 204] width 161 height 13
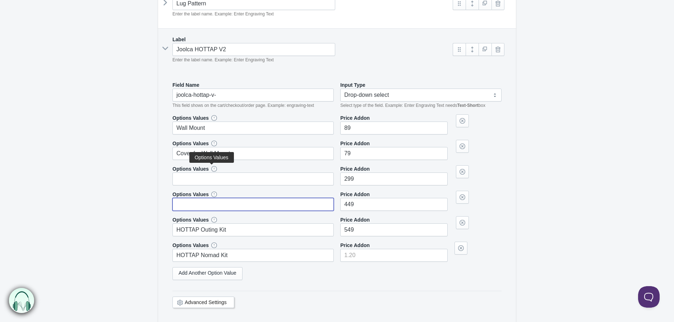
paste input "HOTTAP Essentials Kit"
type input "HOTTAP Essentials Kit"
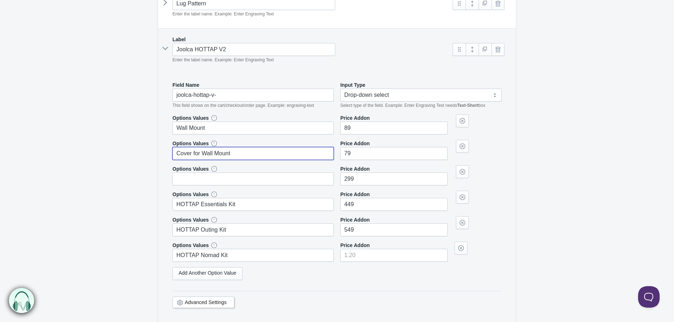
click at [217, 158] on input "Cover for Wall Mount" at bounding box center [252, 153] width 161 height 13
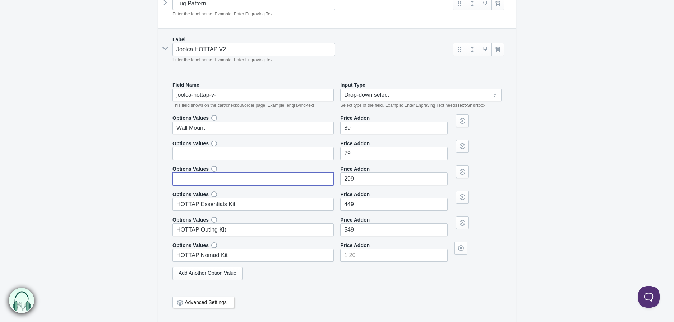
click at [203, 178] on input "text" at bounding box center [252, 179] width 161 height 13
paste input "Cover for Wall Mount"
type input "Cover for Wall Mount"
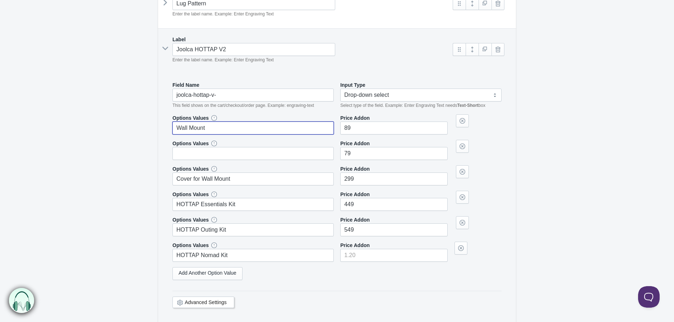
click at [205, 130] on input "Wall Mount" at bounding box center [252, 128] width 161 height 13
click at [200, 156] on input "text" at bounding box center [252, 153] width 161 height 13
paste input "Wall Mount"
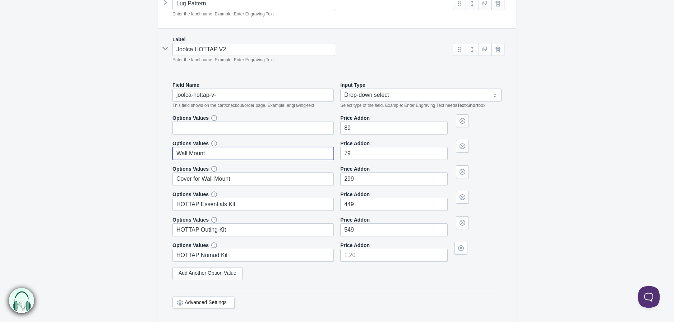
click at [364, 238] on div "Options Values Price Addon 89 79 299" at bounding box center [336, 189] width 329 height 148
type input "Wall Mount"
click at [364, 234] on input"] "549" at bounding box center [393, 230] width 107 height 13
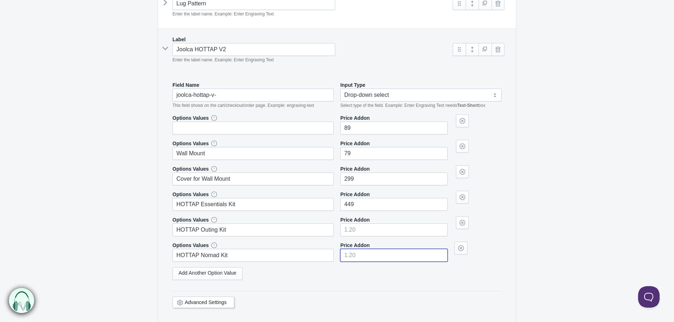
click at [359, 256] on input"] "number" at bounding box center [393, 255] width 107 height 13
paste input"] "549"
click at [364, 213] on div "Options Values Price Addon 89 79 299" at bounding box center [336, 189] width 329 height 148
type input"] "549"
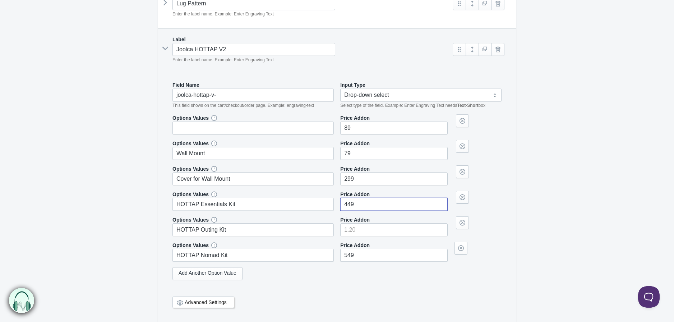
click at [364, 208] on input"] "449" at bounding box center [393, 204] width 107 height 13
click at [358, 230] on input"] "number" at bounding box center [393, 230] width 107 height 13
paste input"] "449"
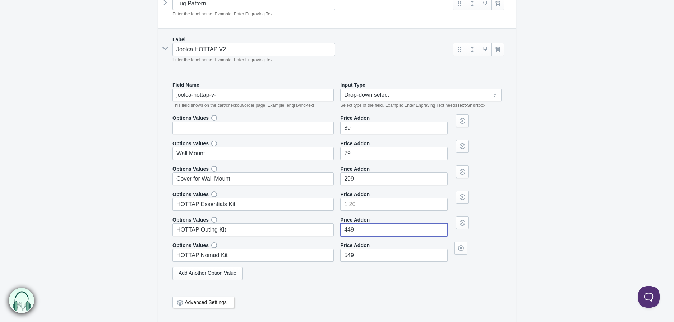
type input"] "449"
click at [362, 181] on input"] "299" at bounding box center [393, 179] width 107 height 13
click at [356, 201] on input"] "number" at bounding box center [393, 204] width 107 height 13
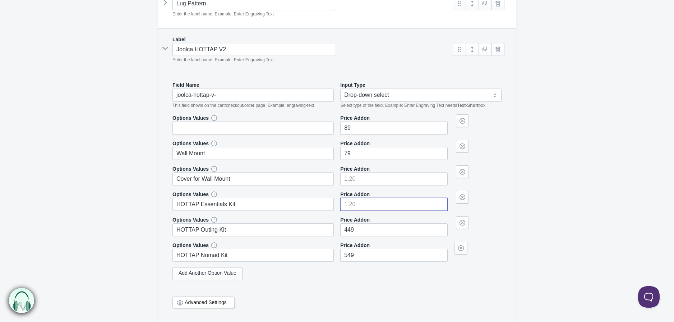
paste input"] "299"
click at [361, 162] on div "Options Values Price Addon 89 79 299" at bounding box center [336, 189] width 329 height 148
type input"] "299"
click at [363, 157] on input"] "79" at bounding box center [393, 153] width 107 height 13
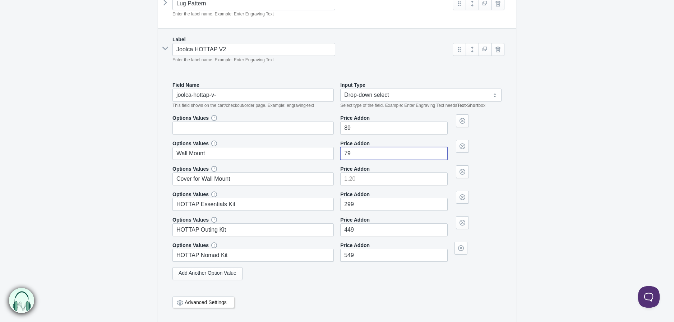
click at [363, 157] on input"] "79" at bounding box center [393, 153] width 107 height 13
click at [357, 178] on input"] "number" at bounding box center [393, 179] width 107 height 13
paste input"] "79"
type input"] "79"
click at [365, 133] on input"] "89" at bounding box center [393, 128] width 107 height 13
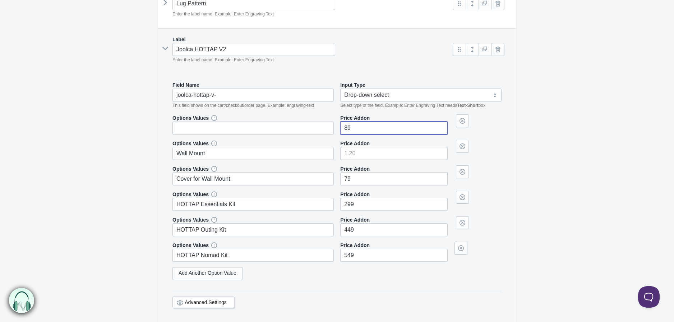
click at [365, 133] on input"] "89" at bounding box center [393, 128] width 107 height 13
click at [354, 153] on input"] "number" at bounding box center [393, 153] width 107 height 13
paste input"] "89"
type input"] "89"
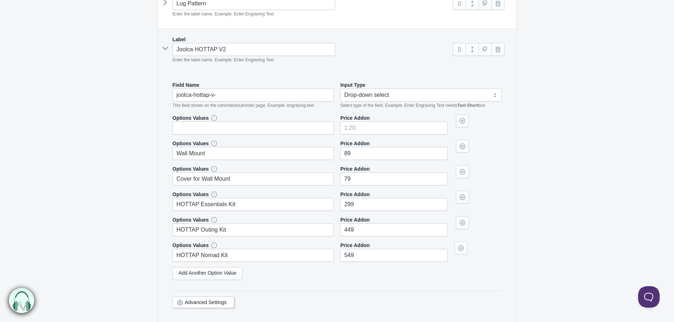
click at [303, 130] on input "text" at bounding box center [252, 128] width 161 height 13
type input "No"
type input"] "0"
click at [473, 52] on link at bounding box center [471, 49] width 13 height 13
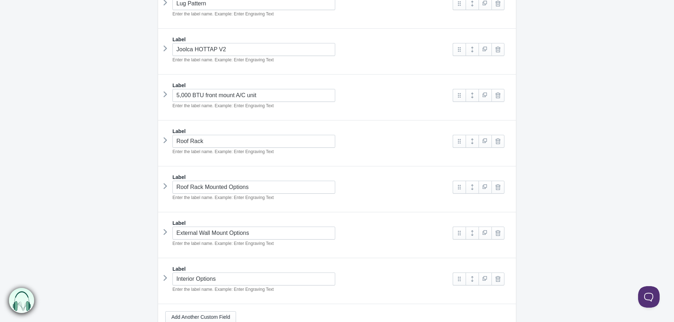
click at [165, 97] on icon at bounding box center [165, 94] width 0 height 11
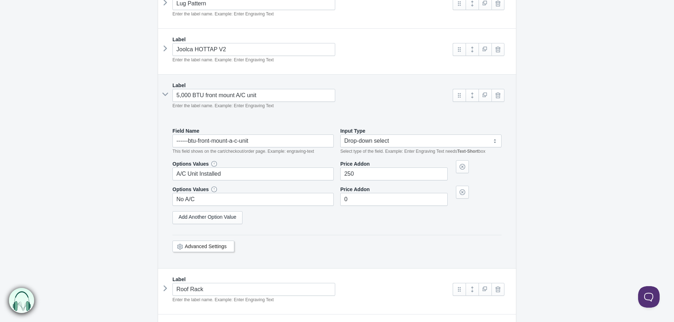
click at [166, 94] on icon at bounding box center [165, 94] width 11 height 0
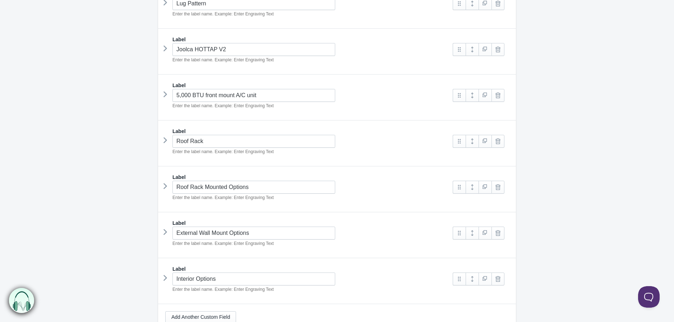
click at [165, 143] on icon at bounding box center [165, 140] width 0 height 11
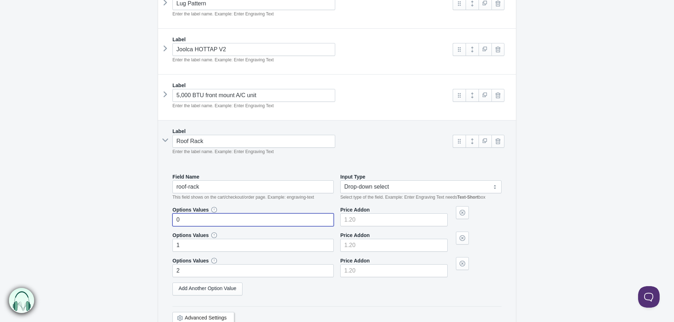
click at [197, 220] on input "0" at bounding box center [252, 220] width 161 height 13
paste input "Yes, I would like the roof bars!"
type input "Yes, I would like the roof bars!"
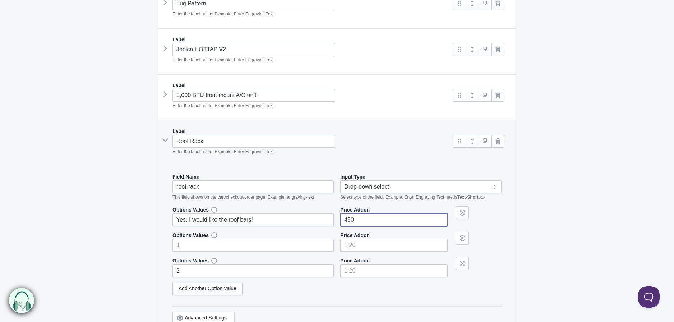
type input"] "450"
click at [191, 242] on input "1" at bounding box center [252, 245] width 161 height 13
click at [192, 242] on input "1" at bounding box center [252, 245] width 161 height 13
paste input "No Roof Bars"
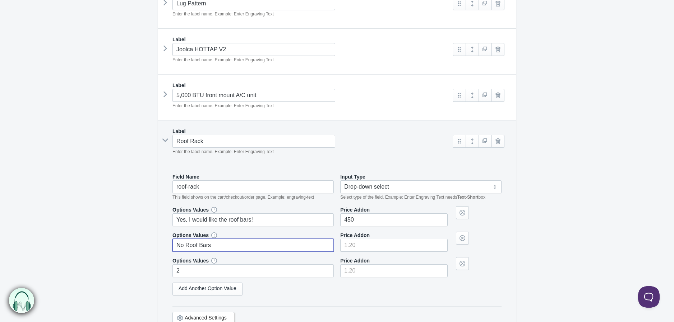
type input "No Roof Bars"
type input"] "0"
click at [464, 264] on link at bounding box center [462, 263] width 13 height 13
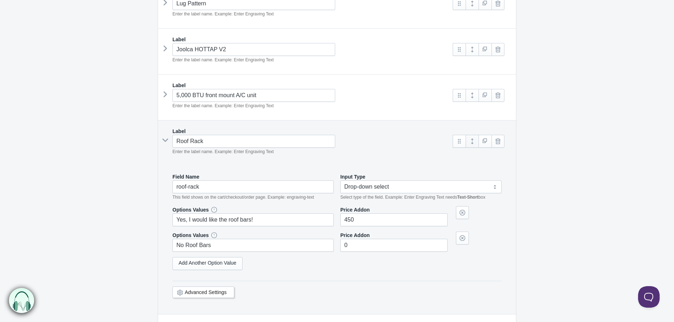
click at [472, 141] on link at bounding box center [471, 141] width 13 height 13
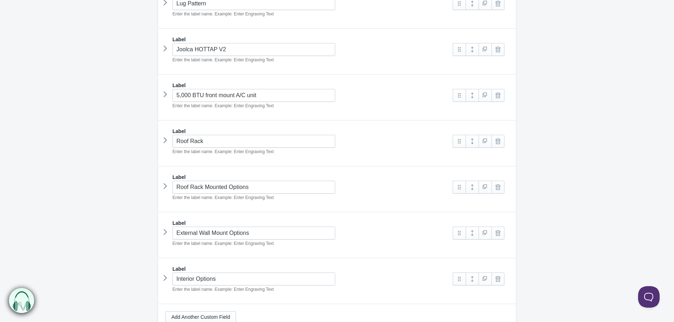
click at [165, 190] on icon at bounding box center [165, 186] width 0 height 11
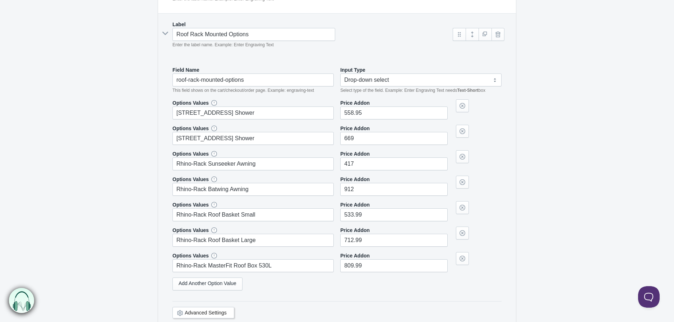
scroll to position [598, 0]
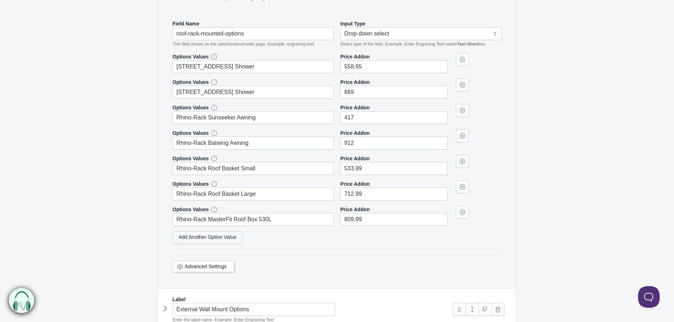
click at [195, 241] on link "Add Another Option Value" at bounding box center [207, 238] width 70 height 13
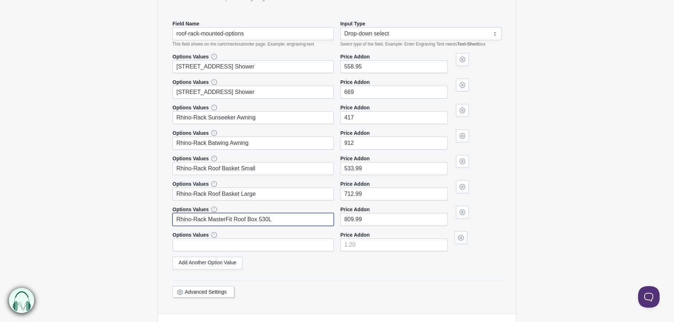
click at [239, 223] on input "Rhino-Rack MasterFit Roof Box 530L" at bounding box center [252, 219] width 161 height 13
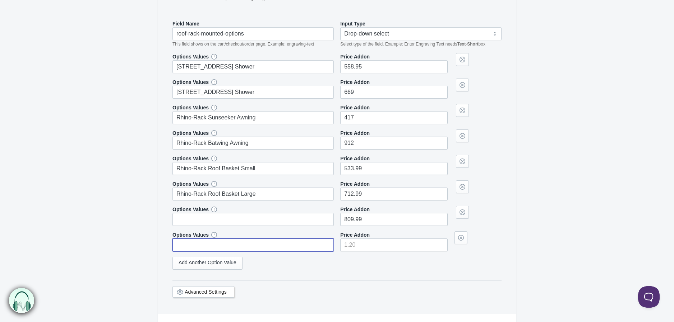
drag, startPoint x: 198, startPoint y: 248, endPoint x: 199, endPoint y: 237, distance: 10.8
click at [198, 248] on input "text" at bounding box center [252, 245] width 161 height 13
paste input "Rhino-Rack MasterFit Roof Box 530L"
type input "Rhino-Rack MasterFit Roof Box 530L"
click at [206, 195] on input "Rhino-Rack Roof Basket Large" at bounding box center [252, 194] width 161 height 13
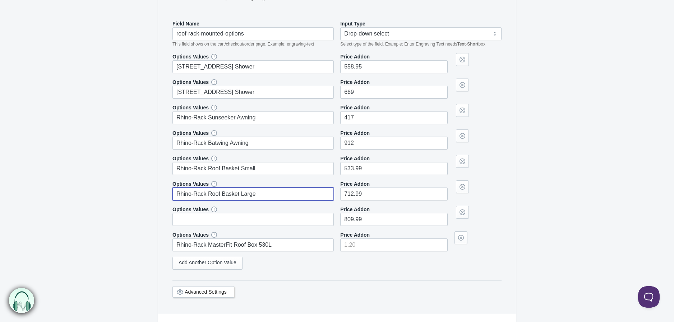
click at [206, 195] on input "Rhino-Rack Roof Basket Large" at bounding box center [252, 194] width 161 height 13
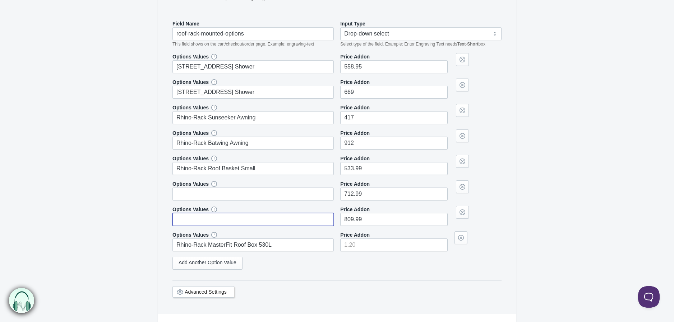
drag, startPoint x: 197, startPoint y: 222, endPoint x: 197, endPoint y: 218, distance: 4.3
click at [197, 222] on input "text" at bounding box center [252, 219] width 161 height 13
paste input "Rhino-Rack Roof Basket Large"
type input "Rhino-Rack Roof Basket Large"
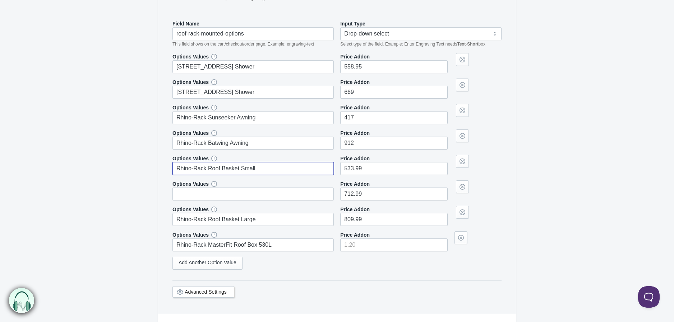
click at [210, 168] on input "Rhino-Rack Roof Basket Small" at bounding box center [252, 168] width 161 height 13
click at [195, 195] on input "text" at bounding box center [252, 194] width 161 height 13
paste input "Rhino-Rack Roof Basket Small"
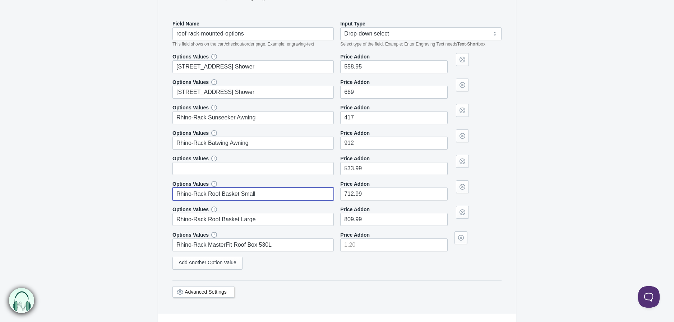
type input "Rhino-Rack Roof Basket Small"
click at [210, 149] on input "Rhino-Rack Batwing Awning" at bounding box center [252, 143] width 161 height 13
click at [198, 172] on input "text" at bounding box center [252, 168] width 161 height 13
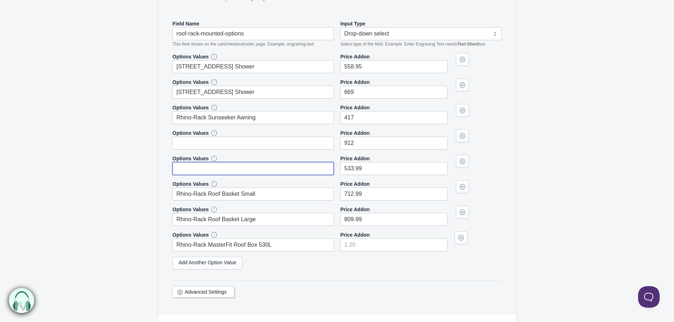
paste input "Rhino-Rack Batwing Awning"
type input "Rhino-Rack Batwing Awning"
click at [214, 124] on input "Rhino-Rack Sunseeker Awning" at bounding box center [252, 117] width 161 height 13
click at [219, 119] on input "Rhino-Rack Sunseeker Awning" at bounding box center [252, 117] width 161 height 13
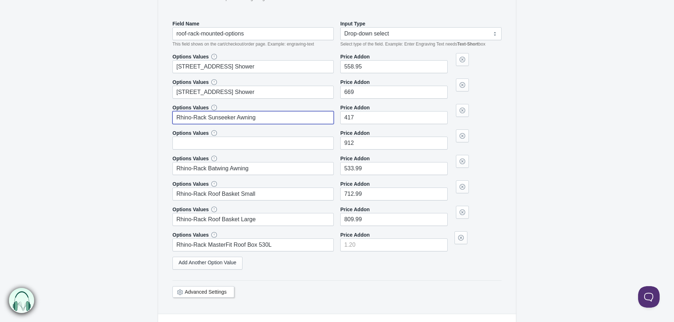
click at [219, 119] on input "Rhino-Rack Sunseeker Awning" at bounding box center [252, 117] width 161 height 13
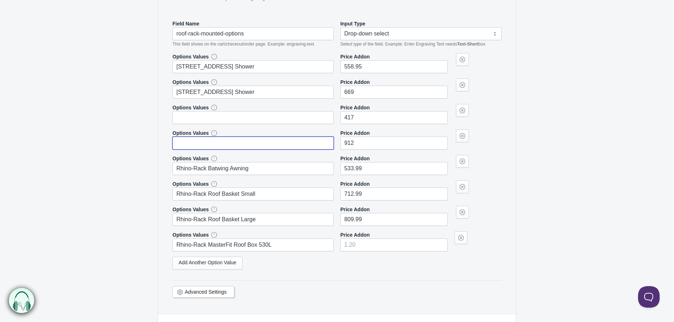
click at [198, 144] on input "text" at bounding box center [252, 143] width 161 height 13
paste input "Rhino-Rack Sunseeker Awning"
type input "Rhino-Rack Sunseeker Awning"
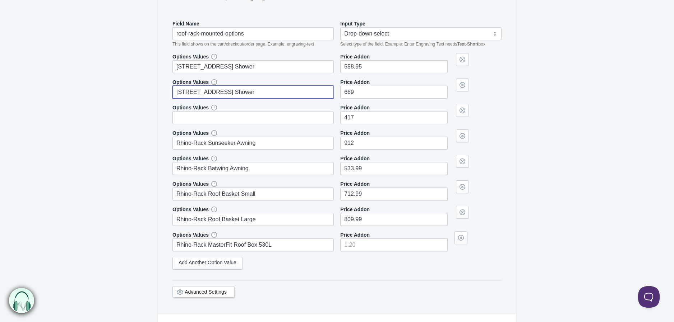
click at [205, 95] on input "10 Gal Road Shower" at bounding box center [252, 92] width 161 height 13
click at [206, 94] on input "10 Gal Road Shower" at bounding box center [252, 92] width 161 height 13
click at [195, 123] on input "text" at bounding box center [252, 117] width 161 height 13
paste input "10 Gal Road Shower"
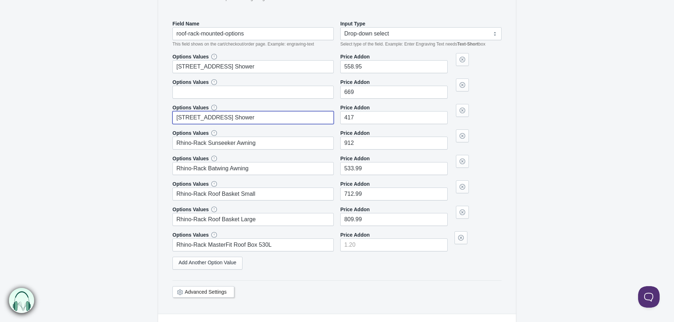
type input "10 Gal Road Shower"
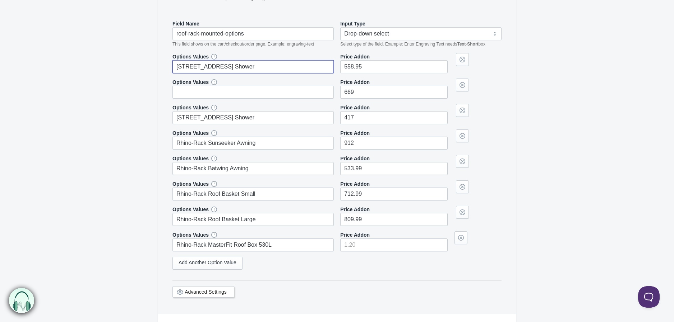
click at [200, 67] on input "7 Gal Road Shower" at bounding box center [252, 66] width 161 height 13
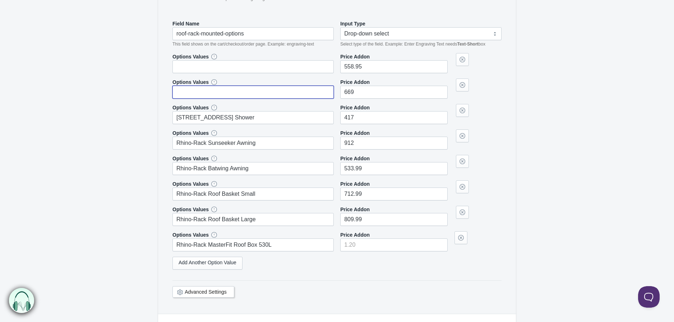
click at [200, 94] on input "text" at bounding box center [252, 92] width 161 height 13
paste input "7 Gal Road Shower"
type input "7 Gal Road Shower"
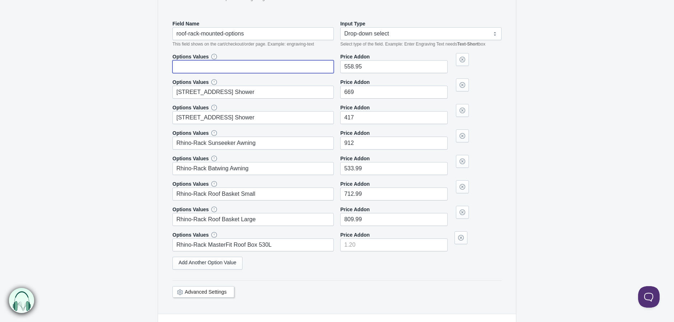
click at [212, 69] on input "text" at bounding box center [252, 66] width 161 height 13
type input "No"
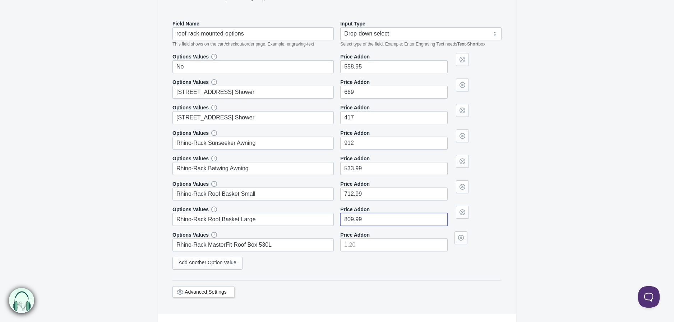
click at [354, 215] on input"] "809.99" at bounding box center [393, 219] width 107 height 13
click at [358, 244] on input"] "number" at bounding box center [393, 245] width 107 height 13
paste input"] "809.99"
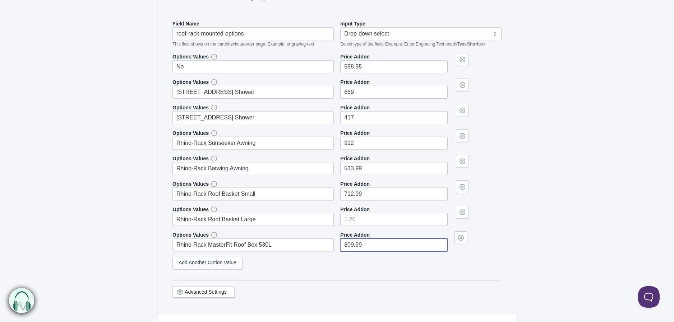
type input"] "809.99"
click at [363, 194] on input"] "712.99" at bounding box center [393, 194] width 107 height 13
click at [358, 220] on input"] "number" at bounding box center [393, 219] width 107 height 13
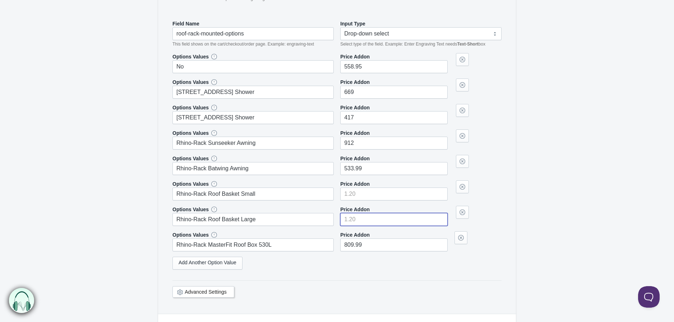
paste input"] "712.99"
type input"] "712.99"
click at [368, 172] on input"] "533.99" at bounding box center [393, 168] width 107 height 13
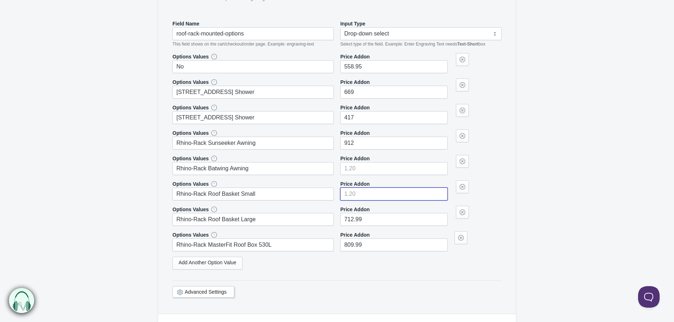
click at [359, 194] on input"] "number" at bounding box center [393, 194] width 107 height 13
paste input"] "533.99"
type input"] "533.99"
click at [370, 143] on input"] "912" at bounding box center [393, 143] width 107 height 13
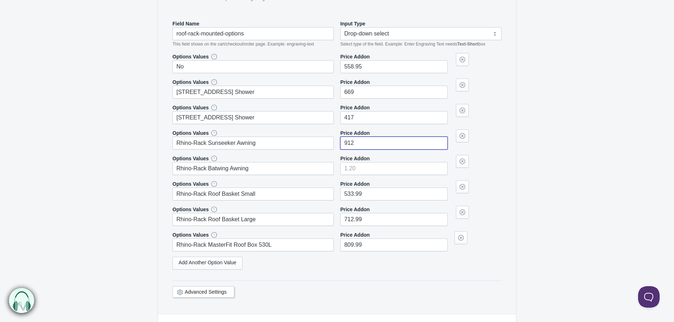
click at [370, 143] on input"] "912" at bounding box center [393, 143] width 107 height 13
click at [360, 171] on input"] "number" at bounding box center [393, 168] width 107 height 13
paste input"] "912"
click at [365, 111] on label "Price Addon" at bounding box center [354, 107] width 29 height 7
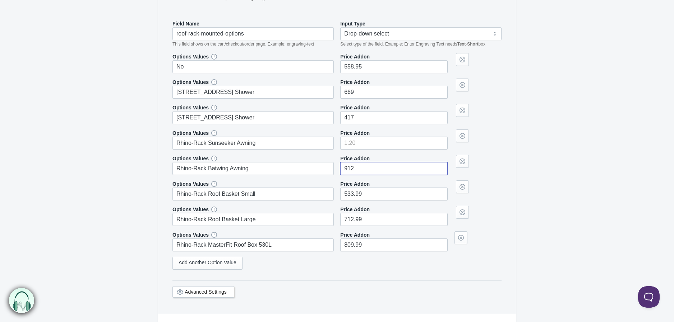
type input"] "912"
click at [365, 114] on input"] "417" at bounding box center [393, 117] width 107 height 13
click at [361, 140] on input"] "number" at bounding box center [393, 143] width 107 height 13
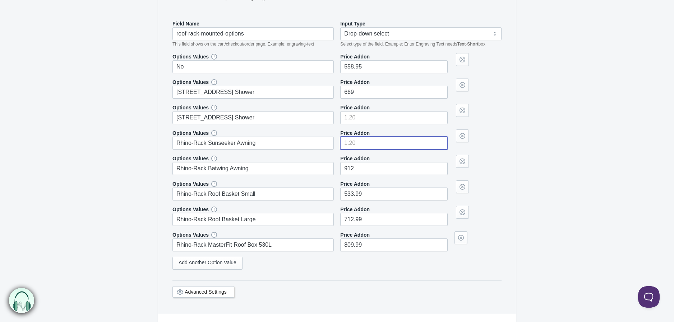
paste input"] "417"
type input"] "417"
click at [367, 99] on input"] "669" at bounding box center [393, 92] width 107 height 13
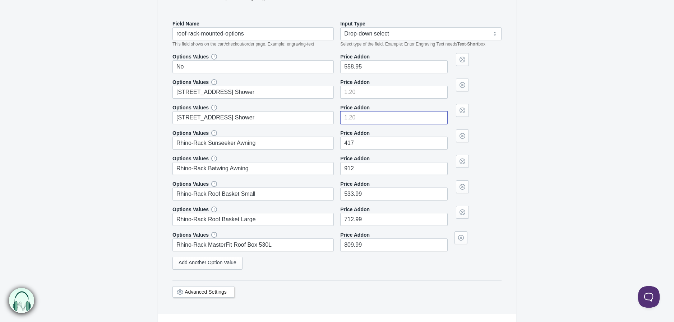
click at [360, 118] on input"] "number" at bounding box center [393, 117] width 107 height 13
paste input"] "669"
type input"] "669"
click at [371, 73] on input"] "558.95" at bounding box center [393, 66] width 107 height 13
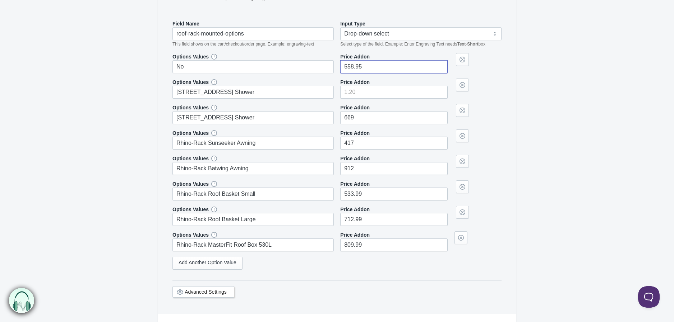
click at [371, 73] on input"] "558.95" at bounding box center [393, 66] width 107 height 13
click at [360, 96] on input"] "number" at bounding box center [393, 92] width 107 height 13
paste input"] "558.95"
type input"] "558.95"
click at [360, 66] on input"] "number" at bounding box center [393, 66] width 107 height 13
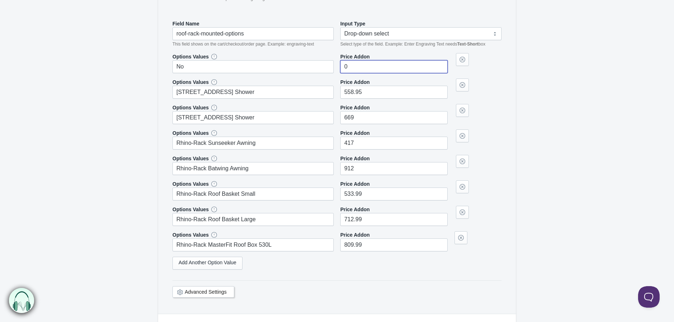
type input"] "0"
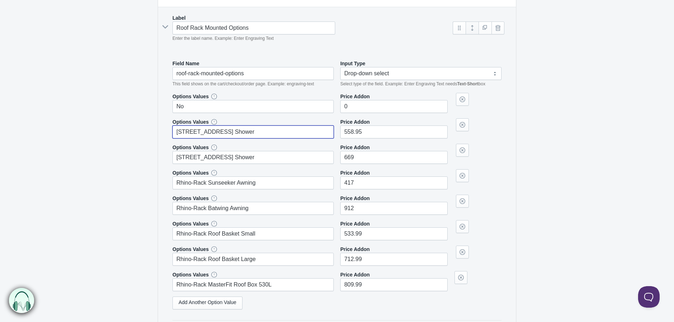
click at [473, 28] on link at bounding box center [471, 28] width 13 height 13
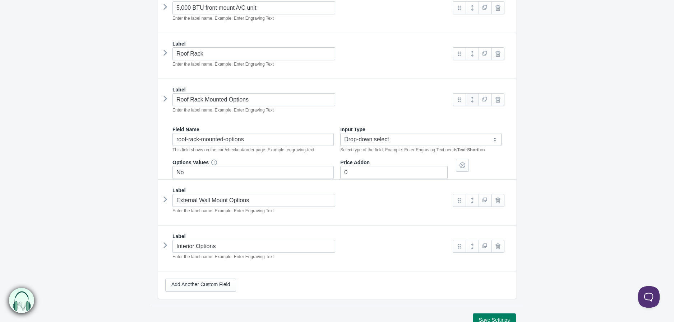
scroll to position [486, 0]
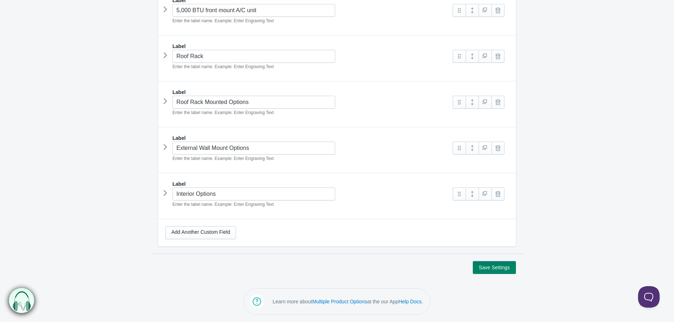
click at [165, 144] on icon at bounding box center [165, 147] width 0 height 11
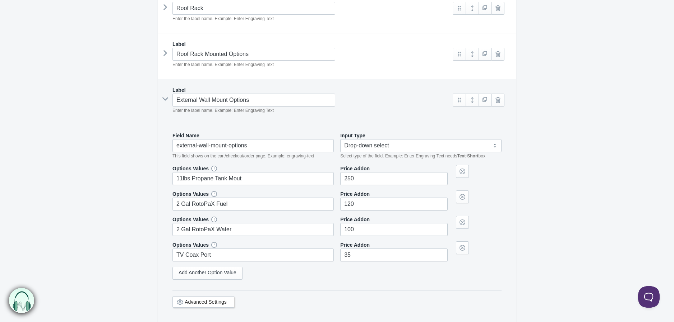
scroll to position [605, 0]
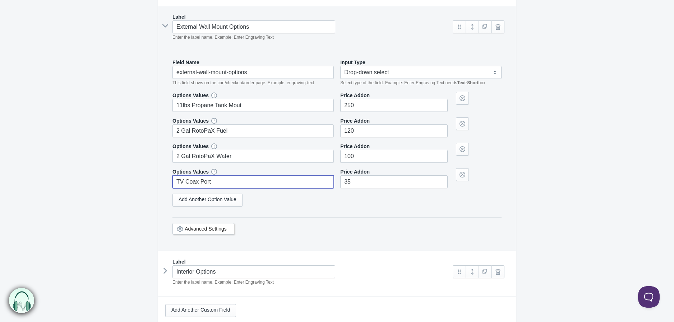
click at [216, 180] on input "TV Coax Port" at bounding box center [252, 182] width 161 height 13
click at [213, 203] on link "Add Another Option Value" at bounding box center [207, 200] width 70 height 13
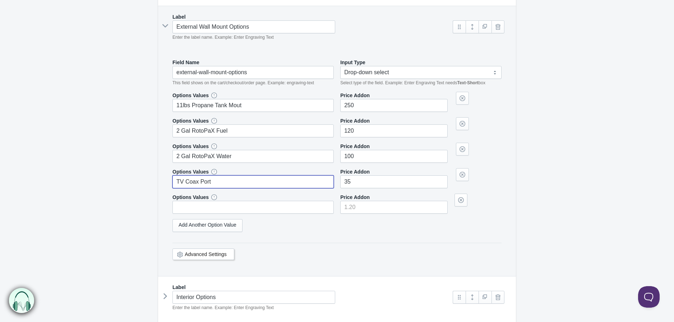
click at [217, 186] on input "TV Coax Port" at bounding box center [252, 182] width 161 height 13
click at [214, 208] on input "text" at bounding box center [252, 207] width 161 height 13
paste input "TV Coax Port"
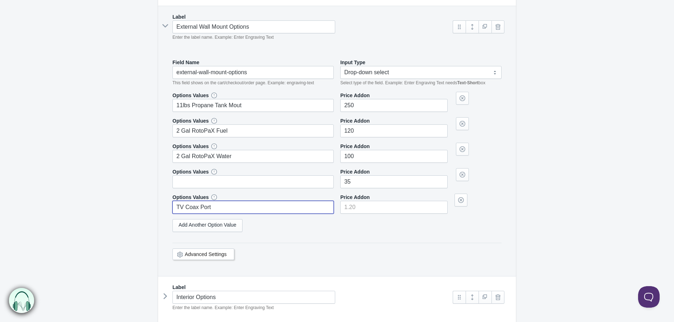
click at [227, 151] on div "Options Values 2 Gal RotoPaX Water" at bounding box center [252, 153] width 161 height 20
type input "TV Coax Port"
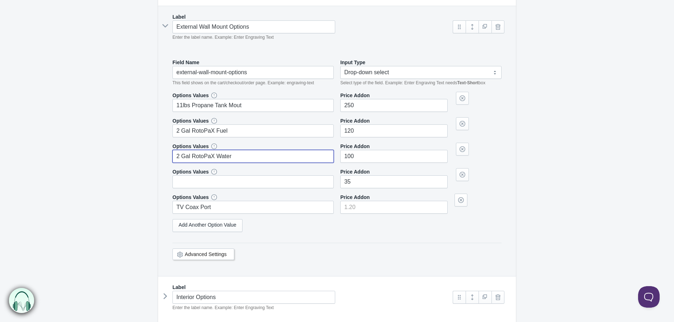
click at [227, 159] on input "2 Gal RotoPaX Water" at bounding box center [252, 156] width 161 height 13
drag, startPoint x: 227, startPoint y: 159, endPoint x: 227, endPoint y: 167, distance: 7.9
click at [227, 159] on input "2 Gal RotoPaX Water" at bounding box center [252, 156] width 161 height 13
click at [219, 180] on input "text" at bounding box center [252, 182] width 161 height 13
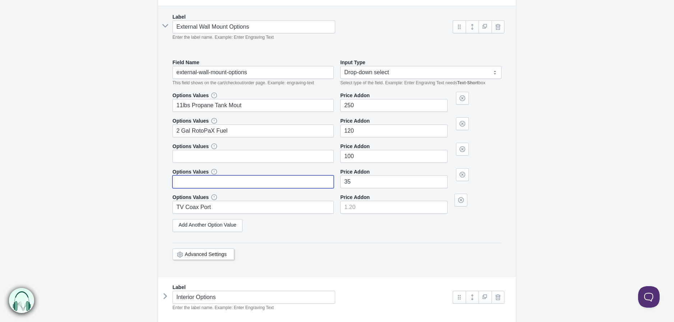
paste input "2 Gal RotoPaX Water"
type input "2 Gal RotoPaX Water"
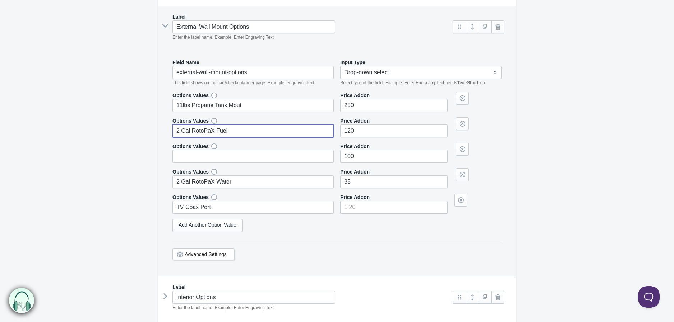
click at [237, 127] on input "2 Gal RotoPaX Fuel" at bounding box center [252, 131] width 161 height 13
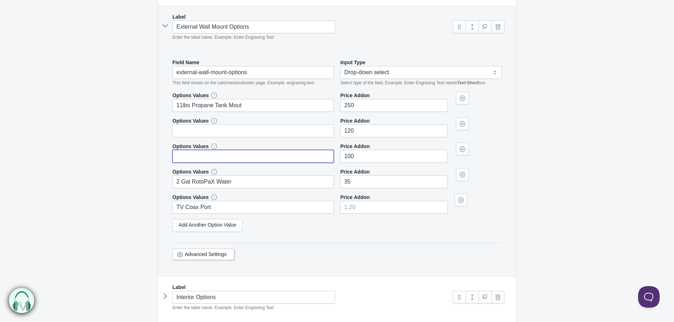
click at [205, 159] on input "text" at bounding box center [252, 156] width 161 height 13
paste input "2 Gal RotoPaX Fuel"
type input "2 Gal RotoPaX Fuel"
click at [233, 110] on input "11lbs Propane Tank Mout" at bounding box center [252, 105] width 161 height 13
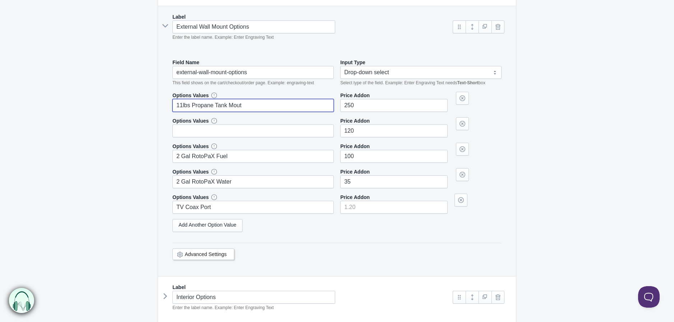
click at [233, 110] on input "11lbs Propane Tank Mout" at bounding box center [252, 105] width 161 height 13
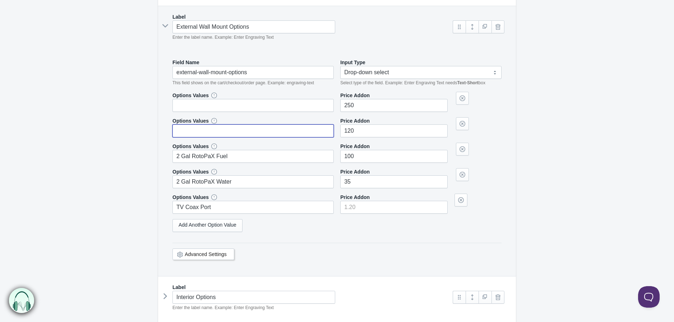
click at [222, 134] on input "text" at bounding box center [252, 131] width 161 height 13
paste input "11lbs Propane Tank Mout"
type input "11lbs Propane Tank Mout"
click at [226, 112] on input "text" at bounding box center [252, 105] width 161 height 13
type input "No"
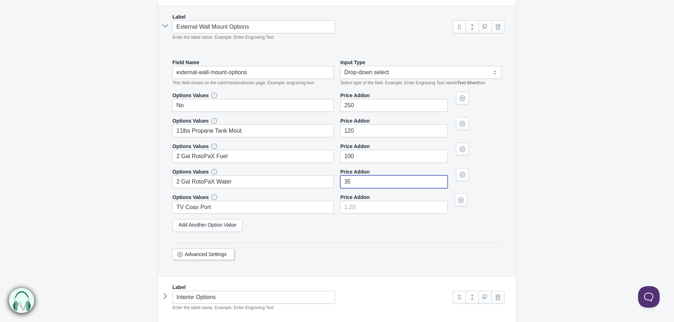
click at [387, 183] on input"] "35" at bounding box center [393, 182] width 107 height 13
click at [367, 206] on input"] "number" at bounding box center [393, 207] width 107 height 13
paste input"] "35"
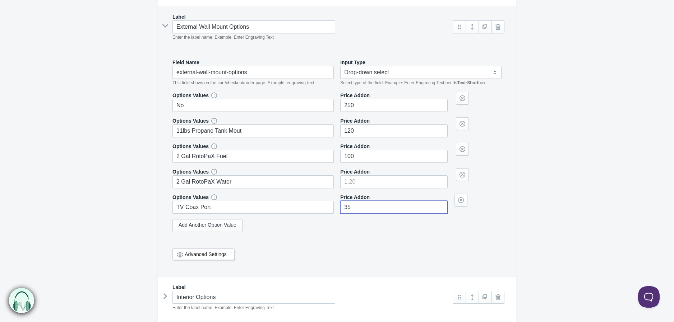
type input"] "35"
click at [364, 161] on input"] "100" at bounding box center [393, 156] width 107 height 13
click at [353, 178] on input"] "number" at bounding box center [393, 182] width 107 height 13
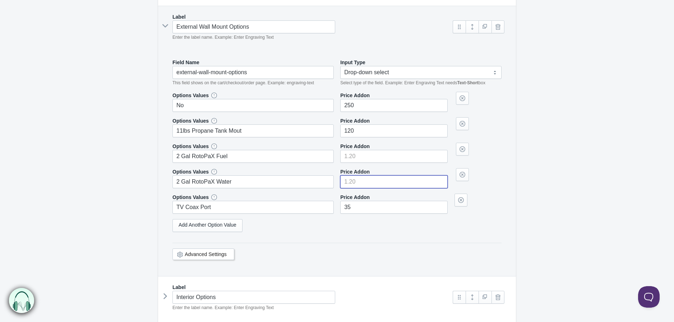
paste input"] "100"
type input"] "100"
click at [365, 134] on input"] "120" at bounding box center [393, 131] width 107 height 13
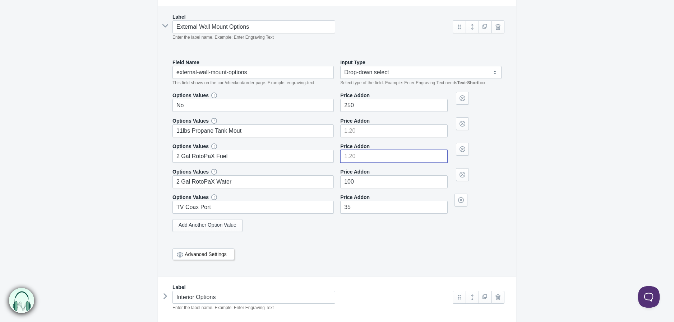
click at [355, 157] on input"] "number" at bounding box center [393, 156] width 107 height 13
paste input"] "120"
type input"] "120"
click at [360, 109] on input"] "250" at bounding box center [393, 105] width 107 height 13
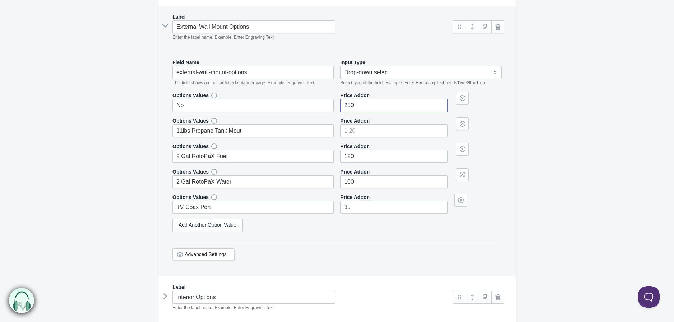
click at [360, 109] on input"] "250" at bounding box center [393, 105] width 107 height 13
click at [355, 133] on input"] "number" at bounding box center [393, 131] width 107 height 13
paste input"] "250"
type input"] "250"
click at [357, 105] on input"] "number" at bounding box center [393, 105] width 107 height 13
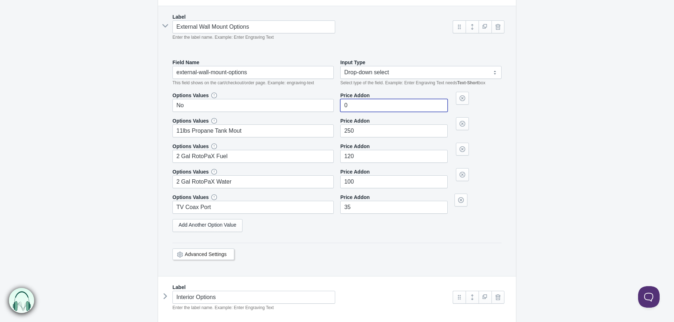
type input"] "0"
click at [474, 33] on link at bounding box center [471, 26] width 13 height 13
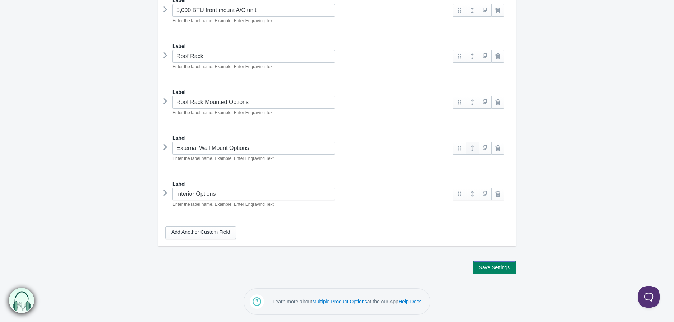
scroll to position [486, 0]
click at [165, 193] on icon at bounding box center [165, 193] width 0 height 11
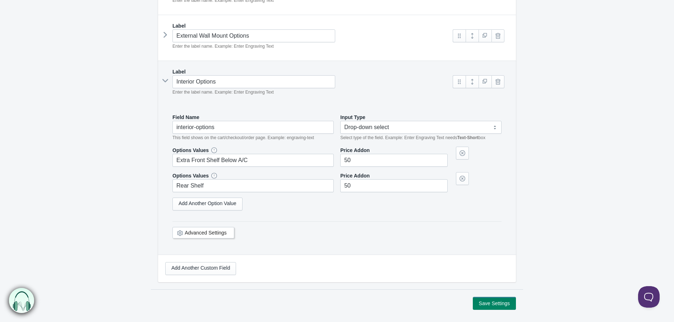
scroll to position [605, 0]
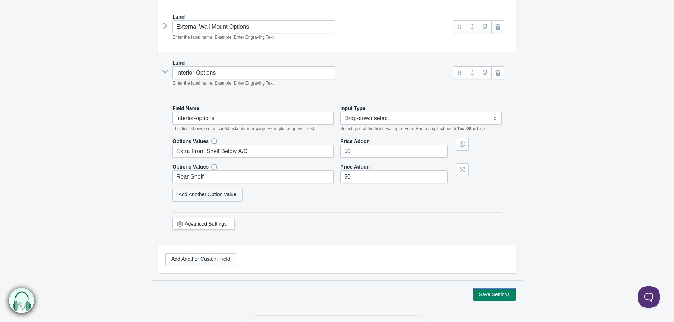
click at [197, 196] on link "Add Another Option Value" at bounding box center [207, 195] width 70 height 13
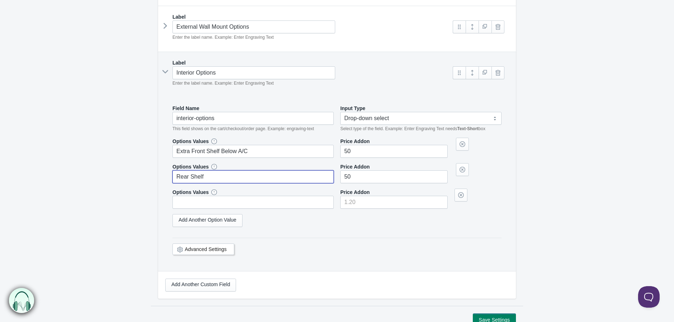
click at [201, 179] on input "Rear Shelf" at bounding box center [252, 177] width 161 height 13
drag, startPoint x: 193, startPoint y: 205, endPoint x: 200, endPoint y: 190, distance: 17.1
click at [193, 205] on input "text" at bounding box center [252, 202] width 161 height 13
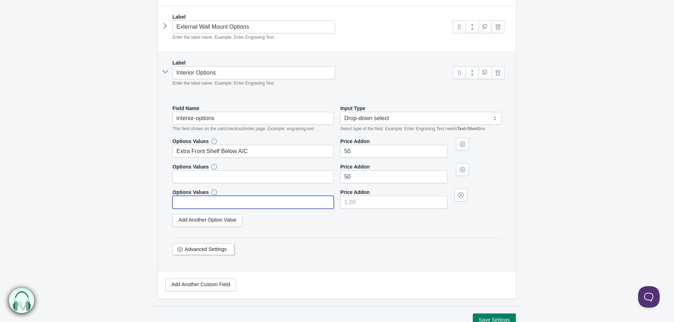
paste input "Rear Shelf"
click at [216, 161] on div "Options Values Extra Front Shelf Below A/C Price Addon 50 50" at bounding box center [336, 173] width 329 height 71
type input "Rear Shelf"
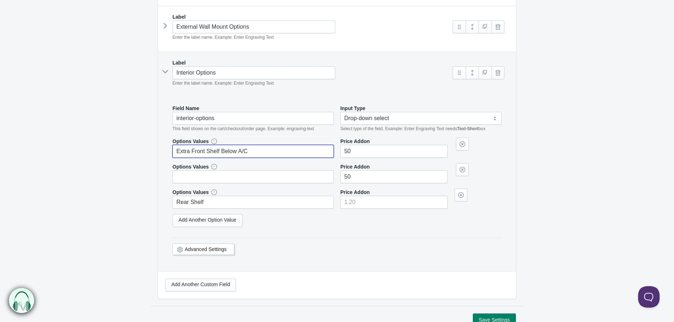
click at [220, 153] on input "Extra Front Shelf Below A/C" at bounding box center [252, 151] width 161 height 13
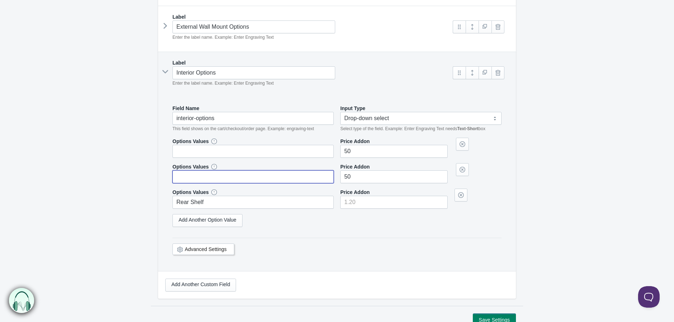
click at [208, 176] on input "text" at bounding box center [252, 177] width 161 height 13
paste input "Extra Front Shelf Below A/C"
type input "Extra Front Shelf Below A/C"
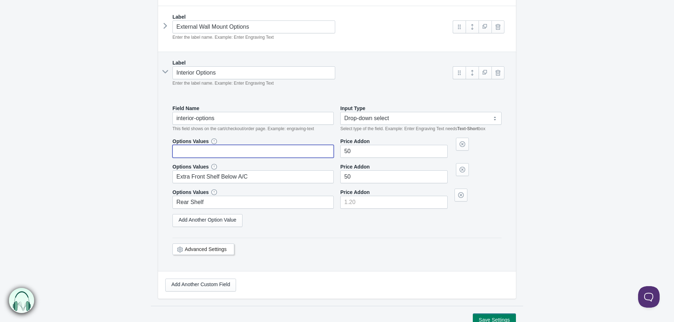
click at [223, 155] on input "text" at bounding box center [252, 151] width 161 height 13
type input "No"
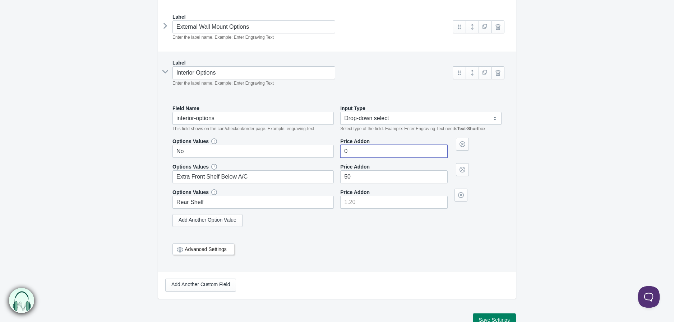
type input"] "0"
type input"] "50"
click at [472, 73] on link at bounding box center [471, 72] width 13 height 13
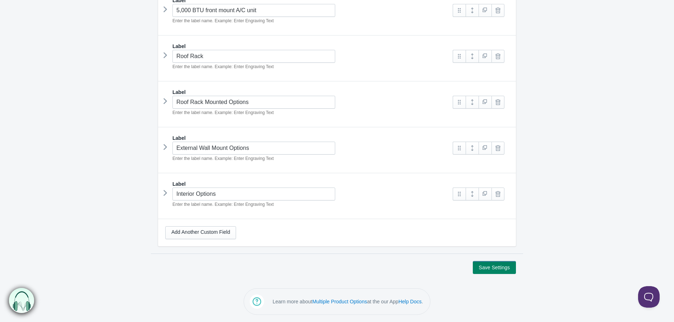
scroll to position [486, 0]
click at [498, 268] on button "Save Settings" at bounding box center [493, 267] width 43 height 13
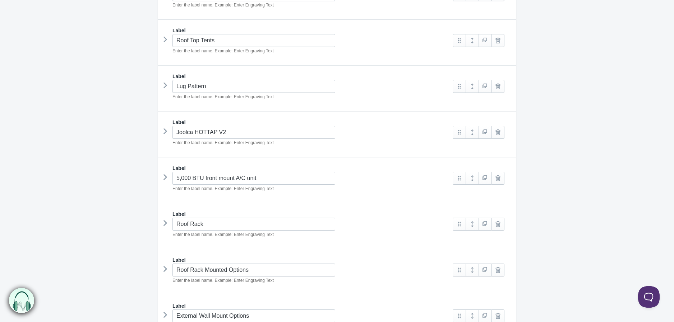
scroll to position [359, 0]
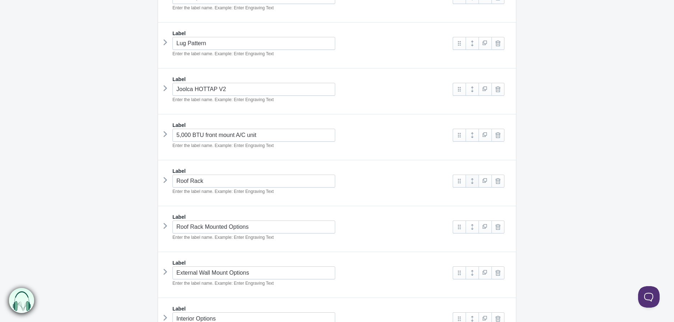
click at [470, 184] on link at bounding box center [471, 181] width 13 height 13
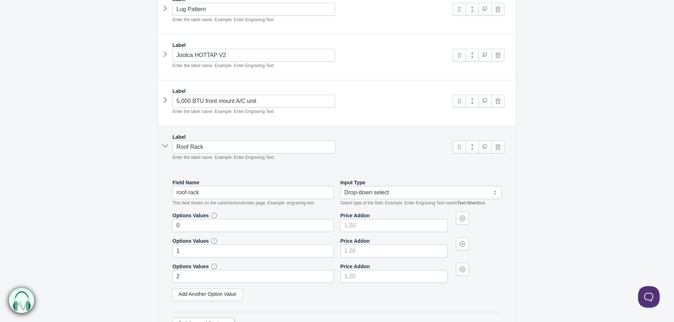
scroll to position [439, 0]
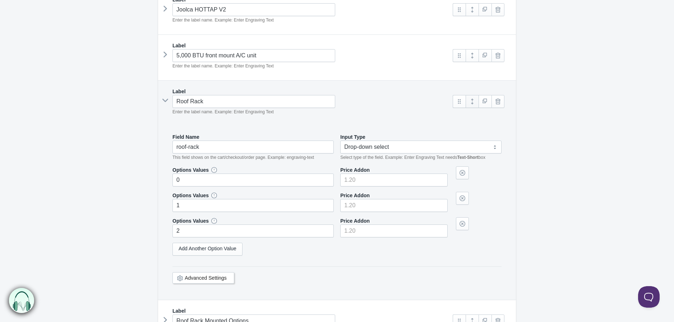
click at [471, 105] on link at bounding box center [471, 101] width 13 height 13
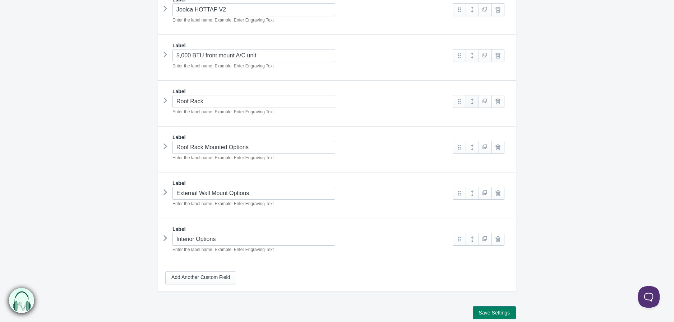
click at [474, 106] on link at bounding box center [471, 101] width 13 height 13
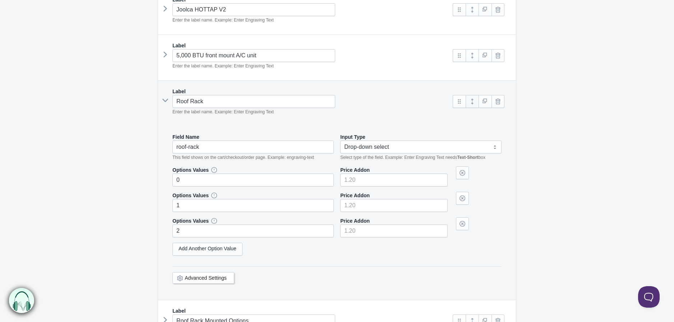
click at [472, 106] on link at bounding box center [471, 101] width 13 height 13
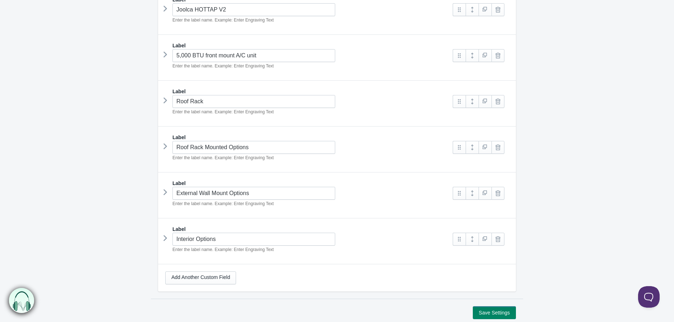
click at [165, 104] on icon at bounding box center [165, 100] width 0 height 11
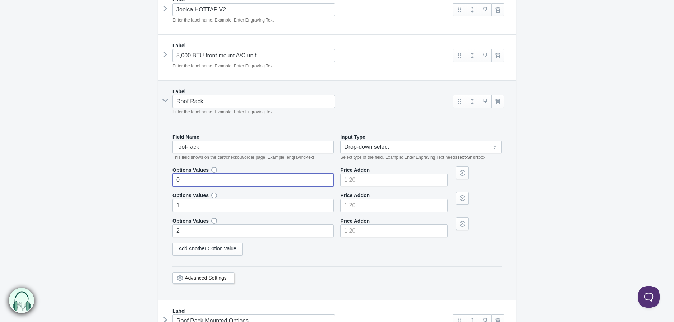
click at [195, 185] on input "0" at bounding box center [252, 180] width 161 height 13
paste input "Yes, I would like the roof bars!"
type input "Yes, I would like the roof bars!"
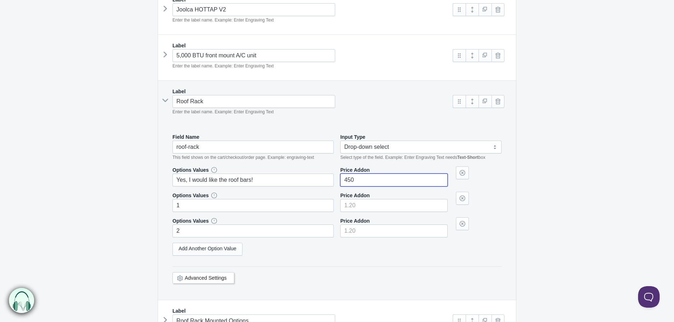
type input"] "450"
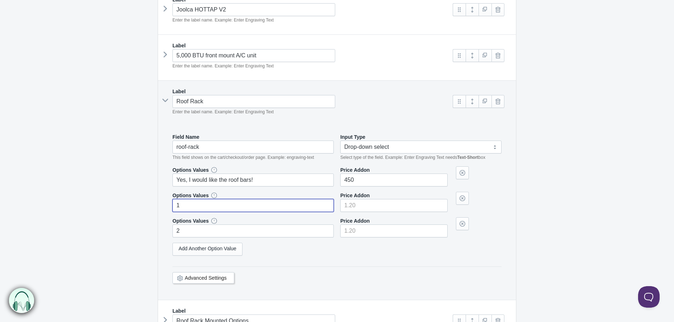
click at [197, 208] on input "1" at bounding box center [252, 205] width 161 height 13
paste input "No Roof Bars"
type input "No Roof Bars"
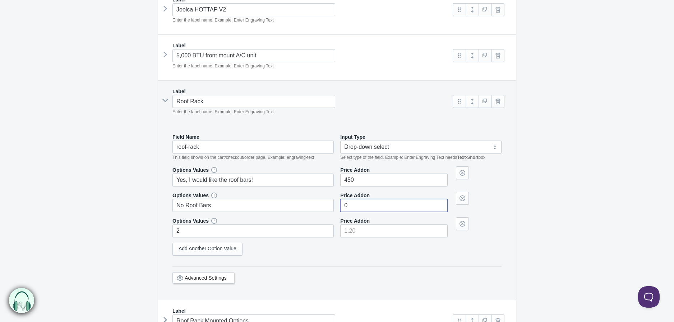
type input"] "0"
click at [456, 228] on link at bounding box center [462, 224] width 13 height 13
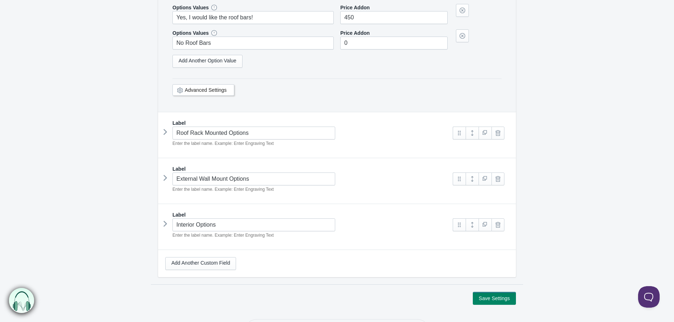
scroll to position [634, 0]
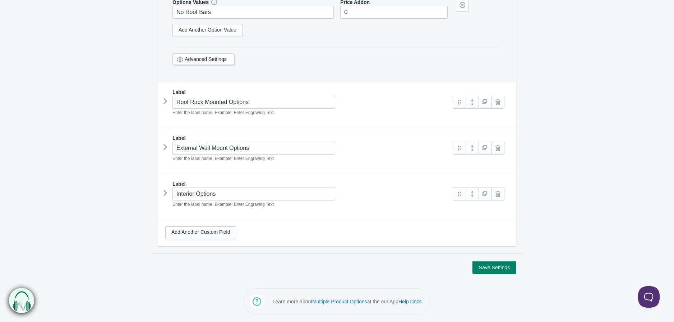
click at [496, 267] on button "Save Settings" at bounding box center [493, 267] width 43 height 13
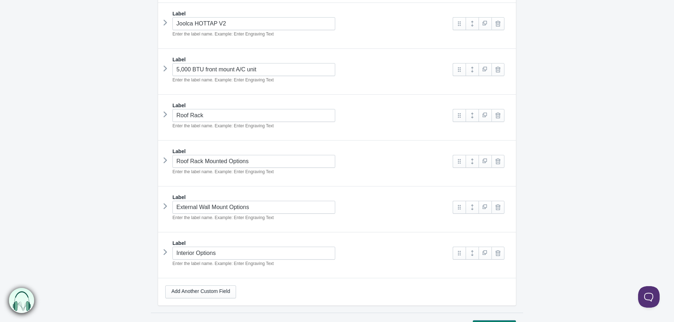
scroll to position [439, 0]
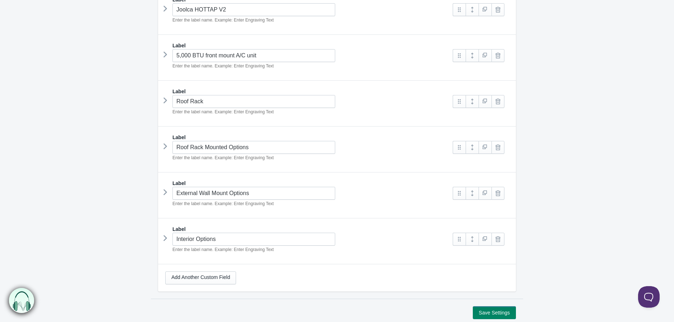
click at [165, 150] on icon at bounding box center [165, 146] width 0 height 11
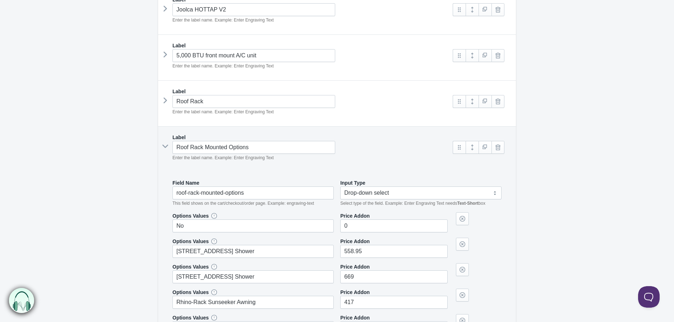
scroll to position [518, 0]
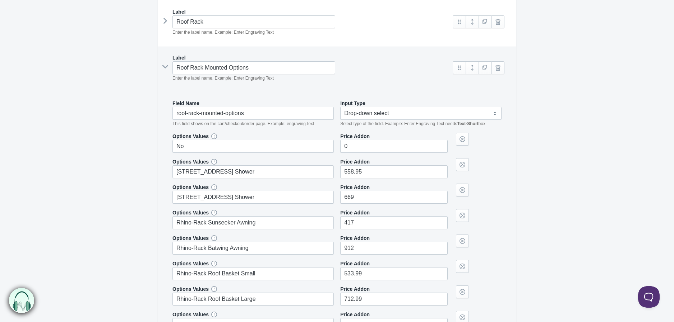
click at [167, 63] on div "Roof Rack Mounted Options Enter the label name. Example: Enter Engraving Text" at bounding box center [305, 71] width 280 height 20
drag, startPoint x: 164, startPoint y: 70, endPoint x: 163, endPoint y: 62, distance: 8.3
click at [165, 22] on icon at bounding box center [165, 20] width 0 height 11
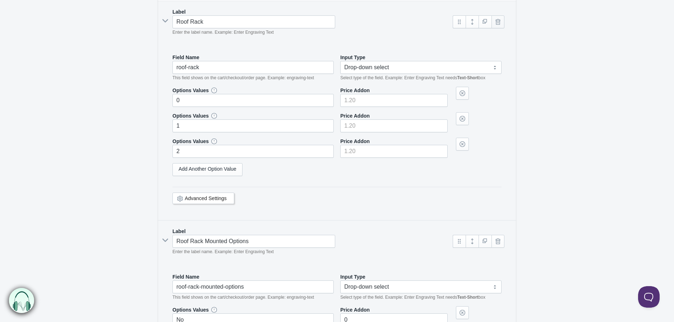
click at [501, 22] on link at bounding box center [497, 21] width 13 height 13
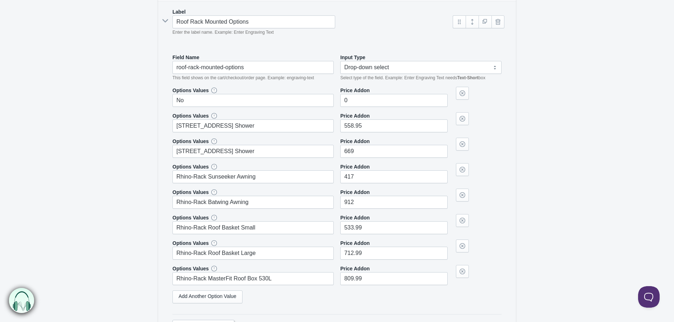
click at [163, 21] on icon at bounding box center [165, 21] width 11 height 0
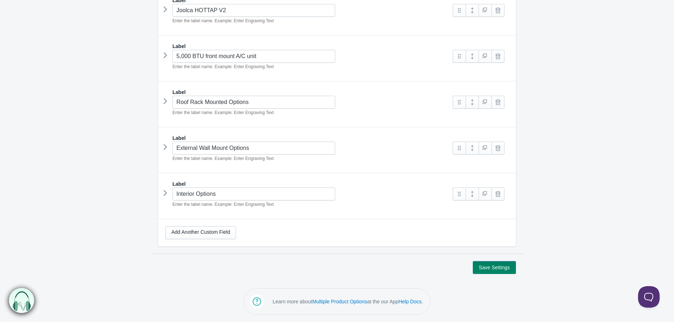
scroll to position [439, 0]
click at [484, 263] on button "Save Settings" at bounding box center [493, 267] width 43 height 13
click at [493, 269] on button "Save Settings" at bounding box center [493, 267] width 43 height 13
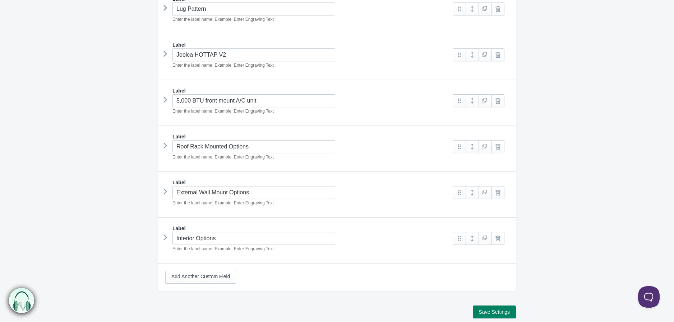
scroll to position [439, 0]
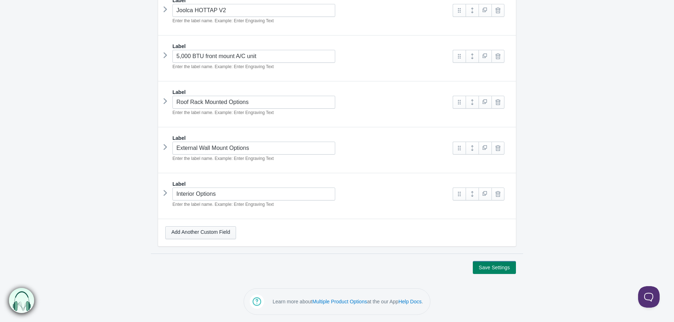
click at [209, 233] on link "Add Another Custom Field" at bounding box center [200, 233] width 71 height 13
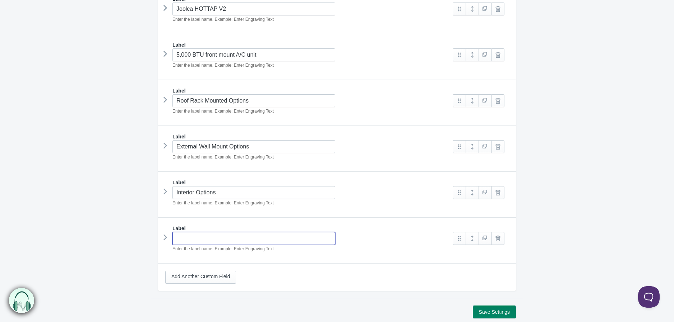
click at [205, 238] on input "text" at bounding box center [253, 238] width 163 height 13
type input "Roof Rac"
type input "roof-rac"
type input "Roof Rack"
type input "roof-rack"
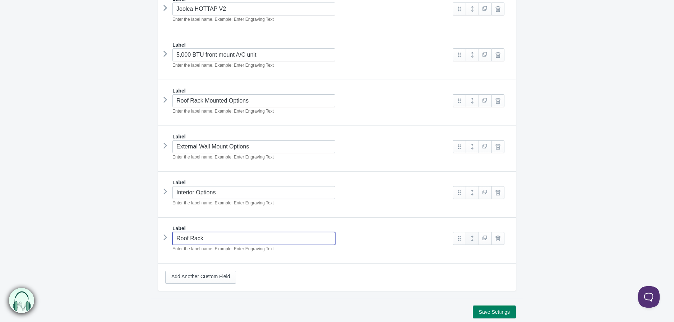
click at [472, 242] on link at bounding box center [471, 238] width 13 height 13
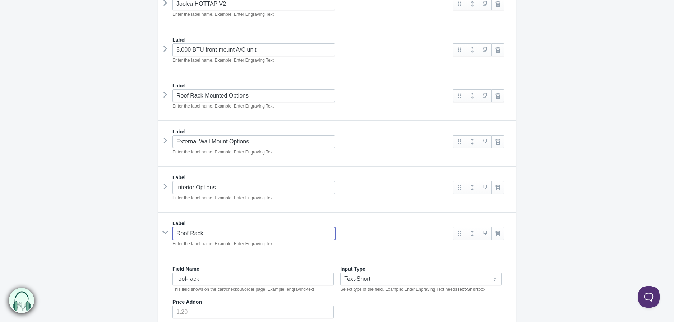
scroll to position [559, 0]
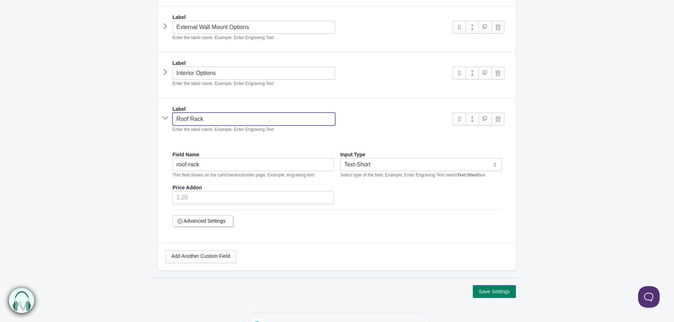
type input "Roof Rack"
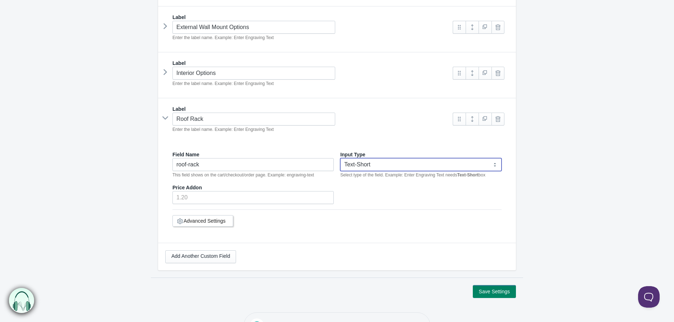
click at [376, 167] on select "Text-Short Text-Long Radio button Drop-down select Image Checkbox Datepicker" at bounding box center [420, 164] width 161 height 13
select select "4"
click at [340, 160] on select "Text-Short Text-Long Radio button Drop-down select Image Checkbox Datepicker" at bounding box center [420, 164] width 161 height 13
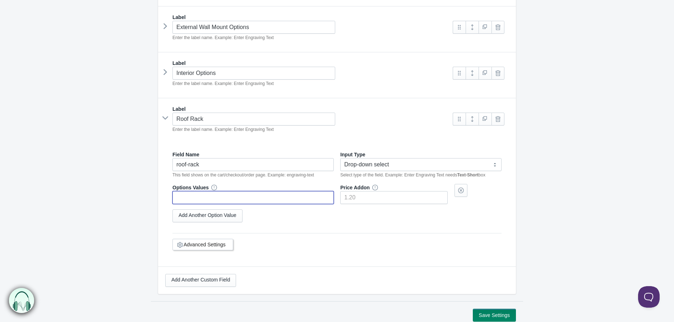
click at [216, 202] on input "text" at bounding box center [252, 197] width 161 height 13
type input "Yes, I would like the roof bars!"
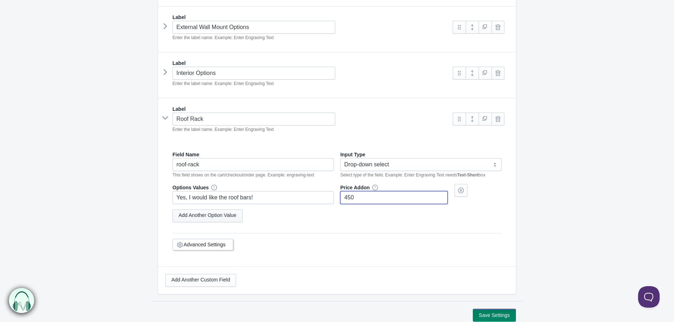
click at [218, 214] on link "Add Another Option Value" at bounding box center [207, 216] width 70 height 13
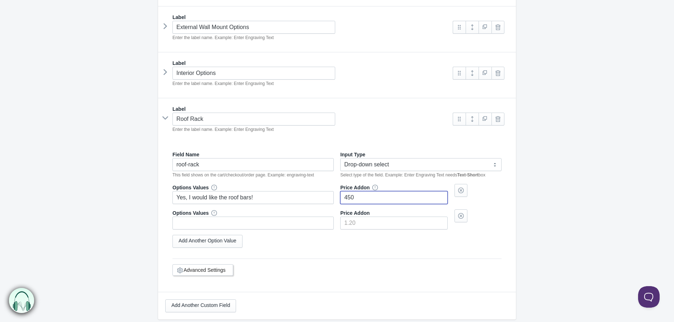
type input"] "450"
click at [204, 219] on input "text" at bounding box center [252, 223] width 161 height 13
type input "No Roof Bars"
type input"] "0"
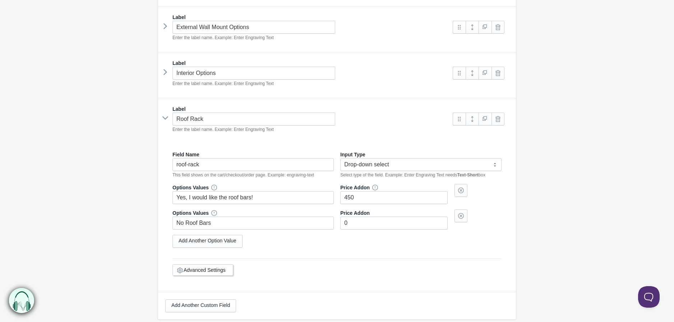
scroll to position [634, 0]
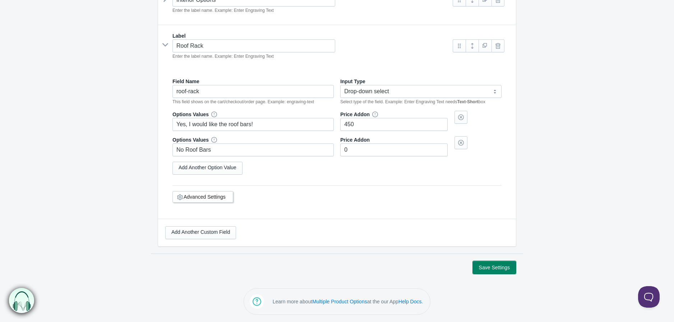
click at [494, 267] on button "Save Settings" at bounding box center [493, 267] width 43 height 13
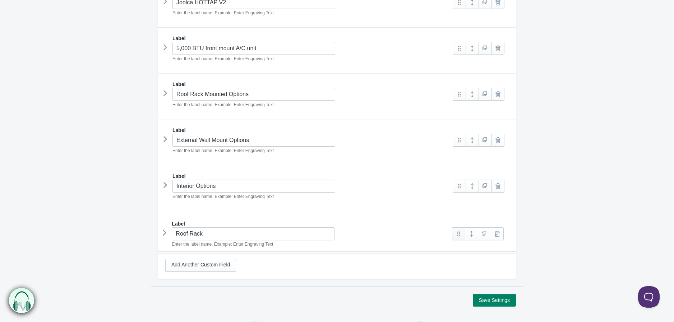
scroll to position [440, 0]
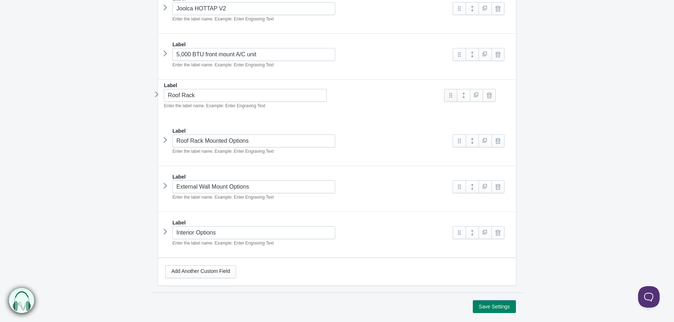
drag, startPoint x: 460, startPoint y: 235, endPoint x: 451, endPoint y: 96, distance: 138.9
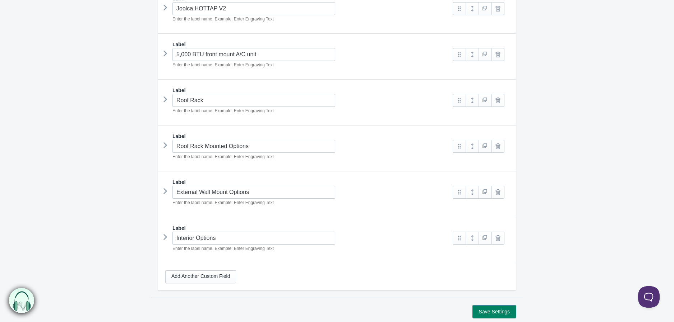
click at [498, 316] on button "Save Settings" at bounding box center [493, 312] width 43 height 13
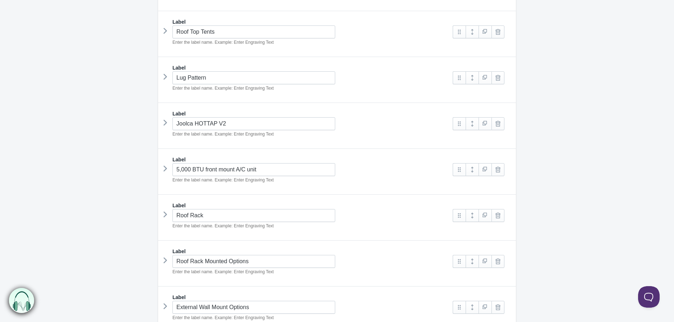
scroll to position [399, 0]
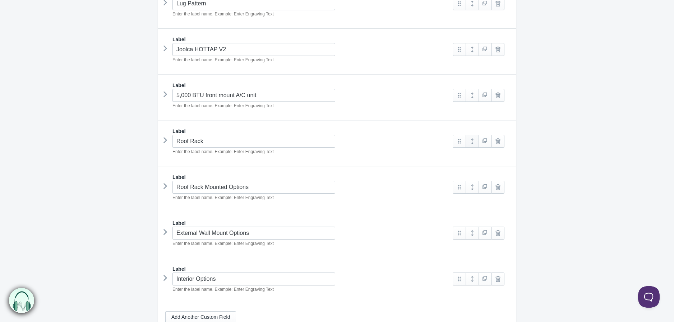
click at [475, 144] on link at bounding box center [471, 141] width 13 height 13
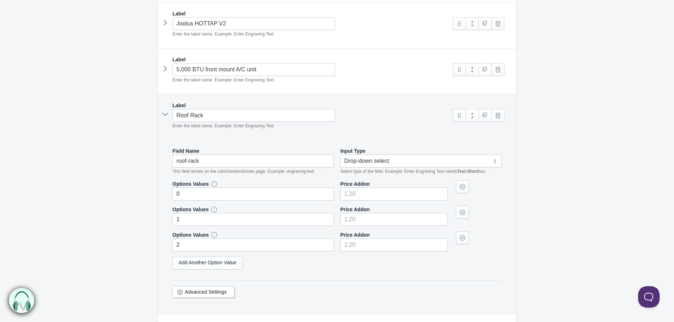
scroll to position [439, 0]
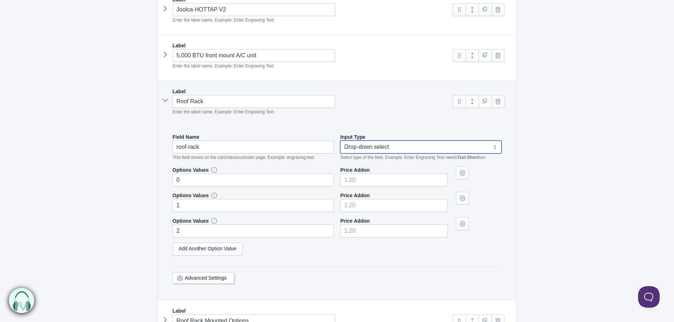
click at [376, 151] on select "Text-Short Text-Long Radio button Drop-down select Image Checkbox Datepicker" at bounding box center [420, 147] width 161 height 13
click at [465, 225] on link at bounding box center [462, 224] width 13 height 13
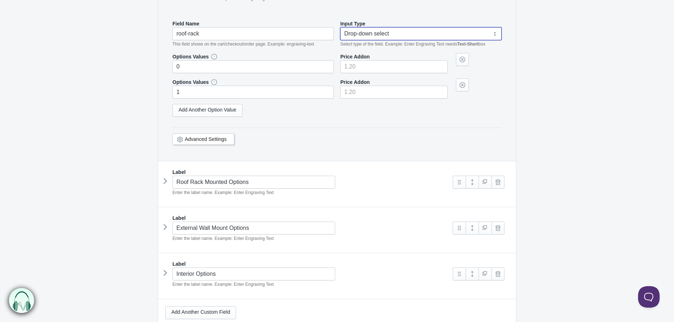
scroll to position [634, 0]
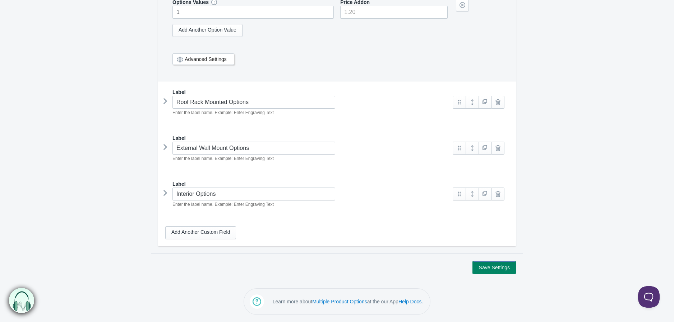
click at [497, 265] on button "Save Settings" at bounding box center [493, 267] width 43 height 13
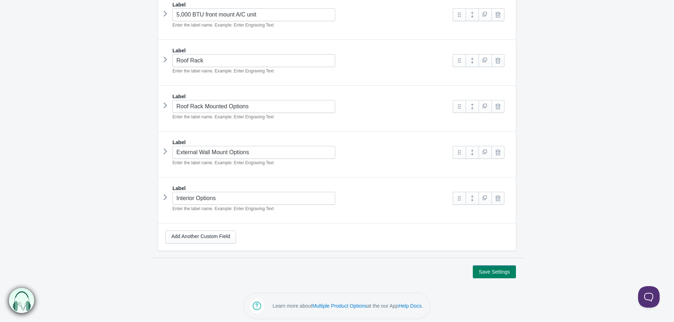
scroll to position [486, 0]
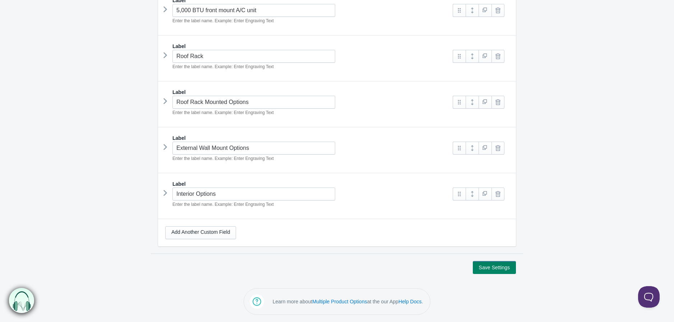
click at [165, 58] on icon at bounding box center [165, 55] width 0 height 11
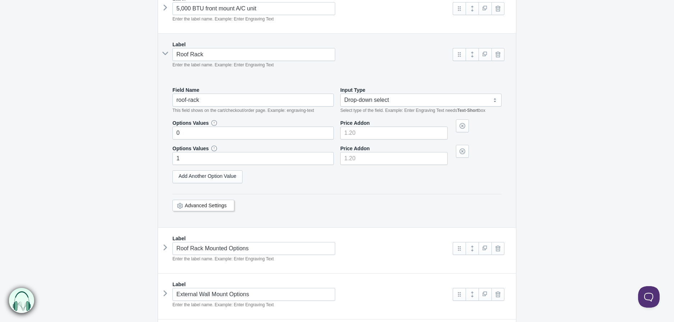
click at [165, 53] on icon at bounding box center [165, 53] width 11 height 0
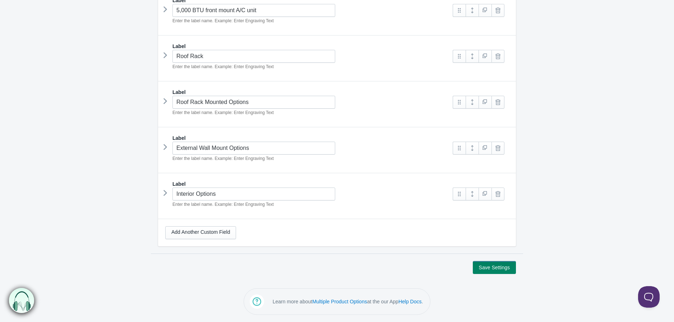
click at [162, 55] on div "Label Roof Rack Enter the label name. Example: Enter Engraving Text Image 0" at bounding box center [337, 59] width 358 height 46
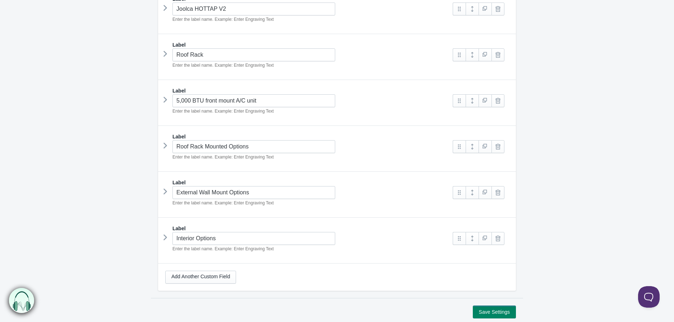
click at [165, 51] on icon at bounding box center [165, 53] width 0 height 11
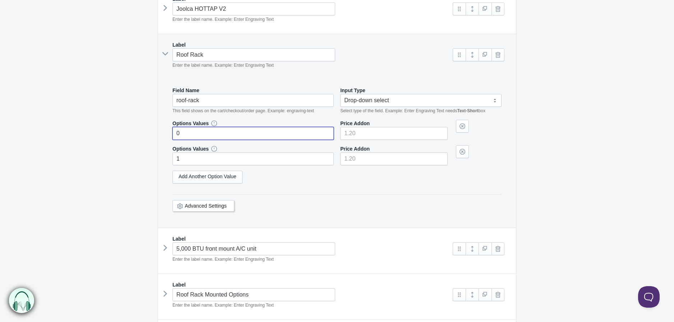
click at [193, 137] on input "0" at bounding box center [252, 133] width 161 height 13
click at [174, 163] on input "1" at bounding box center [252, 159] width 161 height 13
click at [182, 163] on input "1" at bounding box center [252, 159] width 161 height 13
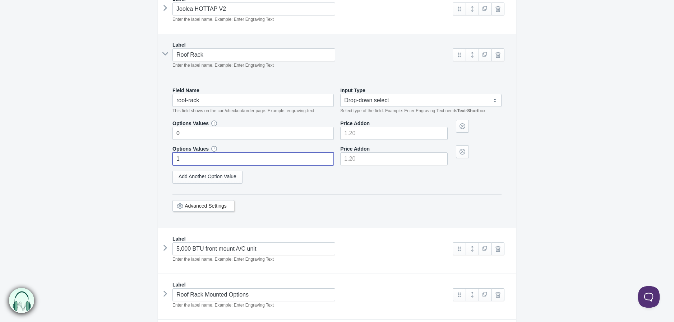
paste input "No Roof Bars"
type input "No Roof Bars"
type input"] "0"
click at [145, 149] on form "Runaway Campers 4x8 The product Tag Vendor Type URL Handle All Products is Labe…" at bounding box center [337, 47] width 674 height 839
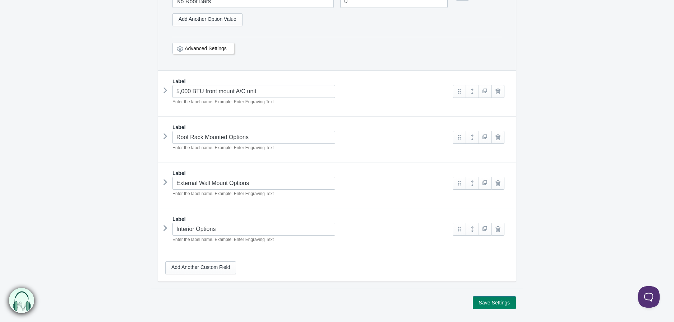
scroll to position [634, 0]
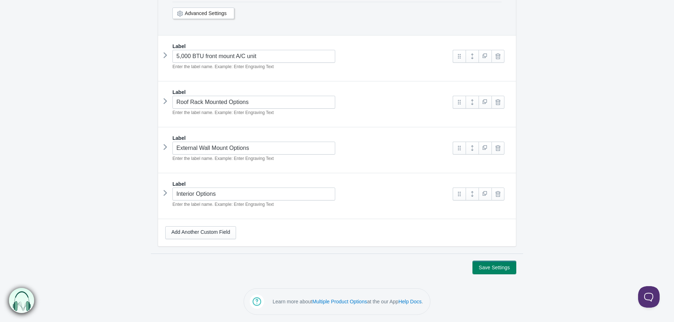
click at [496, 267] on button "Save Settings" at bounding box center [493, 267] width 43 height 13
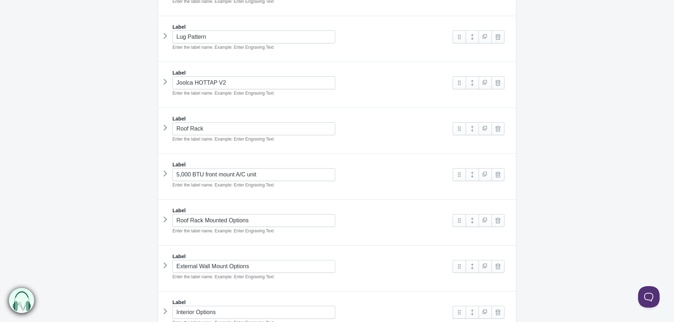
scroll to position [399, 0]
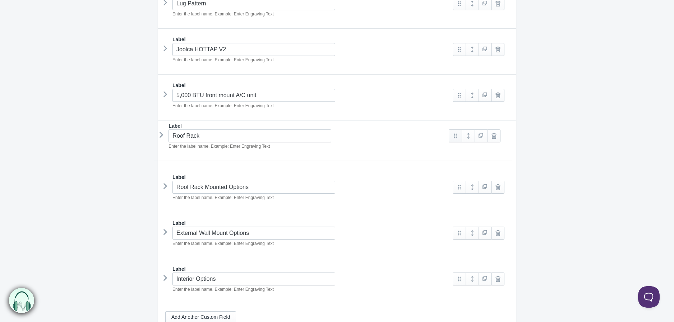
drag, startPoint x: 458, startPoint y: 97, endPoint x: 455, endPoint y: 136, distance: 39.3
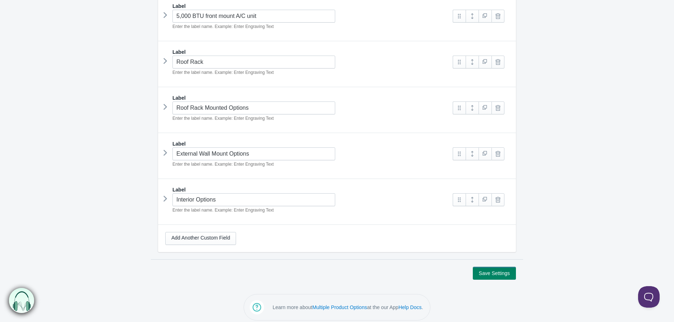
scroll to position [479, 0]
click at [165, 62] on icon at bounding box center [165, 60] width 0 height 11
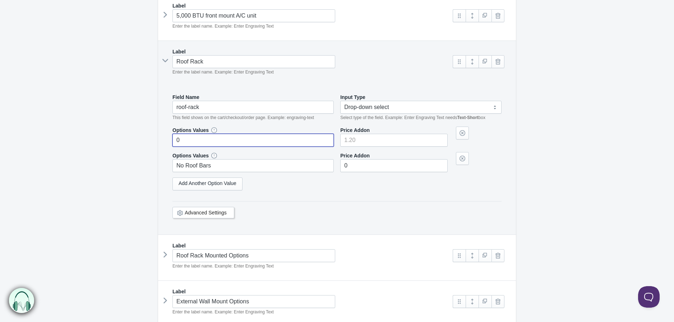
click at [200, 144] on input "0" at bounding box center [252, 140] width 161 height 13
paste input "Yes, I would like the roof bars!"
type input "Yes, I would like the roof bars!"
type input"] "450"
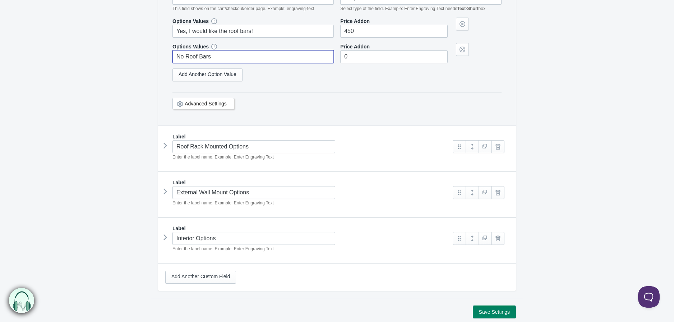
scroll to position [598, 0]
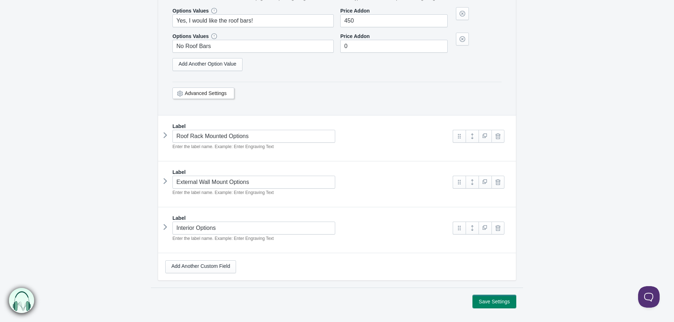
click at [485, 302] on button "Save Settings" at bounding box center [493, 301] width 43 height 13
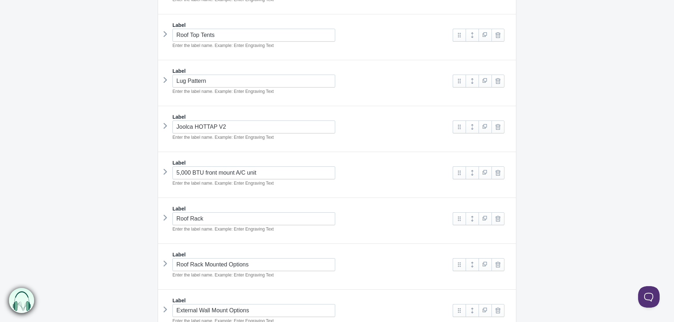
scroll to position [359, 0]
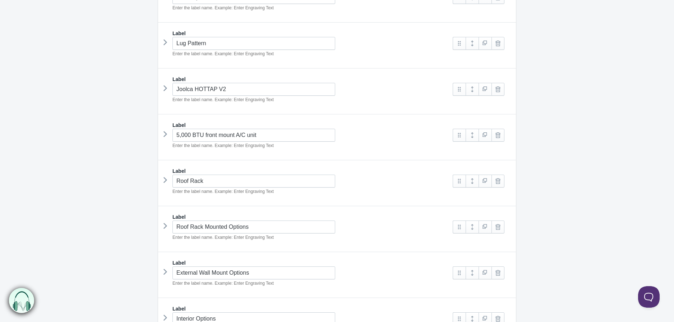
click at [165, 186] on icon at bounding box center [165, 180] width 0 height 11
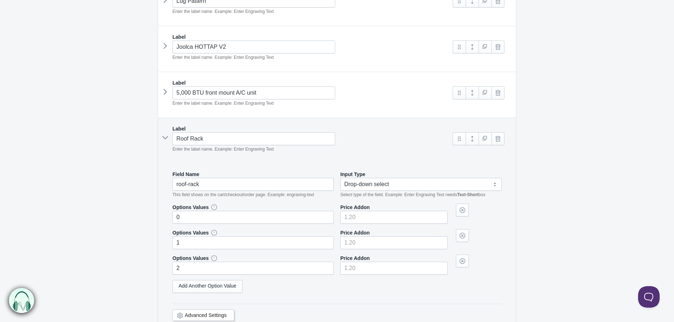
scroll to position [439, 0]
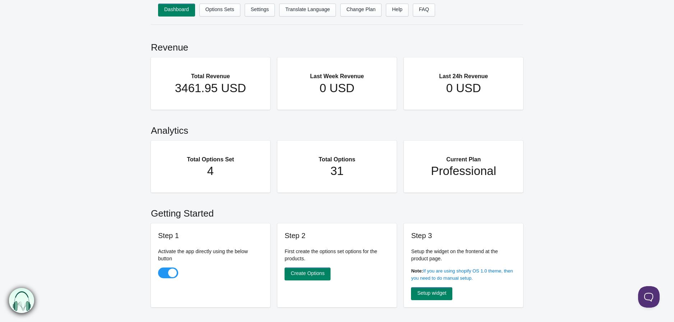
click at [164, 270] on span at bounding box center [168, 273] width 20 height 11
click at [159, 274] on input "checkbox" at bounding box center [158, 274] width 1 height 1
checkbox input "false"
